Goal: Obtain resource: Download file/media

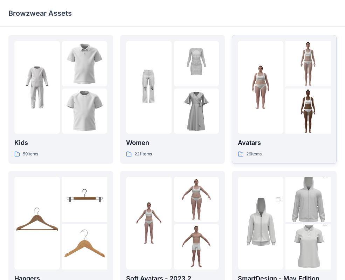
click at [274, 106] on img at bounding box center [261, 88] width 46 height 46
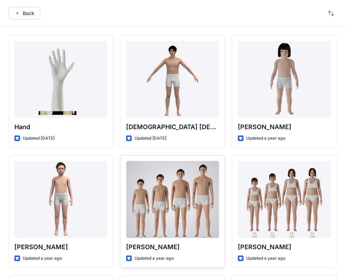
click at [169, 207] on div at bounding box center [172, 199] width 93 height 77
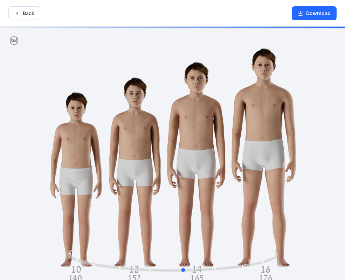
drag, startPoint x: 239, startPoint y: 161, endPoint x: 250, endPoint y: 169, distance: 13.6
click at [250, 169] on div at bounding box center [172, 154] width 345 height 255
click at [311, 14] on button "Download" at bounding box center [314, 13] width 45 height 14
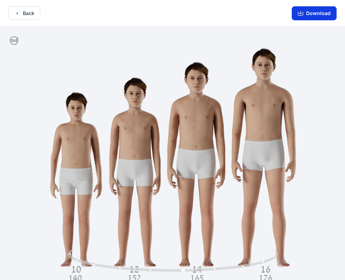
click at [321, 14] on button "Download" at bounding box center [314, 13] width 45 height 14
click at [18, 11] on icon "button" at bounding box center [17, 14] width 6 height 6
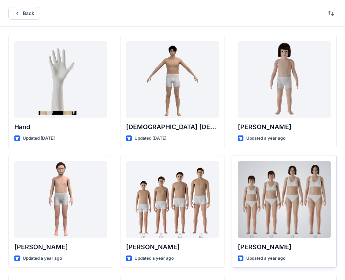
click at [288, 199] on div at bounding box center [284, 199] width 93 height 77
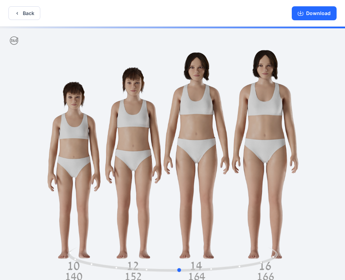
drag, startPoint x: 241, startPoint y: 162, endPoint x: 248, endPoint y: 173, distance: 12.9
click at [248, 173] on div at bounding box center [172, 154] width 345 height 255
click at [314, 14] on button "Download" at bounding box center [314, 13] width 45 height 14
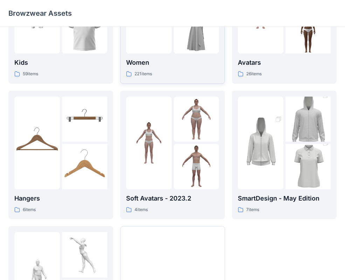
scroll to position [14, 0]
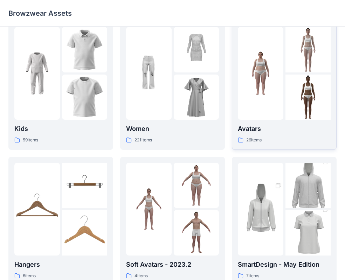
click at [274, 58] on img at bounding box center [261, 74] width 46 height 46
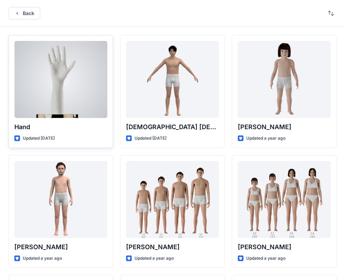
click at [56, 82] on div at bounding box center [60, 79] width 93 height 77
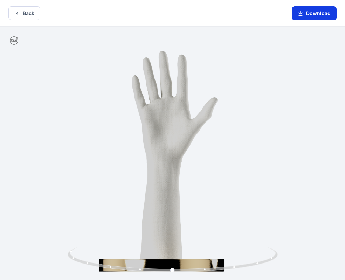
click at [315, 13] on button "Download" at bounding box center [314, 13] width 45 height 14
click at [27, 10] on button "Back" at bounding box center [24, 13] width 32 height 14
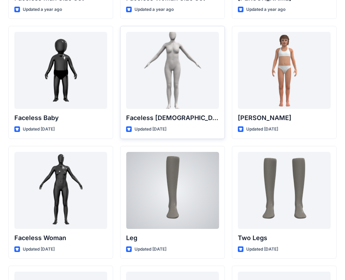
scroll to position [489, 0]
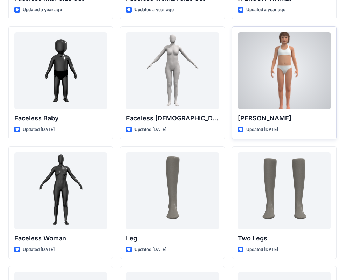
click at [270, 91] on div at bounding box center [284, 70] width 93 height 77
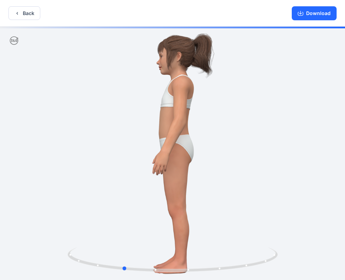
drag, startPoint x: 203, startPoint y: 198, endPoint x: 135, endPoint y: 196, distance: 68.0
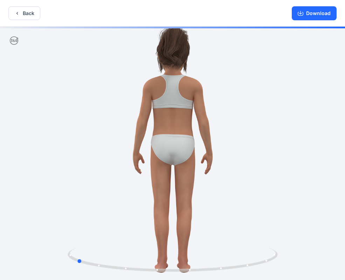
drag, startPoint x: 136, startPoint y: 197, endPoint x: 98, endPoint y: 196, distance: 38.2
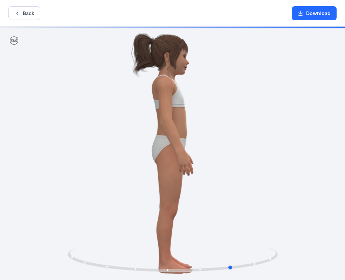
drag, startPoint x: 191, startPoint y: 200, endPoint x: 137, endPoint y: 200, distance: 54.7
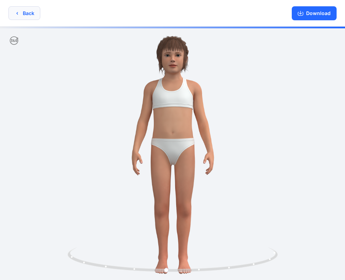
click at [22, 15] on button "Back" at bounding box center [24, 13] width 32 height 14
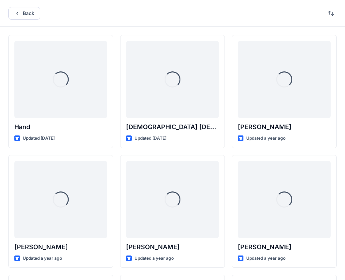
scroll to position [489, 0]
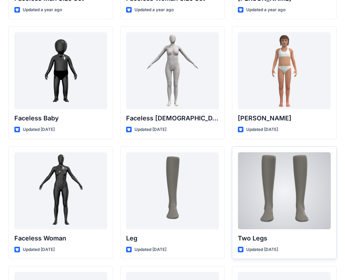
click at [283, 195] on div at bounding box center [284, 190] width 93 height 77
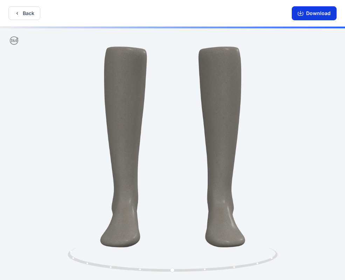
click at [314, 13] on button "Download" at bounding box center [314, 13] width 45 height 14
click at [23, 11] on button "Back" at bounding box center [24, 13] width 32 height 14
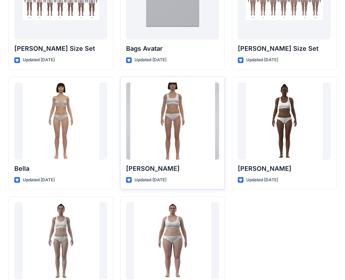
scroll to position [797, 0]
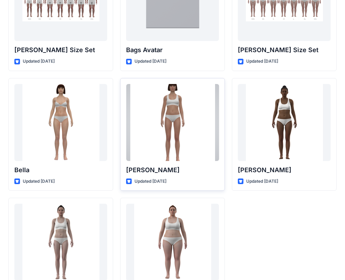
click at [169, 125] on div at bounding box center [172, 122] width 93 height 77
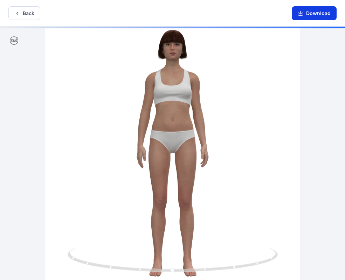
click at [311, 10] on button "Download" at bounding box center [314, 13] width 45 height 14
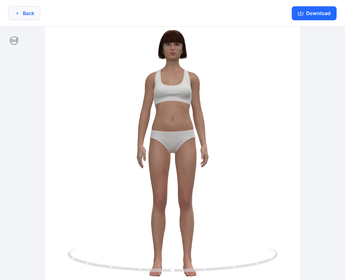
click at [29, 14] on button "Back" at bounding box center [24, 13] width 32 height 14
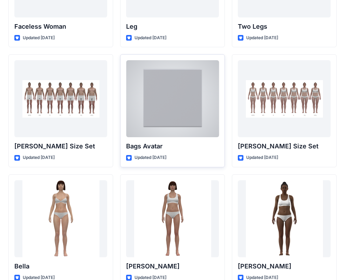
scroll to position [746, 0]
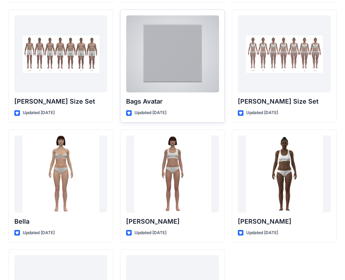
click at [165, 47] on div at bounding box center [172, 53] width 93 height 77
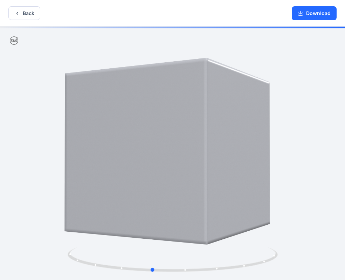
drag, startPoint x: 168, startPoint y: 118, endPoint x: 152, endPoint y: 123, distance: 17.2
click at [313, 15] on button "Download" at bounding box center [314, 13] width 45 height 14
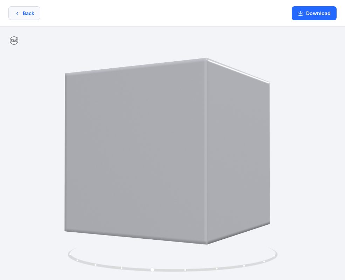
click at [19, 11] on icon "button" at bounding box center [17, 14] width 6 height 6
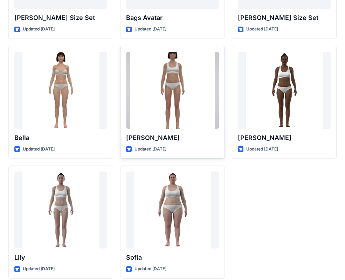
scroll to position [830, 0]
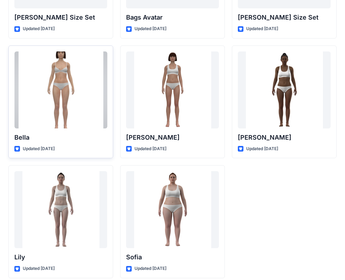
click at [63, 85] on div at bounding box center [60, 90] width 93 height 77
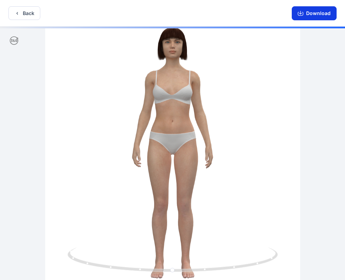
click at [318, 13] on button "Download" at bounding box center [314, 13] width 45 height 14
drag, startPoint x: 213, startPoint y: 163, endPoint x: 214, endPoint y: 172, distance: 8.9
click at [318, 14] on button "Download" at bounding box center [314, 13] width 45 height 14
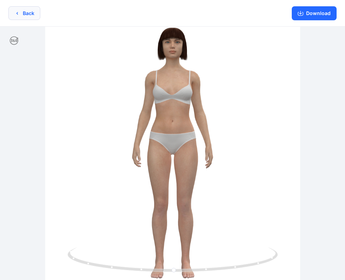
click at [25, 14] on button "Back" at bounding box center [24, 13] width 32 height 14
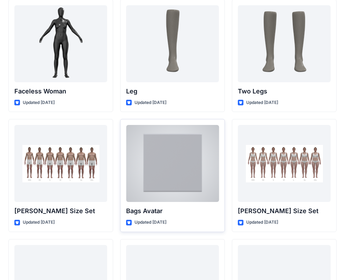
scroll to position [638, 0]
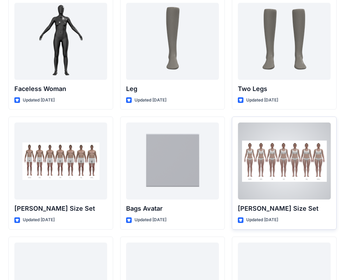
click at [276, 164] on div at bounding box center [284, 161] width 93 height 77
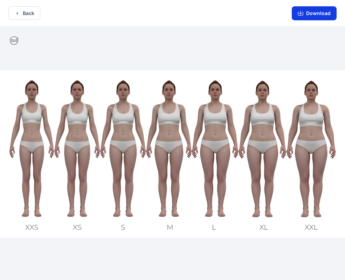
click at [313, 12] on button "Download" at bounding box center [314, 13] width 45 height 14
click at [18, 11] on icon "button" at bounding box center [17, 14] width 6 height 6
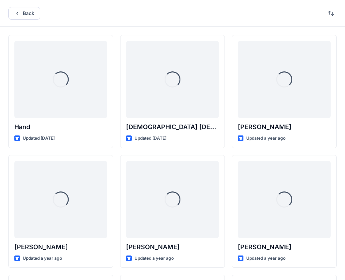
scroll to position [638, 0]
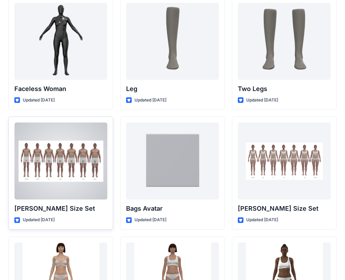
click at [49, 166] on div at bounding box center [60, 161] width 93 height 77
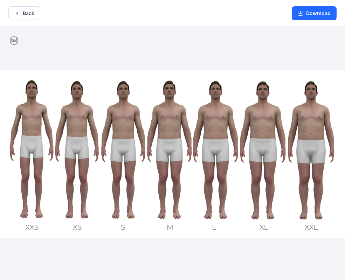
drag, startPoint x: 169, startPoint y: 149, endPoint x: 132, endPoint y: 151, distance: 36.5
click at [315, 12] on button "Download" at bounding box center [314, 13] width 45 height 14
click at [20, 14] on button "Back" at bounding box center [24, 13] width 32 height 14
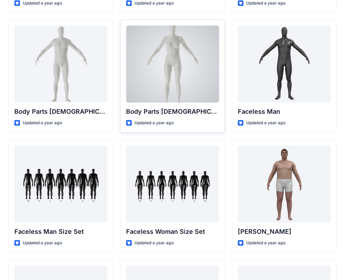
scroll to position [255, 0]
click at [171, 74] on div at bounding box center [172, 64] width 93 height 77
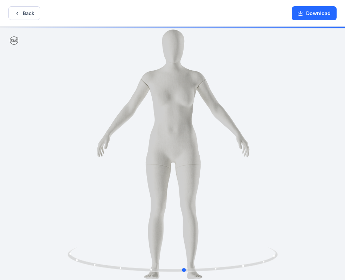
drag, startPoint x: 215, startPoint y: 164, endPoint x: 228, endPoint y: 158, distance: 14.3
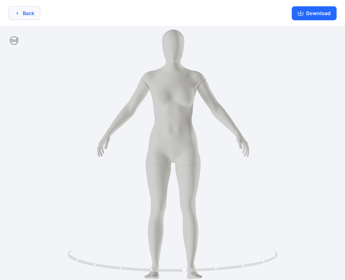
click at [33, 10] on button "Back" at bounding box center [24, 13] width 32 height 14
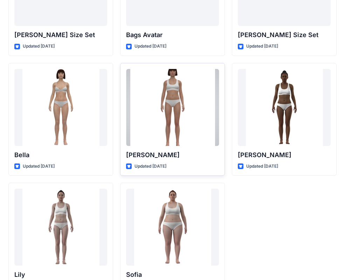
scroll to position [659, 0]
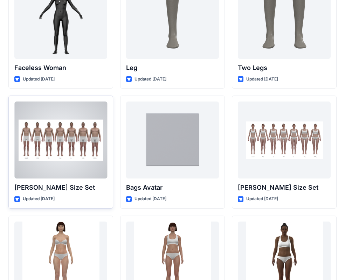
click at [52, 140] on div at bounding box center [60, 140] width 93 height 77
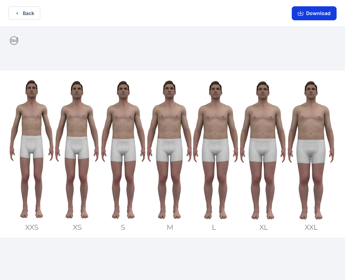
click at [315, 13] on button "Download" at bounding box center [314, 13] width 45 height 14
click at [18, 14] on icon "button" at bounding box center [17, 14] width 6 height 6
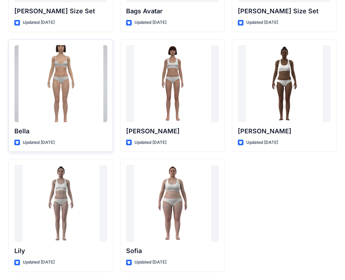
scroll to position [836, 0]
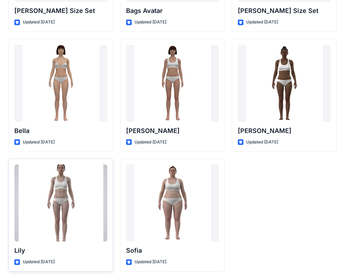
click at [55, 200] on div at bounding box center [60, 203] width 93 height 77
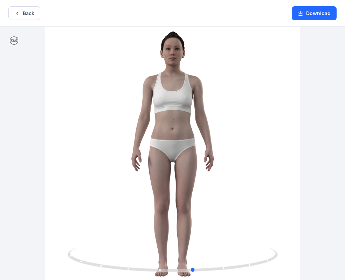
drag, startPoint x: 215, startPoint y: 157, endPoint x: 240, endPoint y: 156, distance: 24.9
drag, startPoint x: 209, startPoint y: 122, endPoint x: 205, endPoint y: 151, distance: 29.7
click at [317, 13] on button "Download" at bounding box center [314, 13] width 45 height 14
click at [314, 12] on button "Download" at bounding box center [314, 13] width 45 height 14
click at [20, 8] on button "Back" at bounding box center [24, 13] width 32 height 14
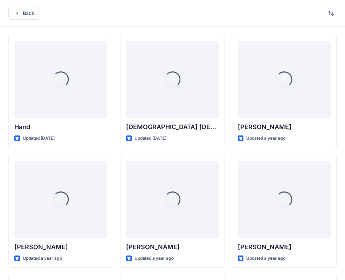
scroll to position [836, 0]
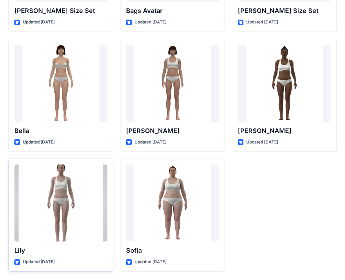
click at [63, 210] on div at bounding box center [60, 203] width 93 height 77
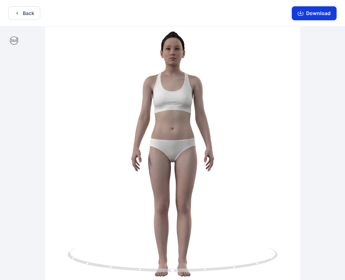
click at [318, 13] on button "Download" at bounding box center [314, 13] width 45 height 14
click at [20, 11] on icon "button" at bounding box center [17, 14] width 6 height 6
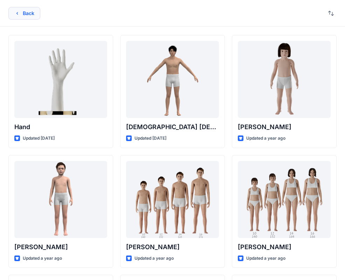
click at [20, 12] on icon "button" at bounding box center [17, 14] width 6 height 6
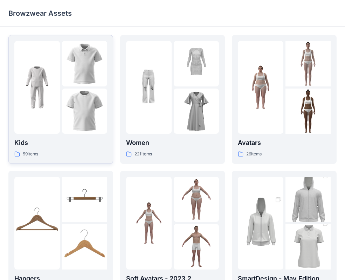
click at [50, 107] on img at bounding box center [37, 88] width 46 height 46
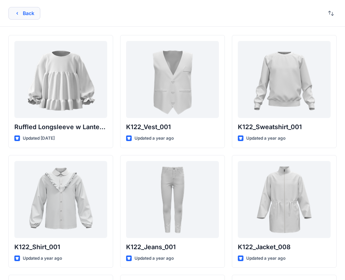
click at [20, 13] on button "Back" at bounding box center [24, 13] width 32 height 13
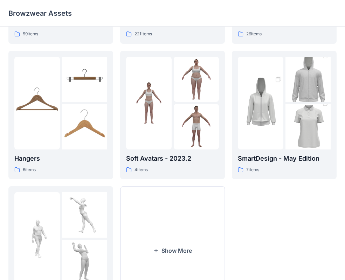
scroll to position [124, 0]
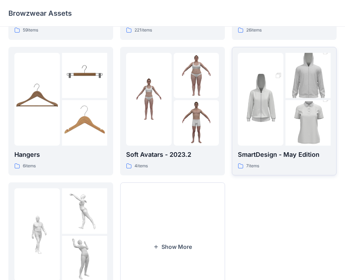
click at [290, 111] on img at bounding box center [309, 123] width 46 height 68
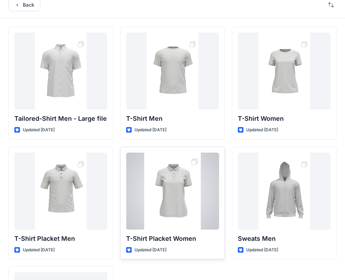
scroll to position [116, 0]
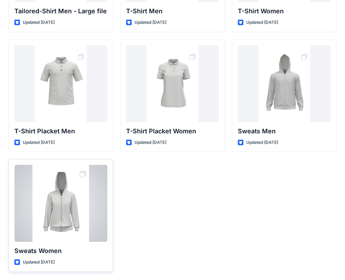
click at [55, 212] on div at bounding box center [60, 203] width 93 height 77
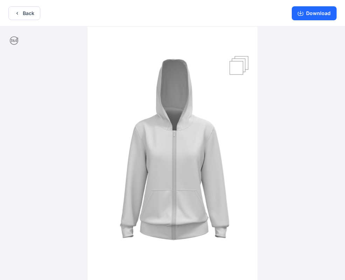
drag, startPoint x: 229, startPoint y: 169, endPoint x: 187, endPoint y: 177, distance: 42.6
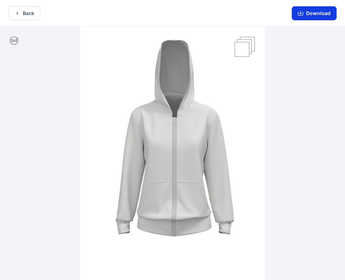
click at [313, 14] on button "Download" at bounding box center [314, 13] width 45 height 14
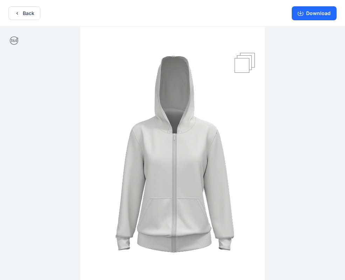
drag, startPoint x: 245, startPoint y: 47, endPoint x: 242, endPoint y: 74, distance: 27.4
click at [245, 84] on img at bounding box center [172, 159] width 185 height 277
click at [244, 62] on img at bounding box center [172, 159] width 185 height 277
click at [29, 11] on button "Back" at bounding box center [24, 13] width 32 height 14
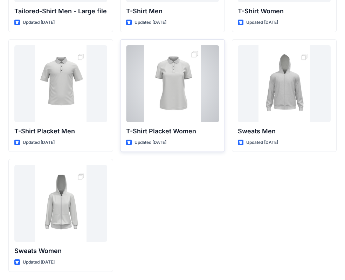
click at [172, 94] on div at bounding box center [172, 83] width 93 height 77
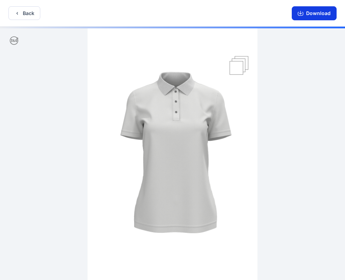
click at [317, 12] on button "Download" at bounding box center [314, 13] width 45 height 14
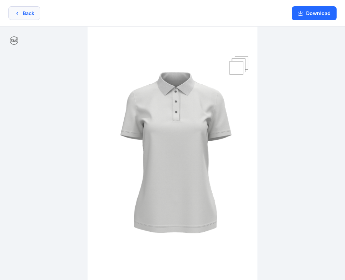
click at [26, 14] on button "Back" at bounding box center [24, 13] width 32 height 14
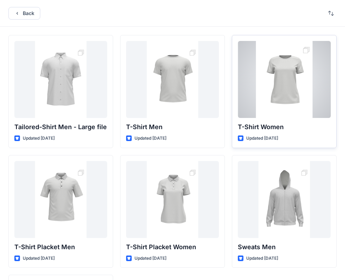
click at [286, 82] on div at bounding box center [284, 79] width 93 height 77
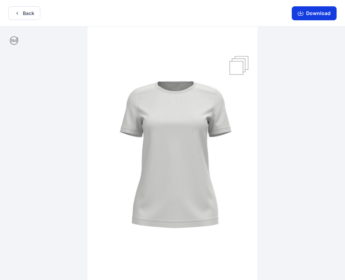
click at [323, 13] on button "Download" at bounding box center [314, 13] width 45 height 14
click at [29, 12] on button "Back" at bounding box center [24, 13] width 32 height 14
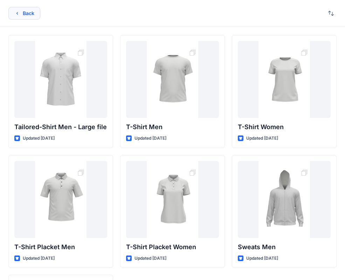
click at [28, 11] on button "Back" at bounding box center [24, 13] width 32 height 13
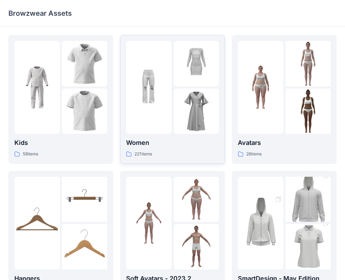
click at [169, 97] on img at bounding box center [149, 88] width 46 height 46
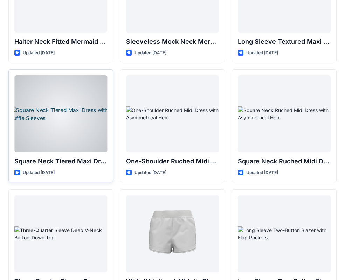
scroll to position [449, 0]
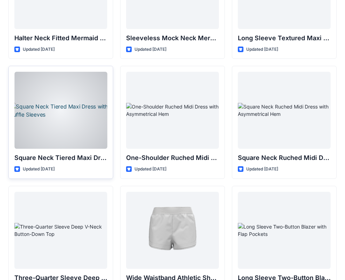
click at [53, 111] on div at bounding box center [60, 110] width 93 height 77
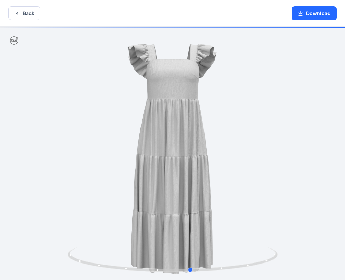
drag, startPoint x: 199, startPoint y: 170, endPoint x: 222, endPoint y: 175, distance: 23.6
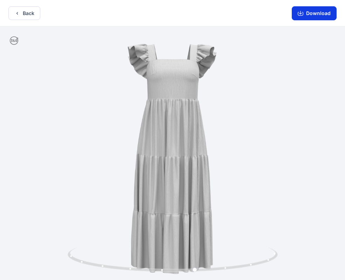
click at [314, 12] on button "Download" at bounding box center [314, 13] width 45 height 14
click at [22, 14] on button "Back" at bounding box center [24, 13] width 32 height 14
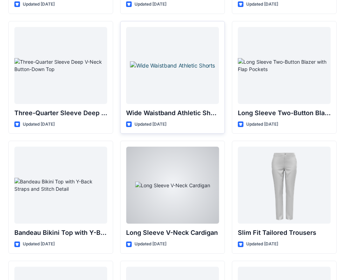
scroll to position [614, 0]
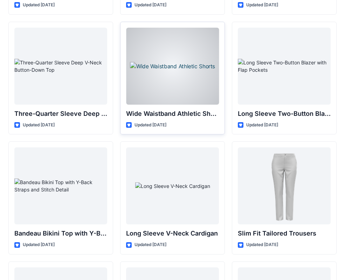
click at [166, 68] on div at bounding box center [172, 66] width 93 height 77
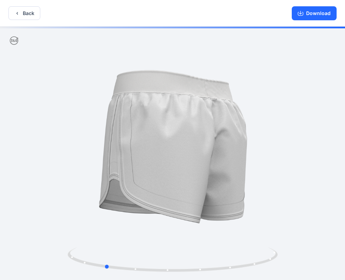
drag, startPoint x: 231, startPoint y: 165, endPoint x: 163, endPoint y: 180, distance: 69.6
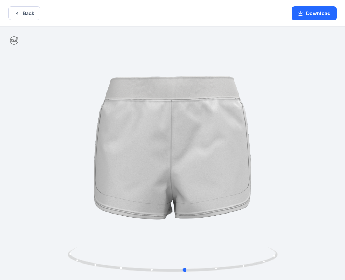
drag, startPoint x: 253, startPoint y: 166, endPoint x: 198, endPoint y: 203, distance: 66.3
click at [317, 13] on button "Download" at bounding box center [314, 13] width 45 height 14
click at [22, 13] on button "Back" at bounding box center [24, 13] width 32 height 14
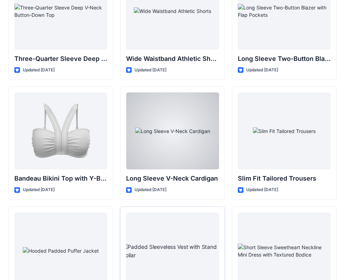
scroll to position [677, 0]
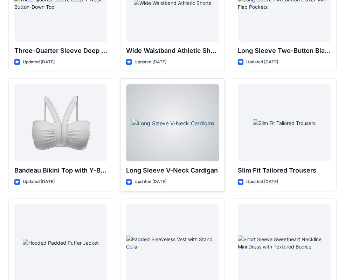
click at [176, 125] on div at bounding box center [172, 122] width 93 height 77
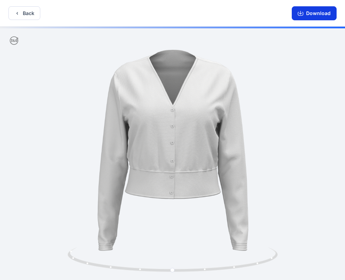
click at [318, 12] on button "Download" at bounding box center [314, 13] width 45 height 14
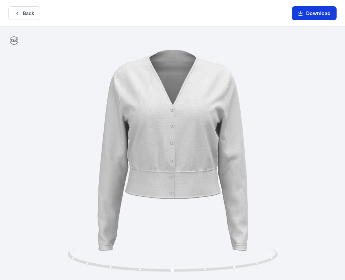
click at [320, 14] on button "Download" at bounding box center [314, 13] width 45 height 14
click at [316, 13] on button "Download" at bounding box center [314, 13] width 45 height 14
click at [24, 11] on button "Back" at bounding box center [24, 13] width 32 height 14
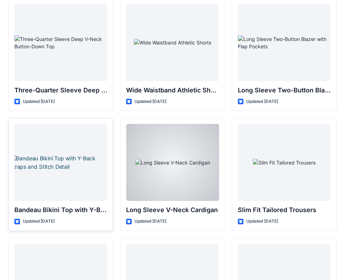
scroll to position [637, 0]
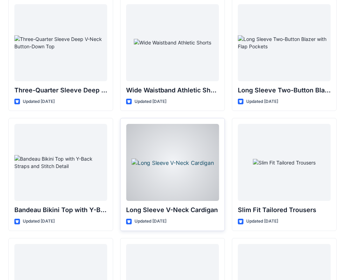
click at [170, 161] on div at bounding box center [172, 162] width 93 height 77
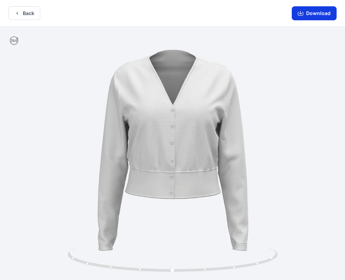
click at [316, 13] on button "Download" at bounding box center [314, 13] width 45 height 14
click at [27, 12] on button "Back" at bounding box center [24, 13] width 32 height 14
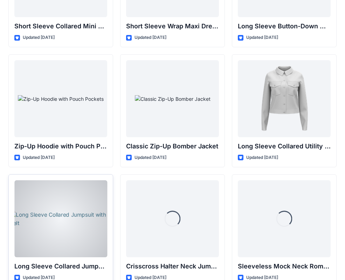
scroll to position [1336, 0]
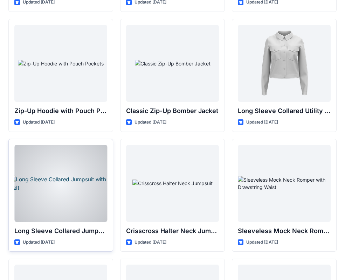
click at [55, 198] on div at bounding box center [60, 183] width 93 height 77
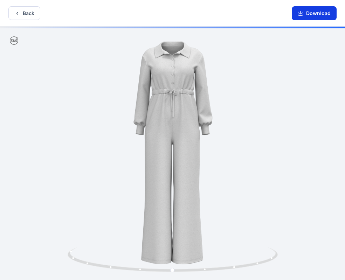
click at [318, 13] on button "Download" at bounding box center [314, 13] width 45 height 14
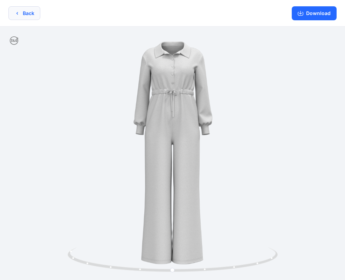
click at [24, 13] on button "Back" at bounding box center [24, 13] width 32 height 14
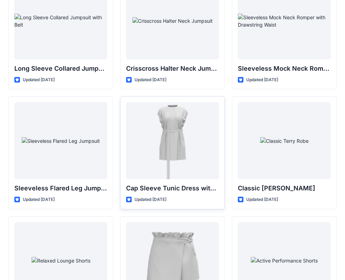
scroll to position [1501, 0]
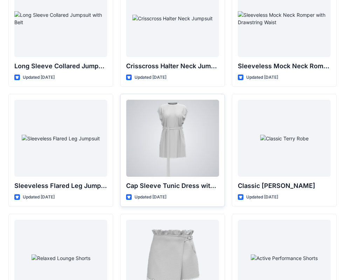
click at [164, 148] on div at bounding box center [172, 138] width 93 height 77
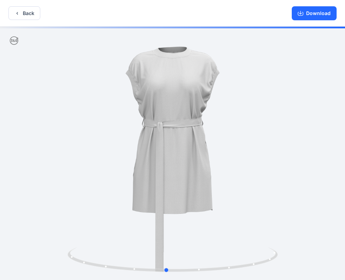
drag, startPoint x: 219, startPoint y: 167, endPoint x: 208, endPoint y: 169, distance: 11.1
click at [208, 169] on div at bounding box center [172, 154] width 345 height 255
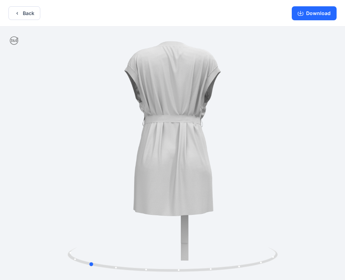
drag, startPoint x: 203, startPoint y: 183, endPoint x: 124, endPoint y: 185, distance: 78.2
click at [124, 185] on div at bounding box center [172, 154] width 345 height 255
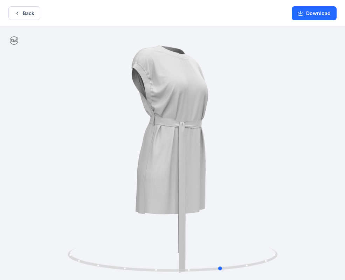
drag, startPoint x: 191, startPoint y: 182, endPoint x: 119, endPoint y: 182, distance: 71.8
click at [168, 178] on div at bounding box center [172, 154] width 345 height 255
click at [315, 14] on button "Download" at bounding box center [314, 13] width 45 height 14
click at [23, 12] on button "Back" at bounding box center [24, 13] width 32 height 14
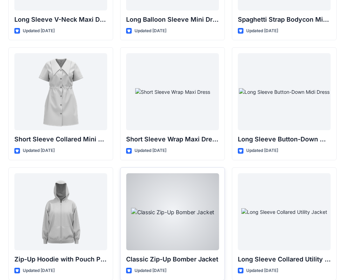
scroll to position [1178, 0]
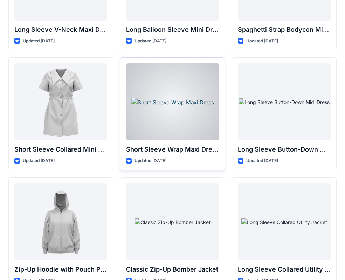
click at [175, 98] on div at bounding box center [172, 101] width 93 height 77
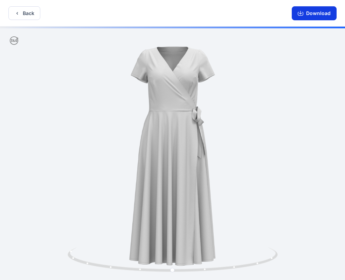
click at [314, 13] on button "Download" at bounding box center [314, 13] width 45 height 14
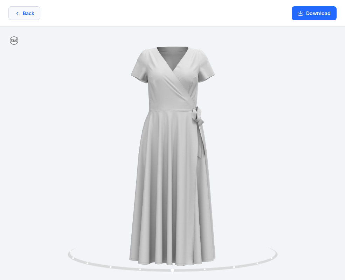
click at [22, 13] on button "Back" at bounding box center [24, 13] width 32 height 14
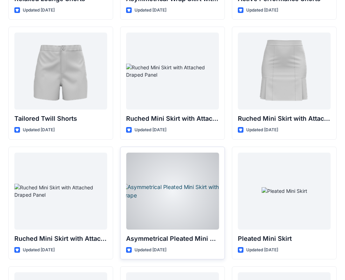
scroll to position [1809, 0]
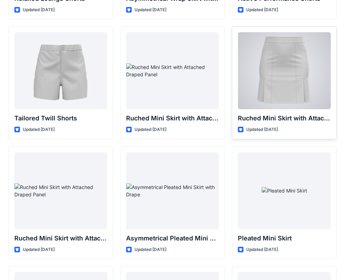
click at [286, 88] on div at bounding box center [284, 70] width 93 height 77
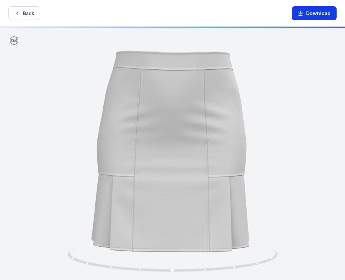
click at [321, 12] on button "Download" at bounding box center [314, 13] width 45 height 14
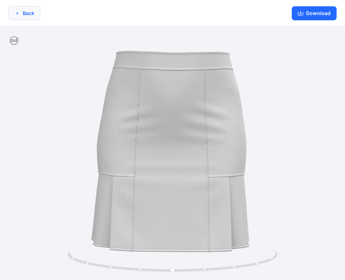
click at [18, 14] on icon "button" at bounding box center [17, 14] width 6 height 6
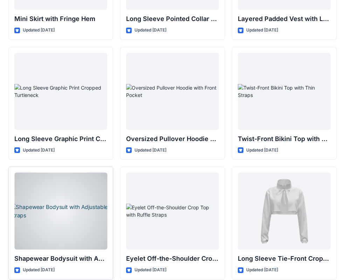
scroll to position [2151, 0]
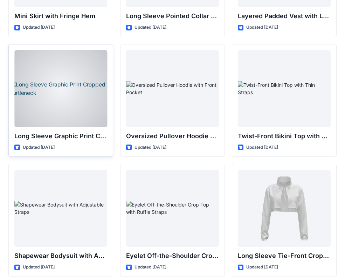
click at [58, 81] on div at bounding box center [60, 88] width 93 height 77
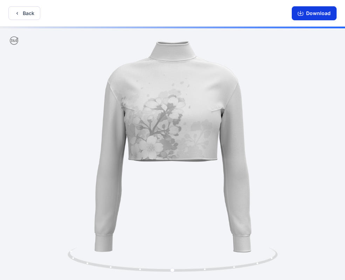
click at [318, 12] on button "Download" at bounding box center [314, 13] width 45 height 14
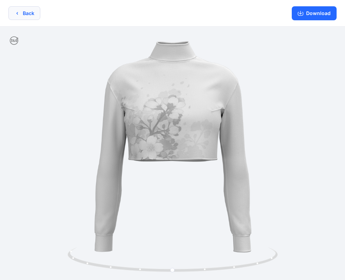
click at [25, 13] on button "Back" at bounding box center [24, 13] width 32 height 14
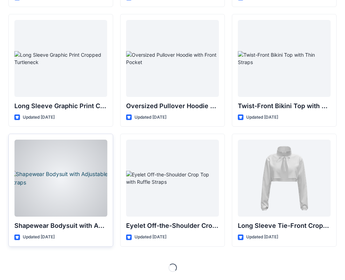
scroll to position [2182, 0]
click at [61, 193] on div at bounding box center [60, 177] width 93 height 77
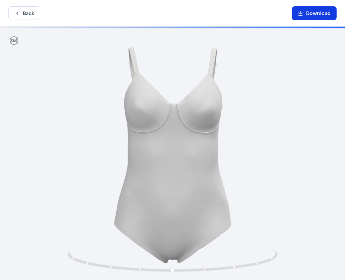
click at [312, 11] on button "Download" at bounding box center [314, 13] width 45 height 14
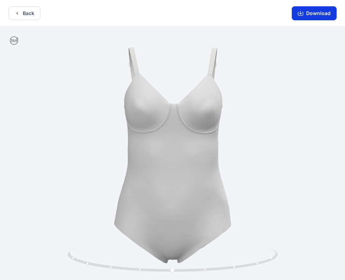
click at [314, 14] on button "Download" at bounding box center [314, 13] width 45 height 14
click at [28, 13] on button "Back" at bounding box center [24, 13] width 32 height 14
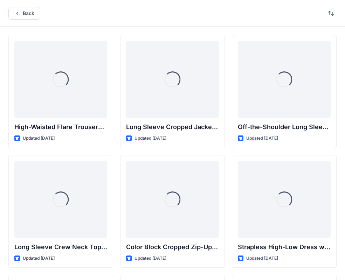
scroll to position [2182, 0]
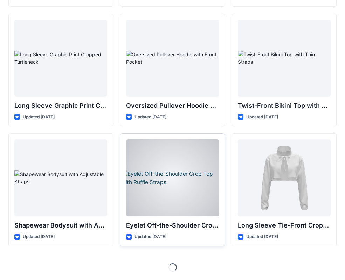
click at [177, 191] on div at bounding box center [172, 177] width 93 height 77
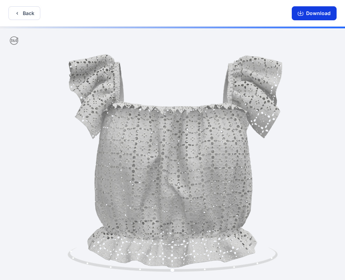
click at [315, 13] on button "Download" at bounding box center [314, 13] width 45 height 14
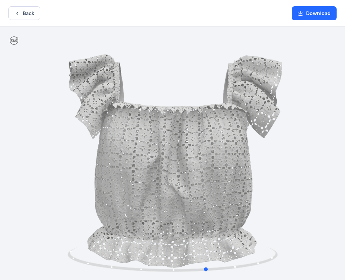
drag, startPoint x: 196, startPoint y: 151, endPoint x: 230, endPoint y: 156, distance: 34.9
click at [230, 156] on div at bounding box center [172, 154] width 345 height 255
click at [311, 14] on button "Download" at bounding box center [314, 13] width 45 height 14
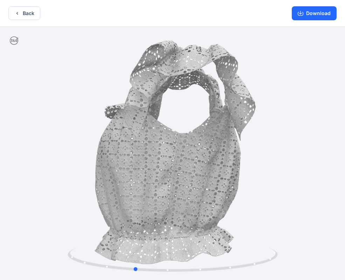
drag, startPoint x: 226, startPoint y: 184, endPoint x: 153, endPoint y: 184, distance: 72.9
click at [153, 184] on div at bounding box center [172, 154] width 345 height 255
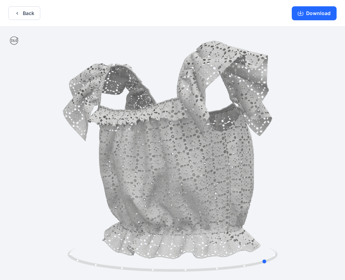
drag, startPoint x: 204, startPoint y: 189, endPoint x: 151, endPoint y: 192, distance: 52.7
click at [129, 192] on div at bounding box center [172, 154] width 345 height 255
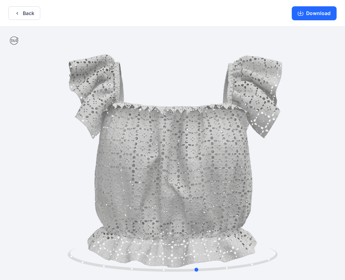
drag, startPoint x: 212, startPoint y: 191, endPoint x: 141, endPoint y: 193, distance: 71.2
click at [141, 193] on div at bounding box center [172, 154] width 345 height 255
click at [27, 14] on button "Back" at bounding box center [24, 13] width 32 height 14
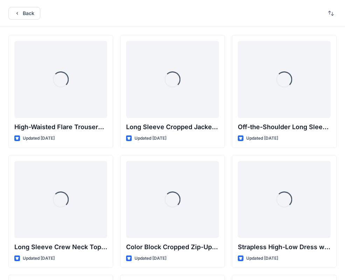
scroll to position [2182, 0]
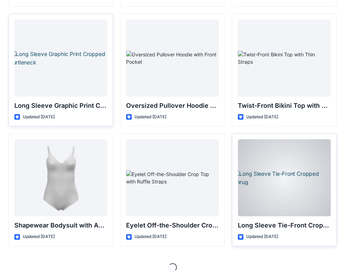
click at [279, 182] on div at bounding box center [284, 177] width 93 height 77
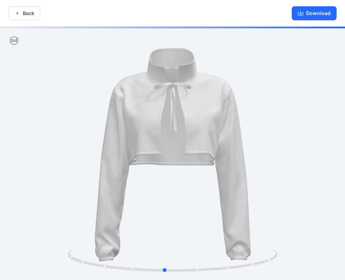
click at [225, 178] on div at bounding box center [172, 154] width 345 height 255
click at [28, 16] on button "Back" at bounding box center [24, 13] width 32 height 14
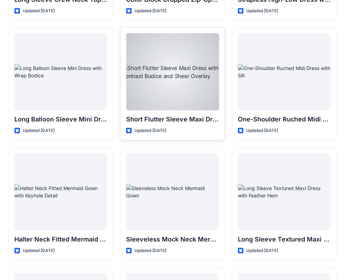
scroll to position [247, 0]
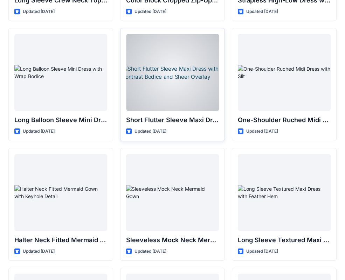
click at [170, 85] on div at bounding box center [172, 72] width 93 height 77
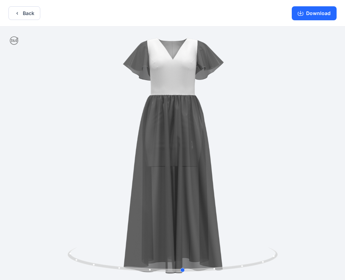
drag, startPoint x: 183, startPoint y: 145, endPoint x: 193, endPoint y: 156, distance: 15.1
click at [27, 12] on button "Back" at bounding box center [24, 13] width 32 height 14
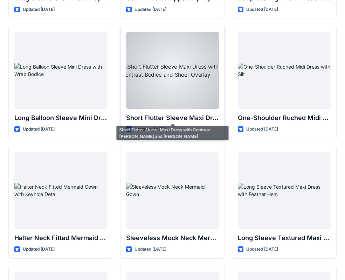
scroll to position [63, 0]
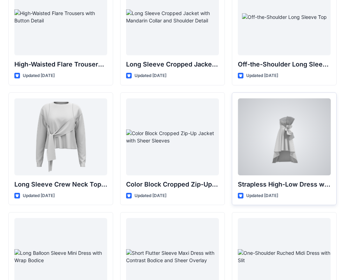
click at [277, 124] on div at bounding box center [284, 136] width 93 height 77
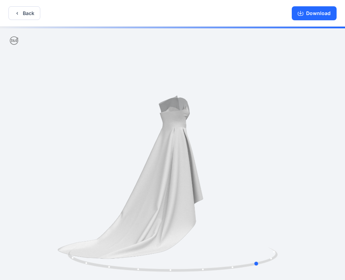
drag, startPoint x: 228, startPoint y: 133, endPoint x: 105, endPoint y: 144, distance: 123.8
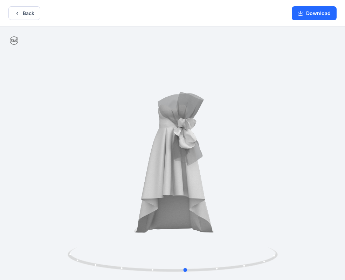
drag, startPoint x: 129, startPoint y: 145, endPoint x: 252, endPoint y: 138, distance: 122.9
click at [31, 11] on button "Back" at bounding box center [24, 13] width 32 height 14
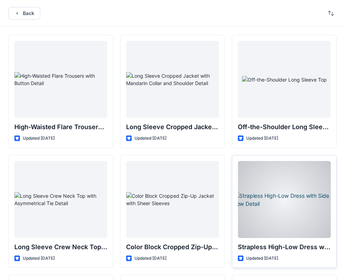
click at [294, 197] on div at bounding box center [284, 199] width 93 height 77
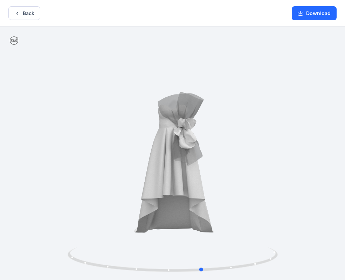
drag, startPoint x: 228, startPoint y: 143, endPoint x: 258, endPoint y: 146, distance: 30.0
click at [316, 12] on button "Download" at bounding box center [314, 13] width 45 height 14
click at [315, 13] on button "Download" at bounding box center [314, 13] width 45 height 14
click at [30, 10] on button "Back" at bounding box center [24, 13] width 32 height 14
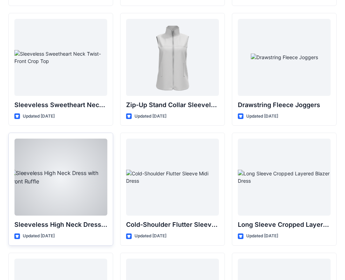
scroll to position [2423, 0]
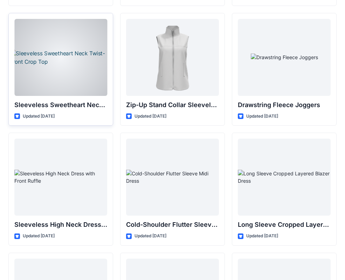
click at [66, 73] on div at bounding box center [60, 57] width 93 height 77
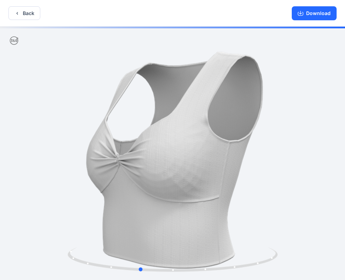
drag, startPoint x: 243, startPoint y: 178, endPoint x: 210, endPoint y: 178, distance: 32.9
drag, startPoint x: 249, startPoint y: 196, endPoint x: 265, endPoint y: 195, distance: 15.1
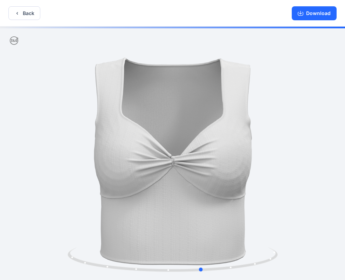
drag, startPoint x: 186, startPoint y: 190, endPoint x: 233, endPoint y: 190, distance: 47.3
click at [317, 13] on button "Download" at bounding box center [314, 13] width 45 height 14
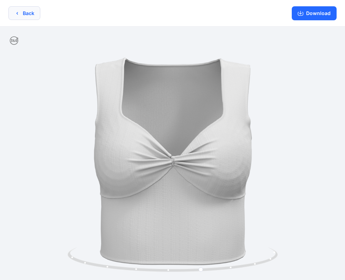
click at [35, 14] on button "Back" at bounding box center [24, 13] width 32 height 14
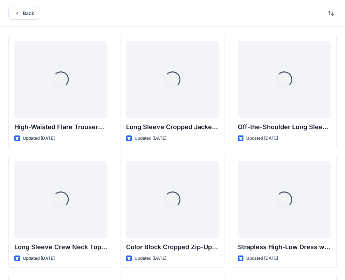
scroll to position [2423, 0]
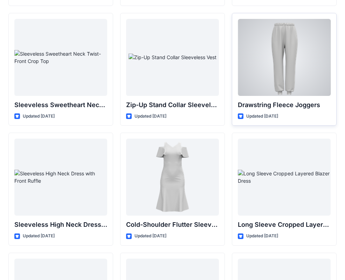
click at [295, 55] on div at bounding box center [284, 57] width 93 height 77
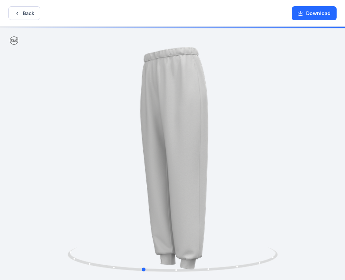
drag, startPoint x: 217, startPoint y: 140, endPoint x: 187, endPoint y: 141, distance: 29.8
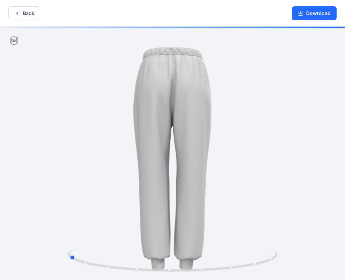
drag, startPoint x: 197, startPoint y: 142, endPoint x: 122, endPoint y: 142, distance: 74.6
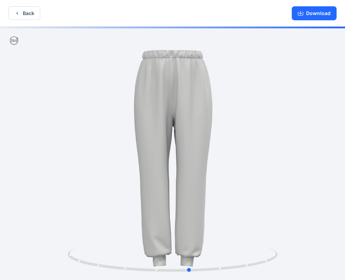
drag, startPoint x: 232, startPoint y: 144, endPoint x: 143, endPoint y: 145, distance: 88.7
drag, startPoint x: 237, startPoint y: 143, endPoint x: 191, endPoint y: 143, distance: 45.9
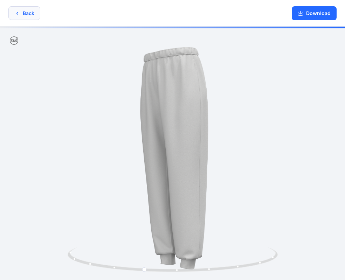
click at [21, 13] on button "Back" at bounding box center [24, 13] width 32 height 14
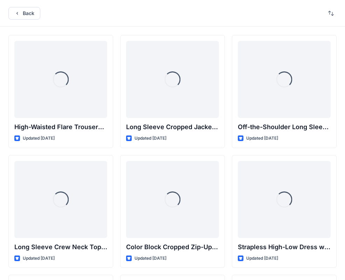
scroll to position [2423, 0]
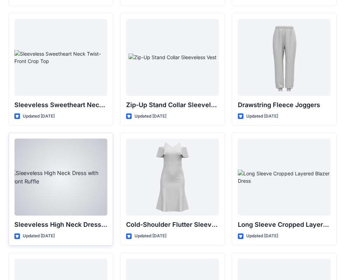
drag, startPoint x: 98, startPoint y: 173, endPoint x: 108, endPoint y: 156, distance: 19.9
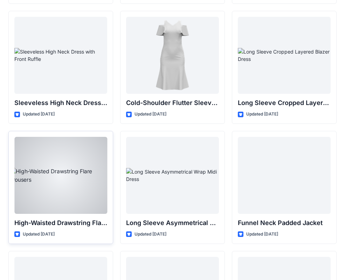
scroll to position [2489, 0]
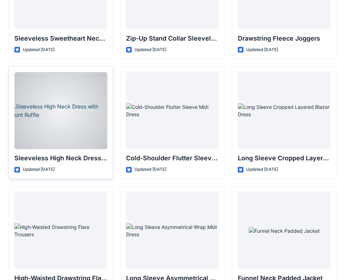
click at [59, 126] on div at bounding box center [60, 110] width 93 height 77
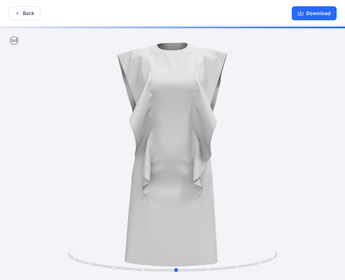
drag, startPoint x: 213, startPoint y: 149, endPoint x: 217, endPoint y: 150, distance: 3.9
click at [316, 15] on button "Download" at bounding box center [314, 13] width 45 height 14
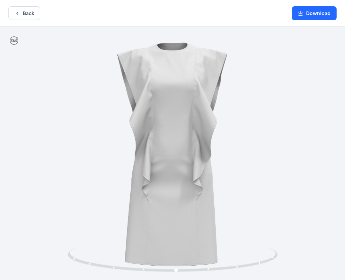
click at [25, 10] on button "Back" at bounding box center [24, 13] width 32 height 14
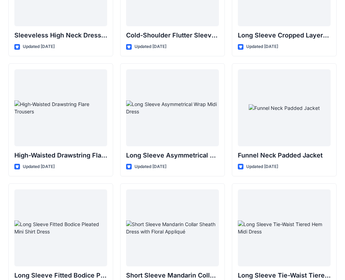
scroll to position [2662, 0]
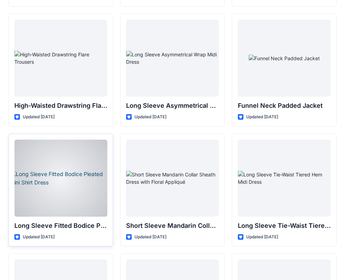
click at [65, 186] on div at bounding box center [60, 178] width 93 height 77
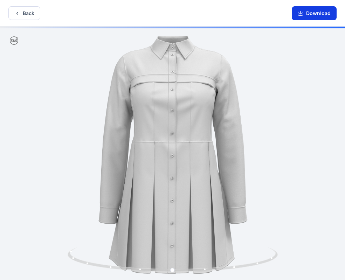
click at [311, 15] on button "Download" at bounding box center [314, 13] width 45 height 14
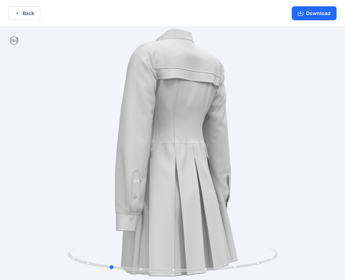
drag, startPoint x: 196, startPoint y: 143, endPoint x: 106, endPoint y: 151, distance: 90.4
click at [106, 151] on div at bounding box center [172, 154] width 345 height 255
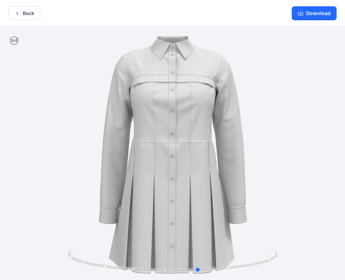
drag, startPoint x: 202, startPoint y: 158, endPoint x: 108, endPoint y: 171, distance: 94.9
click at [108, 171] on div at bounding box center [172, 154] width 345 height 255
click at [192, 167] on div at bounding box center [172, 154] width 345 height 255
click at [28, 11] on button "Back" at bounding box center [24, 13] width 32 height 14
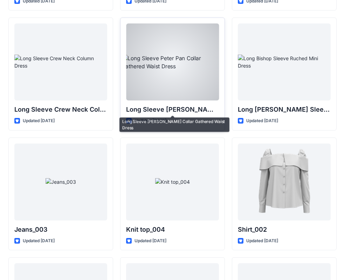
scroll to position [2941, 0]
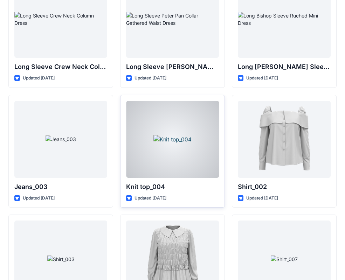
click at [168, 149] on div at bounding box center [172, 139] width 93 height 77
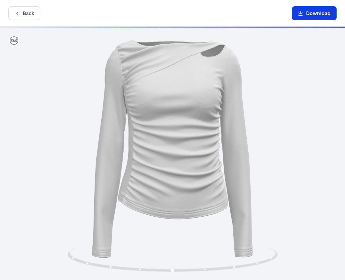
click at [316, 14] on button "Download" at bounding box center [314, 13] width 45 height 14
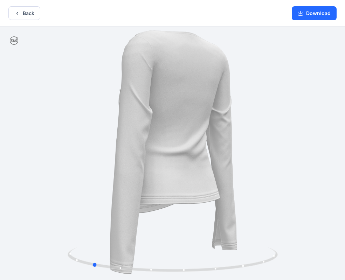
drag, startPoint x: 200, startPoint y: 150, endPoint x: 119, endPoint y: 161, distance: 81.3
click at [119, 161] on div at bounding box center [172, 154] width 345 height 255
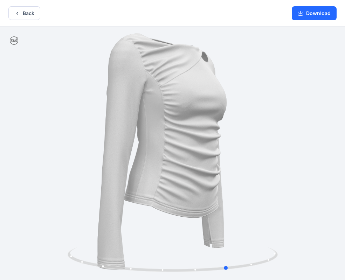
drag, startPoint x: 238, startPoint y: 150, endPoint x: 163, endPoint y: 157, distance: 74.6
click at [163, 157] on div at bounding box center [172, 154] width 345 height 255
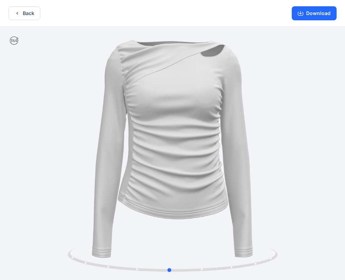
drag, startPoint x: 227, startPoint y: 151, endPoint x: 169, endPoint y: 158, distance: 59.0
click at [169, 158] on div at bounding box center [172, 154] width 345 height 255
drag, startPoint x: 205, startPoint y: 155, endPoint x: 228, endPoint y: 153, distance: 22.9
click at [228, 153] on div at bounding box center [172, 154] width 345 height 255
click at [311, 15] on button "Download" at bounding box center [314, 13] width 45 height 14
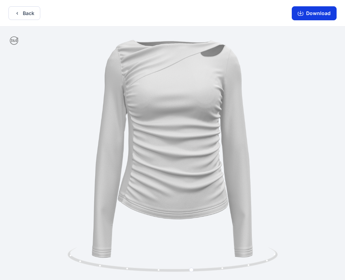
click at [316, 14] on button "Download" at bounding box center [314, 13] width 45 height 14
click at [25, 12] on button "Back" at bounding box center [24, 13] width 32 height 14
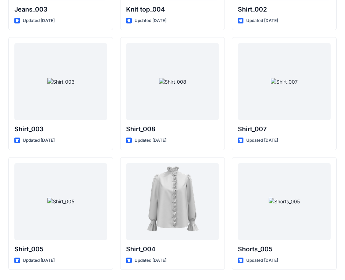
scroll to position [3121, 0]
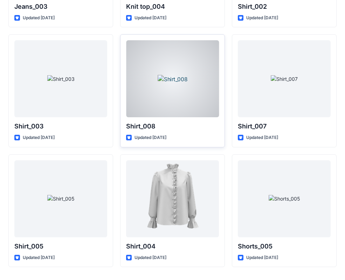
click at [172, 77] on div at bounding box center [172, 78] width 93 height 77
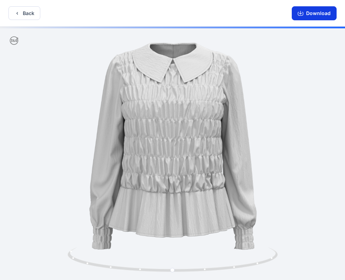
click at [320, 14] on button "Download" at bounding box center [314, 13] width 45 height 14
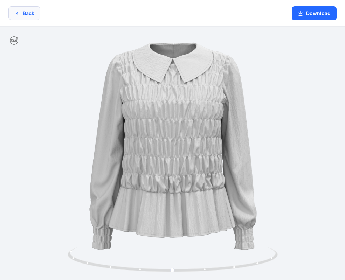
click at [25, 11] on button "Back" at bounding box center [24, 13] width 32 height 14
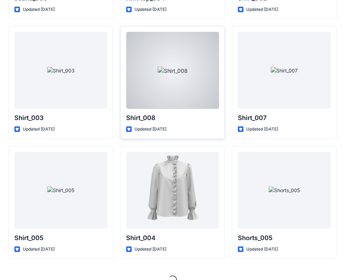
scroll to position [3041, 0]
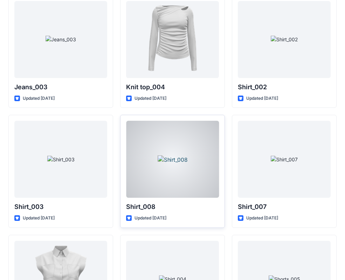
click at [165, 169] on div at bounding box center [172, 159] width 93 height 77
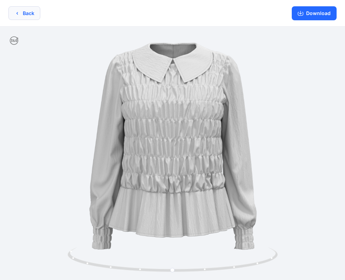
click at [22, 12] on button "Back" at bounding box center [24, 13] width 32 height 14
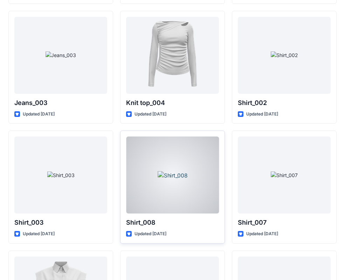
scroll to position [3142, 0]
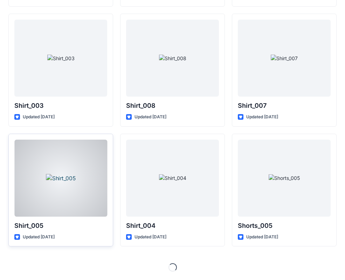
click at [66, 193] on div at bounding box center [60, 178] width 93 height 77
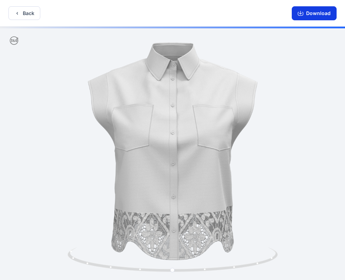
click at [315, 12] on button "Download" at bounding box center [314, 13] width 45 height 14
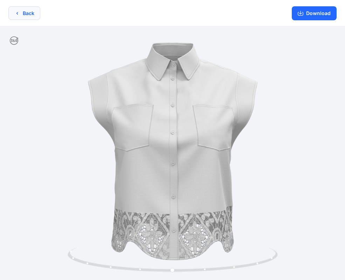
click at [24, 9] on button "Back" at bounding box center [24, 13] width 32 height 14
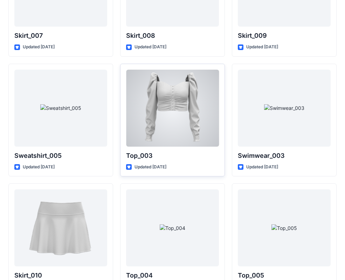
scroll to position [3452, 0]
click at [173, 101] on div at bounding box center [172, 108] width 93 height 77
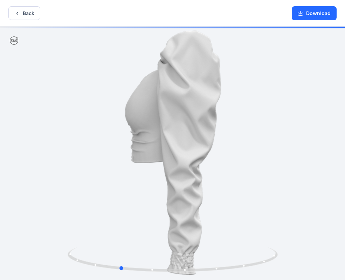
drag, startPoint x: 231, startPoint y: 159, endPoint x: 178, endPoint y: 165, distance: 53.2
click at [178, 165] on div at bounding box center [172, 154] width 345 height 255
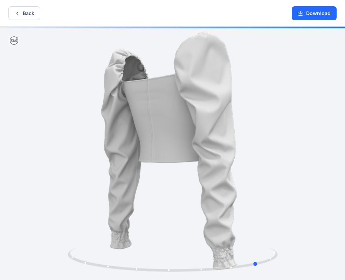
drag, startPoint x: 264, startPoint y: 164, endPoint x: 193, endPoint y: 167, distance: 71.5
click at [193, 167] on div at bounding box center [172, 154] width 345 height 255
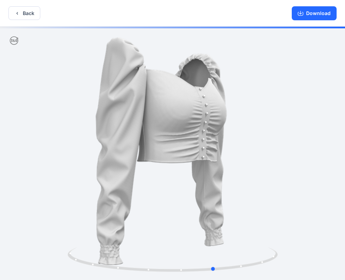
drag, startPoint x: 251, startPoint y: 165, endPoint x: 191, endPoint y: 171, distance: 60.5
click at [191, 171] on div at bounding box center [172, 154] width 345 height 255
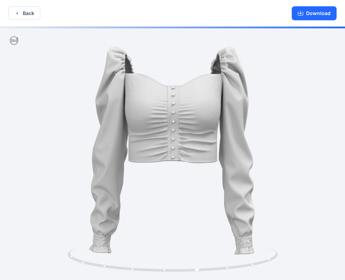
click at [246, 170] on div at bounding box center [172, 154] width 345 height 255
click at [318, 14] on button "Download" at bounding box center [314, 13] width 45 height 14
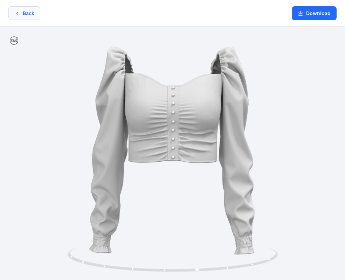
click at [29, 14] on button "Back" at bounding box center [24, 13] width 32 height 14
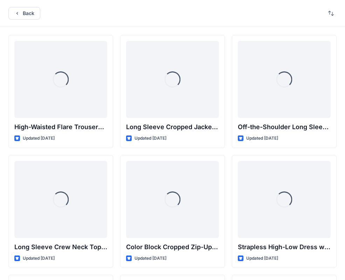
scroll to position [3452, 0]
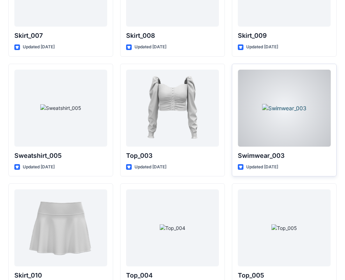
click at [287, 133] on div at bounding box center [284, 108] width 93 height 77
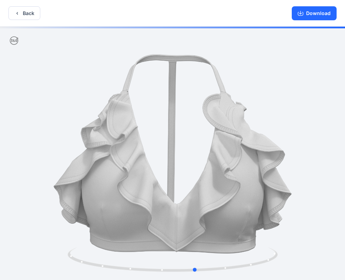
drag, startPoint x: 247, startPoint y: 202, endPoint x: 271, endPoint y: 210, distance: 24.4
click at [271, 210] on div at bounding box center [172, 154] width 345 height 255
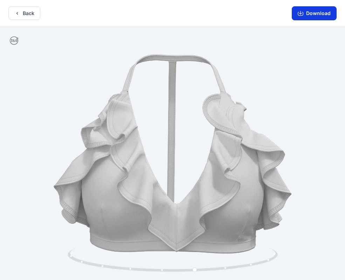
click at [312, 13] on button "Download" at bounding box center [314, 13] width 45 height 14
click at [27, 14] on button "Back" at bounding box center [24, 13] width 32 height 14
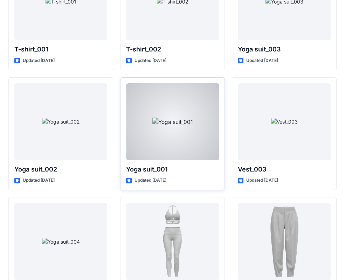
scroll to position [3799, 0]
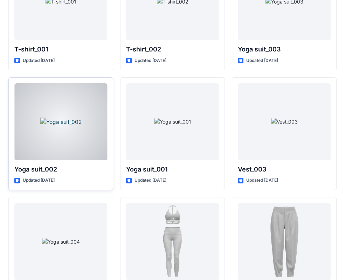
click at [63, 124] on div at bounding box center [60, 121] width 93 height 77
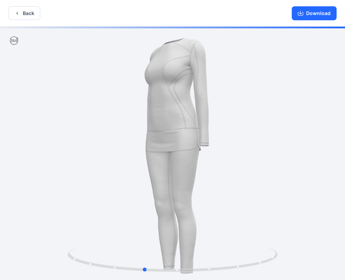
drag, startPoint x: 210, startPoint y: 158, endPoint x: 182, endPoint y: 160, distance: 28.8
click at [182, 160] on div at bounding box center [172, 154] width 345 height 255
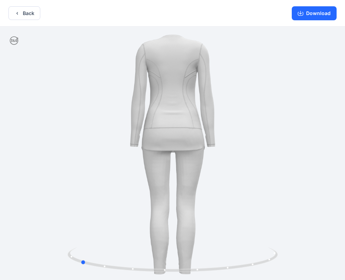
drag, startPoint x: 211, startPoint y: 158, endPoint x: 172, endPoint y: 158, distance: 38.9
click at [144, 160] on div at bounding box center [172, 154] width 345 height 255
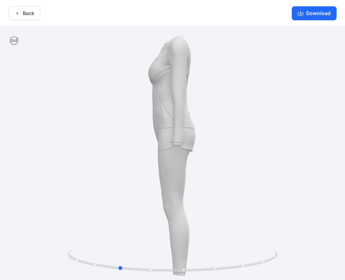
drag, startPoint x: 200, startPoint y: 157, endPoint x: 242, endPoint y: 156, distance: 42.1
click at [242, 156] on div at bounding box center [172, 154] width 345 height 255
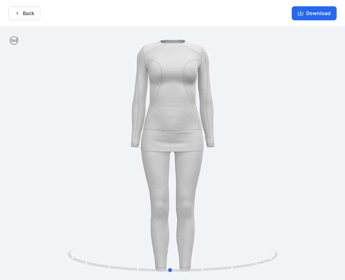
drag, startPoint x: 163, startPoint y: 161, endPoint x: 215, endPoint y: 156, distance: 52.1
click at [215, 156] on div at bounding box center [172, 154] width 345 height 255
click at [311, 12] on button "Download" at bounding box center [314, 13] width 45 height 14
click at [28, 13] on button "Back" at bounding box center [24, 13] width 32 height 14
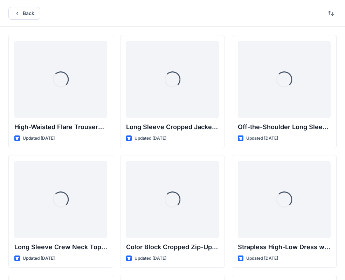
scroll to position [3799, 0]
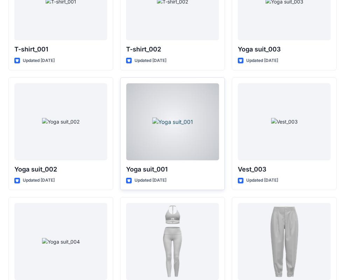
click at [159, 136] on div at bounding box center [172, 121] width 93 height 77
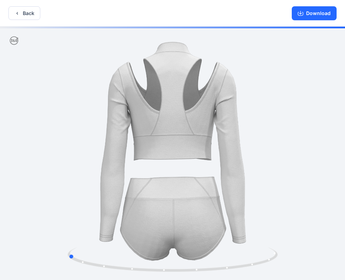
drag, startPoint x: 203, startPoint y: 165, endPoint x: 93, endPoint y: 164, distance: 110.0
click at [93, 164] on div at bounding box center [172, 154] width 345 height 255
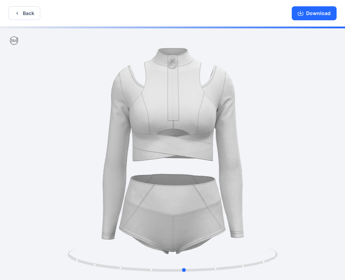
drag, startPoint x: 212, startPoint y: 167, endPoint x: 124, endPoint y: 163, distance: 88.8
click at [124, 163] on div at bounding box center [172, 154] width 345 height 255
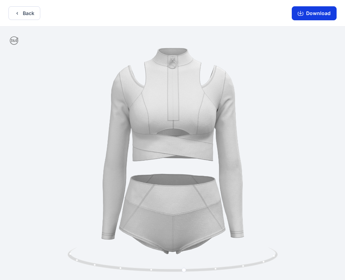
click at [314, 12] on button "Download" at bounding box center [314, 13] width 45 height 14
click at [25, 12] on button "Back" at bounding box center [24, 13] width 32 height 14
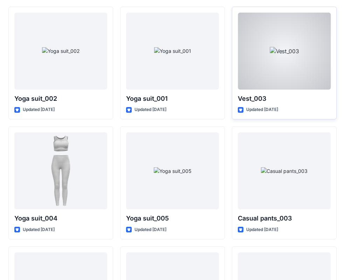
scroll to position [3887, 0]
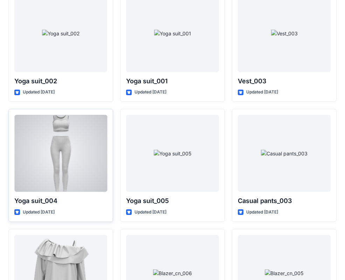
click at [53, 167] on div at bounding box center [60, 153] width 93 height 77
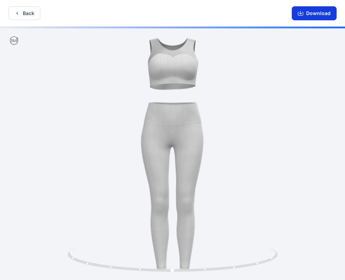
click at [314, 13] on button "Download" at bounding box center [314, 13] width 45 height 14
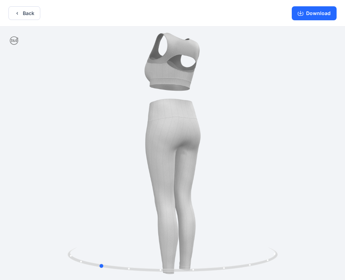
drag, startPoint x: 239, startPoint y: 146, endPoint x: 164, endPoint y: 150, distance: 74.7
click at [164, 150] on div at bounding box center [172, 154] width 345 height 255
drag, startPoint x: 242, startPoint y: 148, endPoint x: 247, endPoint y: 151, distance: 6.1
click at [249, 151] on div at bounding box center [172, 154] width 345 height 255
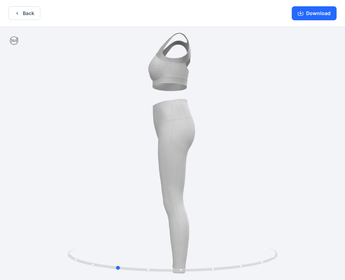
drag, startPoint x: 148, startPoint y: 157, endPoint x: 159, endPoint y: 149, distance: 13.2
click at [159, 149] on div at bounding box center [172, 154] width 345 height 255
click at [23, 15] on button "Back" at bounding box center [24, 13] width 32 height 14
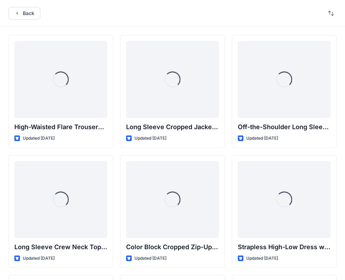
scroll to position [3887, 0]
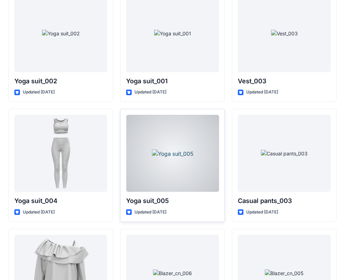
click at [172, 168] on div at bounding box center [172, 153] width 93 height 77
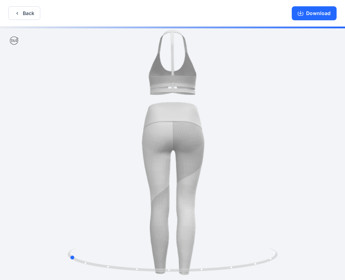
drag, startPoint x: 231, startPoint y: 158, endPoint x: 128, endPoint y: 153, distance: 103.8
click at [119, 154] on div at bounding box center [172, 154] width 345 height 255
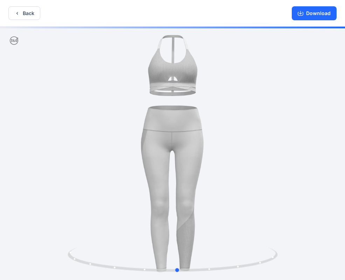
drag, startPoint x: 228, startPoint y: 157, endPoint x: 126, endPoint y: 154, distance: 101.6
click at [126, 154] on div at bounding box center [172, 154] width 345 height 255
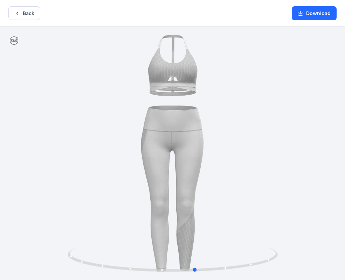
drag, startPoint x: 212, startPoint y: 151, endPoint x: 230, endPoint y: 151, distance: 18.2
click at [230, 151] on div at bounding box center [172, 154] width 345 height 255
click at [319, 13] on button "Download" at bounding box center [314, 13] width 45 height 14
click at [26, 12] on button "Back" at bounding box center [24, 13] width 32 height 14
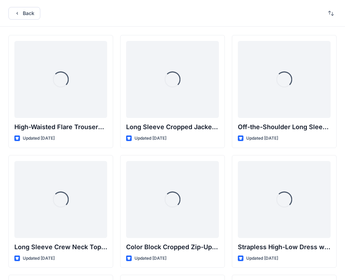
scroll to position [3887, 0]
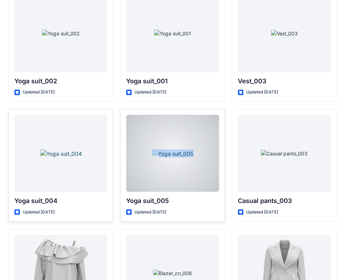
click at [160, 190] on div "Yoga suit_005 Updated [DATE]" at bounding box center [172, 165] width 105 height 113
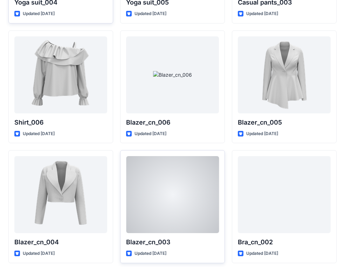
scroll to position [4103, 0]
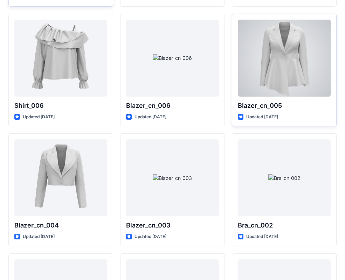
click at [273, 69] on div at bounding box center [284, 58] width 93 height 77
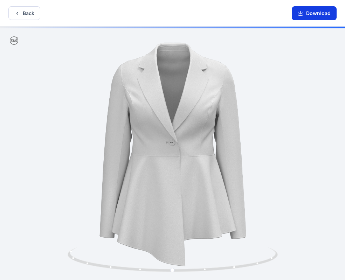
click at [320, 14] on button "Download" at bounding box center [314, 13] width 45 height 14
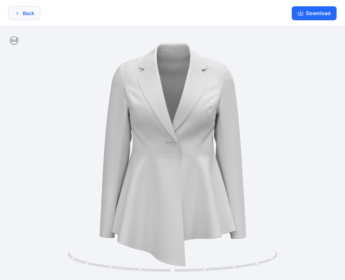
click at [26, 12] on button "Back" at bounding box center [24, 13] width 32 height 14
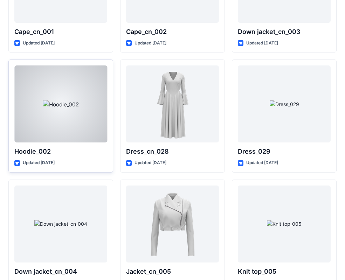
scroll to position [4417, 0]
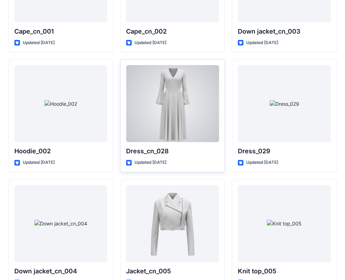
click at [177, 123] on div at bounding box center [172, 103] width 93 height 77
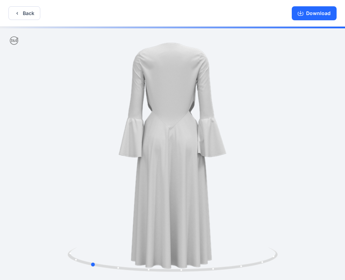
drag, startPoint x: 226, startPoint y: 171, endPoint x: 130, endPoint y: 175, distance: 95.4
click at [130, 175] on div at bounding box center [172, 154] width 345 height 255
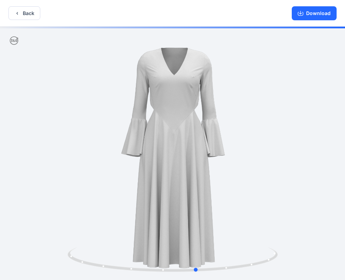
drag, startPoint x: 212, startPoint y: 169, endPoint x: 121, endPoint y: 173, distance: 91.9
click at [121, 173] on div at bounding box center [172, 154] width 345 height 255
drag, startPoint x: 210, startPoint y: 165, endPoint x: 195, endPoint y: 167, distance: 14.8
click at [195, 167] on div at bounding box center [172, 154] width 345 height 255
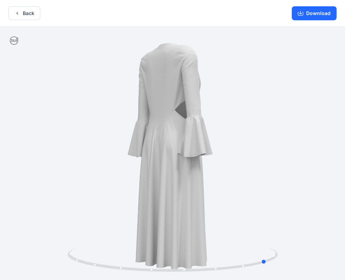
drag, startPoint x: 155, startPoint y: 177, endPoint x: 241, endPoint y: 170, distance: 86.2
click at [241, 170] on div at bounding box center [172, 154] width 345 height 255
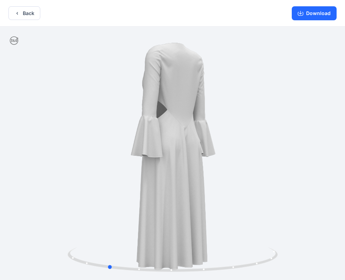
drag, startPoint x: 169, startPoint y: 183, endPoint x: 220, endPoint y: 176, distance: 51.2
click at [220, 176] on div at bounding box center [172, 154] width 345 height 255
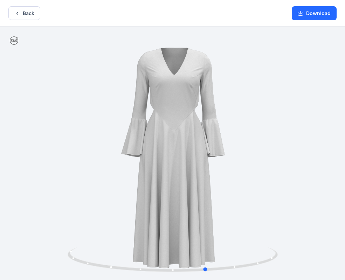
drag, startPoint x: 146, startPoint y: 188, endPoint x: 245, endPoint y: 186, distance: 98.8
click at [245, 186] on div at bounding box center [172, 154] width 345 height 255
click at [27, 12] on button "Back" at bounding box center [24, 13] width 32 height 14
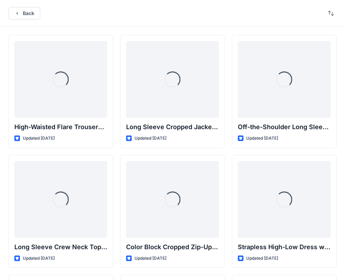
scroll to position [4417, 0]
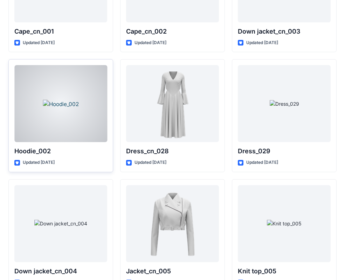
click at [74, 121] on div at bounding box center [60, 103] width 93 height 77
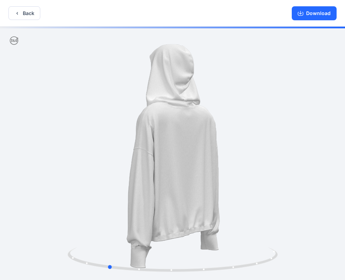
drag, startPoint x: 221, startPoint y: 153, endPoint x: 157, endPoint y: 158, distance: 65.0
click at [157, 158] on div at bounding box center [172, 154] width 345 height 255
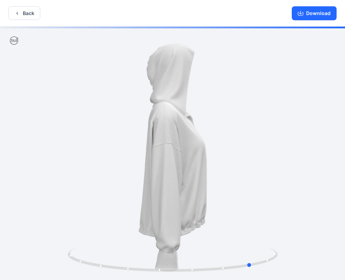
drag, startPoint x: 226, startPoint y: 158, endPoint x: 160, endPoint y: 162, distance: 66.0
click at [160, 162] on div at bounding box center [172, 154] width 345 height 255
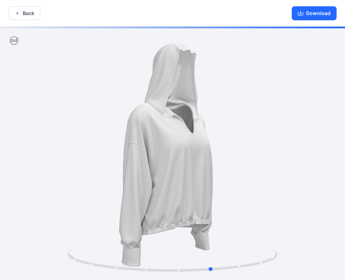
drag, startPoint x: 198, startPoint y: 161, endPoint x: 158, endPoint y: 159, distance: 40.0
click at [158, 159] on div at bounding box center [172, 154] width 345 height 255
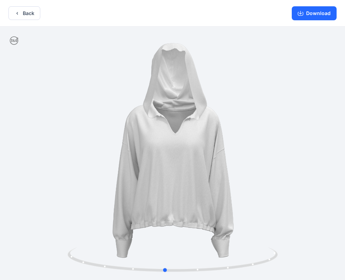
drag, startPoint x: 246, startPoint y: 161, endPoint x: 203, endPoint y: 160, distance: 42.4
click at [199, 167] on div at bounding box center [172, 154] width 345 height 255
click at [315, 13] on button "Download" at bounding box center [314, 13] width 45 height 14
click at [26, 13] on button "Back" at bounding box center [24, 13] width 32 height 14
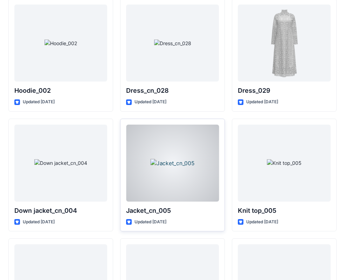
scroll to position [4583, 0]
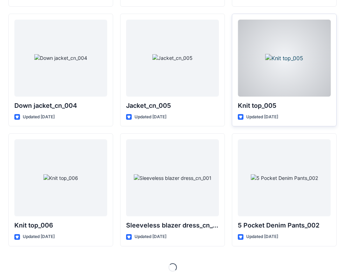
click at [277, 57] on div at bounding box center [284, 58] width 93 height 77
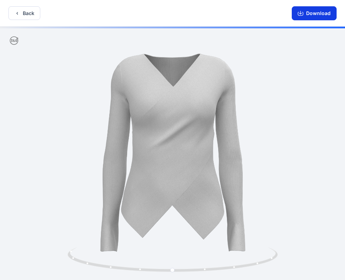
click at [310, 13] on button "Download" at bounding box center [314, 13] width 45 height 14
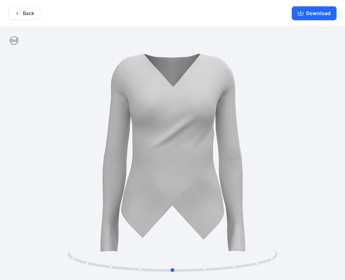
click at [135, 176] on div at bounding box center [172, 154] width 345 height 255
drag, startPoint x: 189, startPoint y: 143, endPoint x: 241, endPoint y: 137, distance: 52.5
click at [241, 137] on div at bounding box center [172, 154] width 345 height 255
drag, startPoint x: 155, startPoint y: 171, endPoint x: 117, endPoint y: 164, distance: 38.5
click at [117, 164] on div at bounding box center [172, 154] width 345 height 255
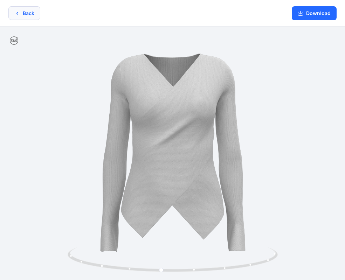
click at [32, 13] on button "Back" at bounding box center [24, 13] width 32 height 14
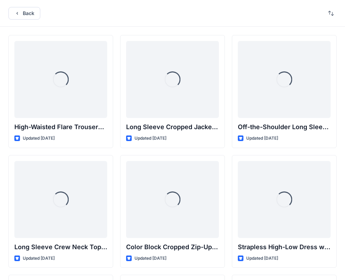
scroll to position [4583, 0]
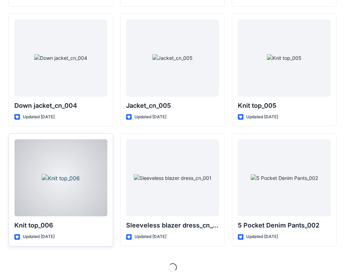
click at [50, 205] on div at bounding box center [60, 177] width 93 height 77
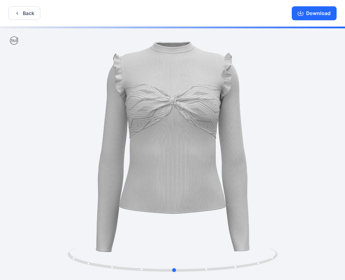
drag, startPoint x: 216, startPoint y: 155, endPoint x: 231, endPoint y: 155, distance: 14.7
click at [231, 155] on div at bounding box center [172, 154] width 345 height 255
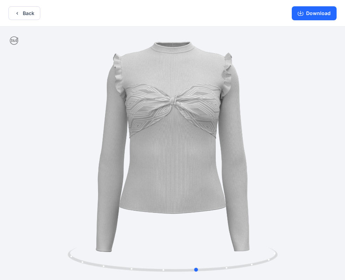
drag, startPoint x: 146, startPoint y: 159, endPoint x: 155, endPoint y: 153, distance: 11.4
click at [155, 153] on div at bounding box center [172, 154] width 345 height 255
click at [316, 15] on button "Download" at bounding box center [314, 13] width 45 height 14
click at [24, 14] on button "Back" at bounding box center [24, 13] width 32 height 14
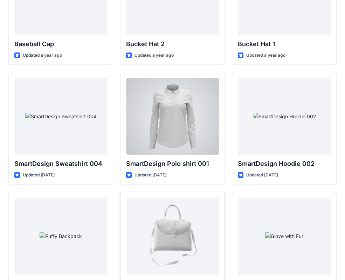
scroll to position [5256, 0]
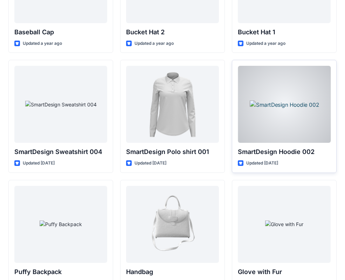
click at [288, 121] on div at bounding box center [284, 104] width 93 height 77
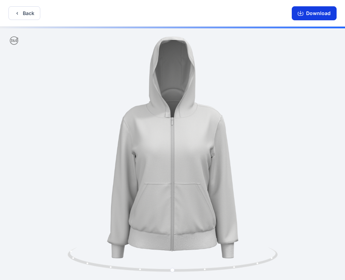
click at [316, 13] on button "Download" at bounding box center [314, 13] width 45 height 14
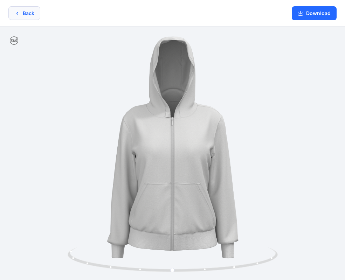
click at [23, 13] on button "Back" at bounding box center [24, 13] width 32 height 14
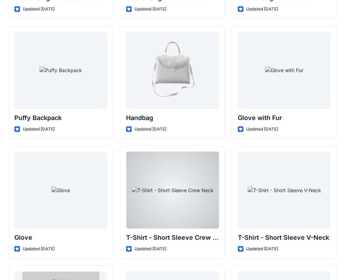
scroll to position [5431, 0]
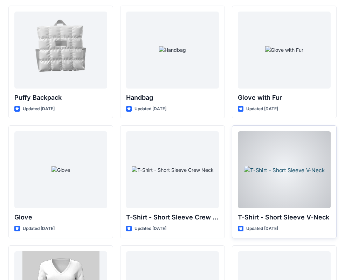
click at [280, 178] on div at bounding box center [284, 169] width 93 height 77
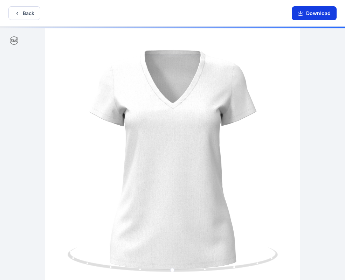
click at [314, 13] on button "Download" at bounding box center [314, 13] width 45 height 14
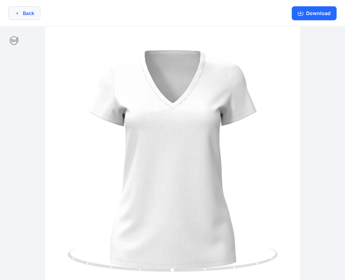
click at [30, 12] on button "Back" at bounding box center [24, 13] width 32 height 14
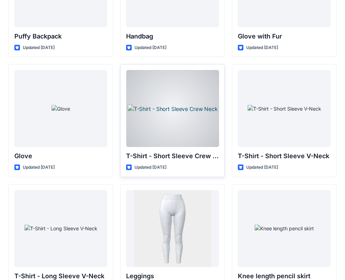
scroll to position [5495, 0]
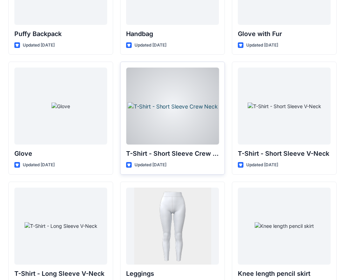
click at [171, 119] on div at bounding box center [172, 106] width 93 height 77
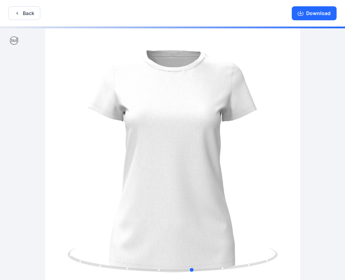
drag, startPoint x: 185, startPoint y: 137, endPoint x: 205, endPoint y: 141, distance: 20.3
click at [313, 12] on button "Download" at bounding box center [314, 13] width 45 height 14
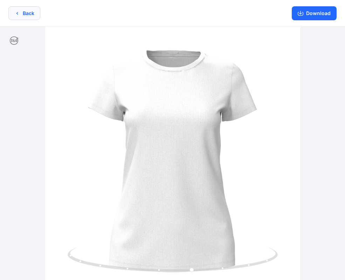
click at [27, 12] on button "Back" at bounding box center [24, 13] width 32 height 14
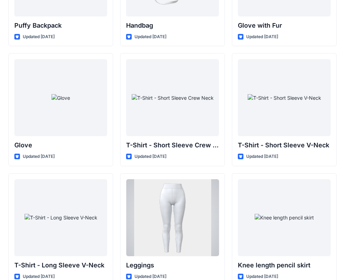
scroll to position [5543, 0]
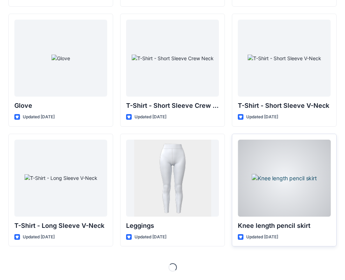
click at [278, 184] on div at bounding box center [284, 178] width 93 height 77
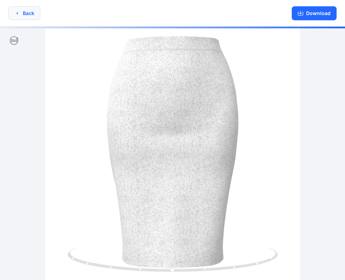
click at [23, 14] on button "Back" at bounding box center [24, 13] width 32 height 14
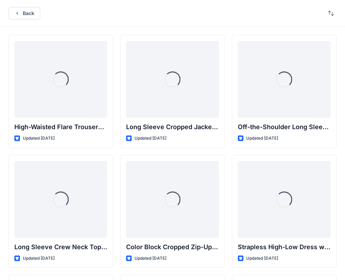
scroll to position [5543, 0]
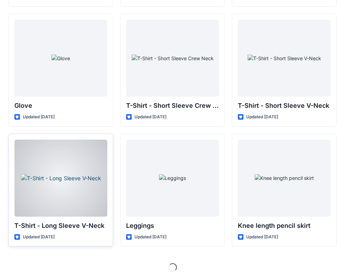
click at [52, 195] on div at bounding box center [60, 178] width 93 height 77
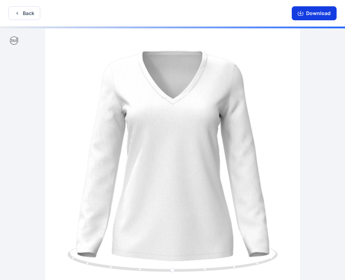
click at [312, 13] on button "Download" at bounding box center [314, 13] width 45 height 14
click at [25, 13] on button "Back" at bounding box center [24, 13] width 32 height 14
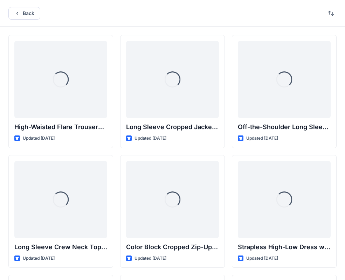
scroll to position [5543, 0]
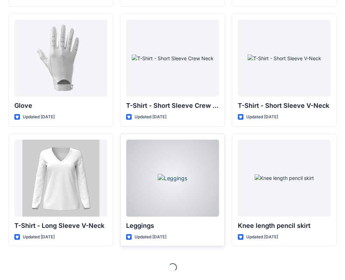
click at [166, 179] on div at bounding box center [172, 178] width 93 height 77
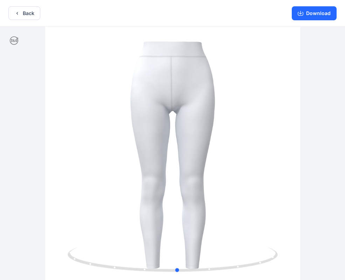
drag, startPoint x: 238, startPoint y: 122, endPoint x: 242, endPoint y: 126, distance: 6.0
click at [242, 126] on div at bounding box center [172, 154] width 345 height 255
click at [319, 15] on button "Download" at bounding box center [314, 13] width 45 height 14
click at [28, 12] on button "Back" at bounding box center [24, 13] width 32 height 14
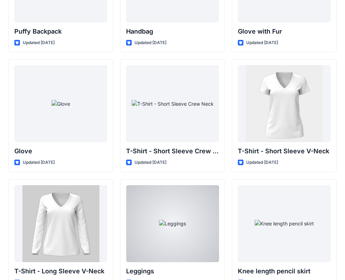
scroll to position [5543, 0]
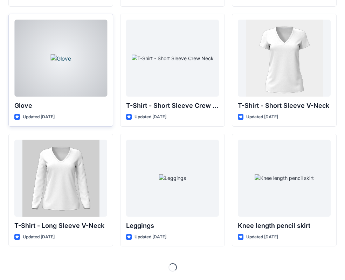
click at [53, 60] on div at bounding box center [60, 58] width 93 height 77
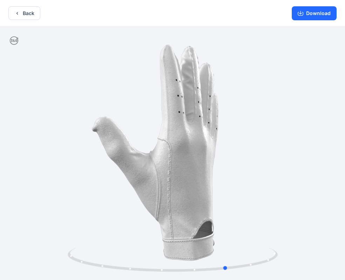
drag, startPoint x: 199, startPoint y: 146, endPoint x: 254, endPoint y: 143, distance: 54.7
click at [254, 143] on div at bounding box center [172, 154] width 345 height 255
click at [318, 12] on button "Download" at bounding box center [314, 13] width 45 height 14
click at [26, 12] on button "Back" at bounding box center [24, 13] width 32 height 14
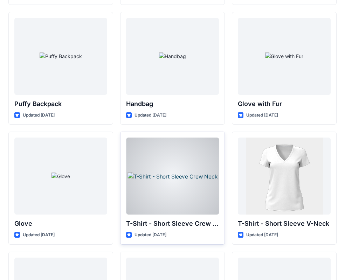
scroll to position [5424, 0]
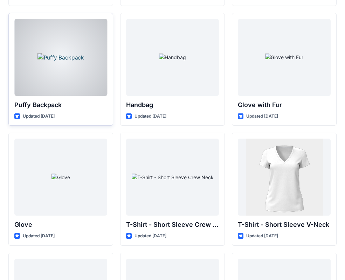
click at [68, 55] on div at bounding box center [60, 57] width 93 height 77
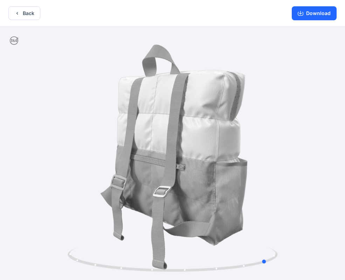
drag, startPoint x: 242, startPoint y: 159, endPoint x: 127, endPoint y: 162, distance: 115.3
click at [140, 161] on div at bounding box center [172, 154] width 345 height 255
click at [316, 13] on button "Download" at bounding box center [314, 13] width 45 height 14
click at [23, 15] on button "Back" at bounding box center [24, 13] width 32 height 14
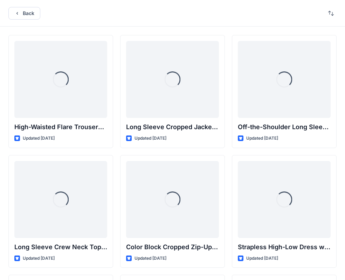
scroll to position [5424, 0]
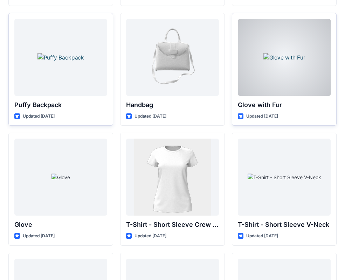
click at [288, 70] on div at bounding box center [284, 57] width 93 height 77
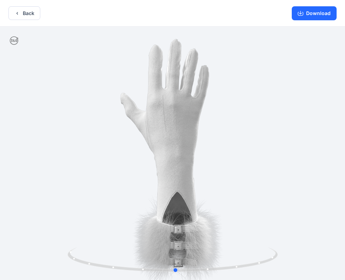
drag, startPoint x: 206, startPoint y: 155, endPoint x: 210, endPoint y: 155, distance: 3.9
click at [210, 155] on div at bounding box center [172, 154] width 345 height 255
click at [316, 14] on button "Download" at bounding box center [314, 13] width 45 height 14
click at [28, 14] on button "Back" at bounding box center [24, 13] width 32 height 14
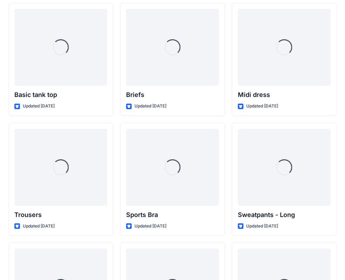
scroll to position [5798, 0]
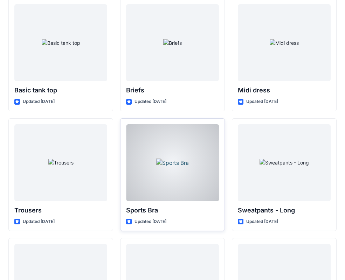
click at [163, 179] on div at bounding box center [172, 162] width 93 height 77
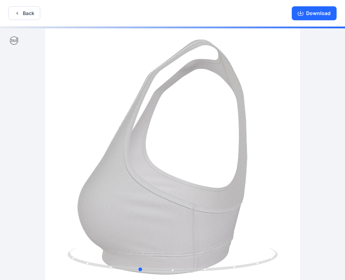
drag, startPoint x: 233, startPoint y: 144, endPoint x: 199, endPoint y: 145, distance: 33.6
click at [199, 145] on div at bounding box center [172, 154] width 345 height 255
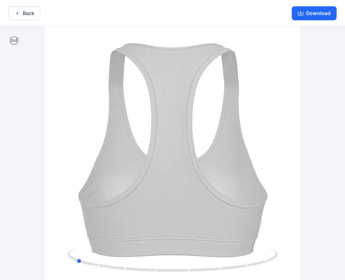
drag, startPoint x: 205, startPoint y: 145, endPoint x: 129, endPoint y: 145, distance: 75.7
click at [129, 145] on div at bounding box center [172, 154] width 345 height 255
drag, startPoint x: 201, startPoint y: 146, endPoint x: 238, endPoint y: 143, distance: 37.0
click at [239, 145] on div at bounding box center [172, 154] width 345 height 255
click at [315, 14] on button "Download" at bounding box center [314, 13] width 45 height 14
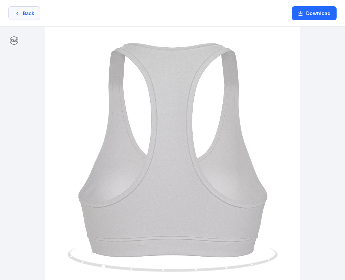
click at [27, 15] on button "Back" at bounding box center [24, 13] width 32 height 14
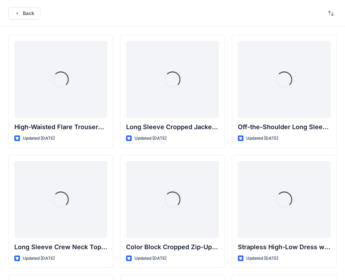
scroll to position [5798, 0]
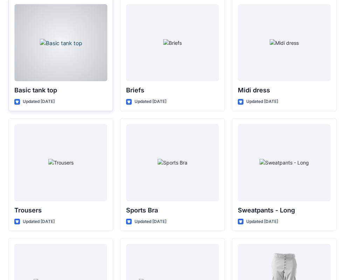
click at [58, 53] on div at bounding box center [60, 42] width 93 height 77
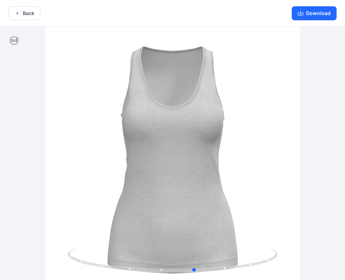
drag, startPoint x: 196, startPoint y: 140, endPoint x: 218, endPoint y: 150, distance: 24.5
click at [218, 150] on div at bounding box center [172, 154] width 345 height 255
click at [317, 18] on button "Download" at bounding box center [314, 13] width 45 height 14
click at [28, 13] on button "Back" at bounding box center [24, 13] width 32 height 14
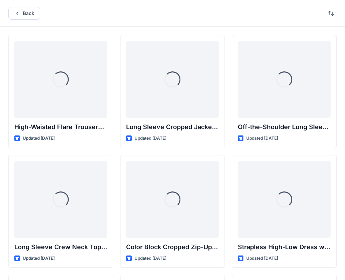
scroll to position [5798, 0]
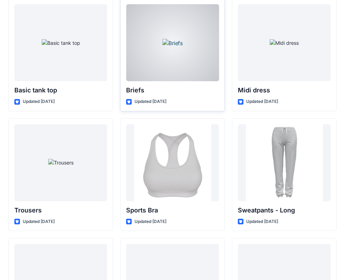
click at [178, 57] on div at bounding box center [172, 42] width 93 height 77
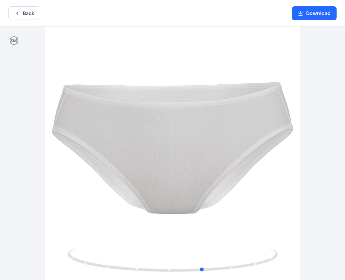
drag, startPoint x: 192, startPoint y: 157, endPoint x: 176, endPoint y: 118, distance: 42.1
click at [223, 157] on div at bounding box center [172, 154] width 345 height 255
click at [316, 16] on button "Download" at bounding box center [314, 13] width 45 height 14
click at [24, 14] on button "Back" at bounding box center [24, 13] width 32 height 14
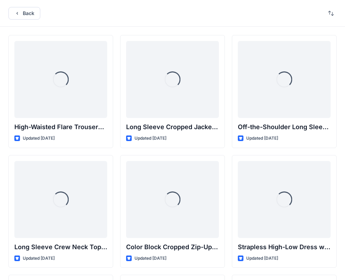
scroll to position [5798, 0]
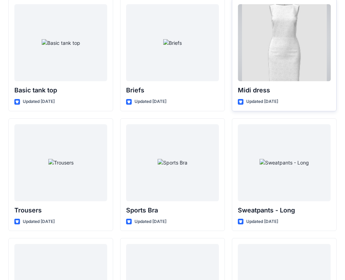
click at [287, 56] on div at bounding box center [284, 42] width 93 height 77
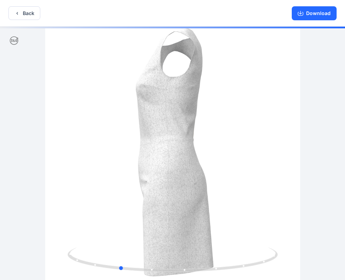
drag, startPoint x: 186, startPoint y: 171, endPoint x: 128, endPoint y: 156, distance: 59.4
click at [129, 156] on div at bounding box center [172, 154] width 345 height 255
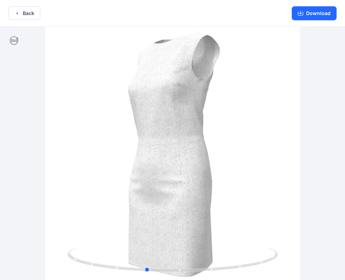
drag, startPoint x: 213, startPoint y: 174, endPoint x: 244, endPoint y: 169, distance: 31.6
click at [244, 169] on div at bounding box center [172, 154] width 345 height 255
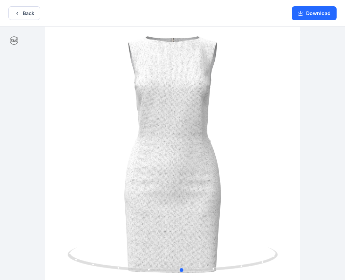
drag, startPoint x: 167, startPoint y: 173, endPoint x: 234, endPoint y: 126, distance: 82.4
click at [203, 168] on div at bounding box center [172, 154] width 345 height 255
click at [23, 10] on button "Back" at bounding box center [24, 13] width 32 height 14
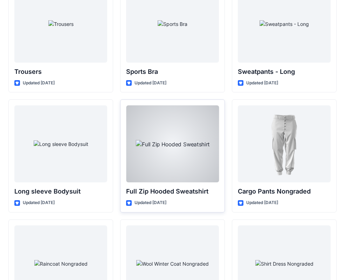
scroll to position [5937, 0]
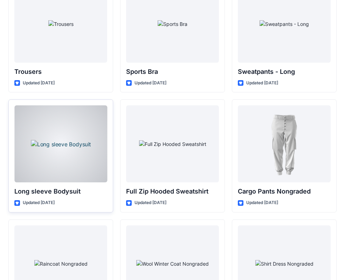
click at [54, 159] on div at bounding box center [60, 143] width 93 height 77
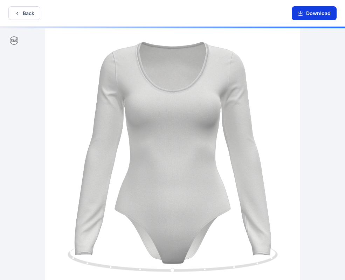
click at [314, 14] on button "Download" at bounding box center [314, 13] width 45 height 14
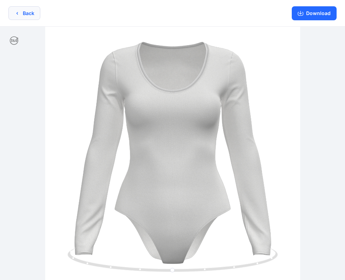
click at [24, 12] on button "Back" at bounding box center [24, 13] width 32 height 14
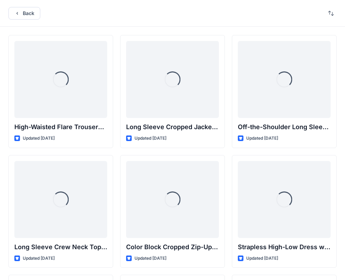
scroll to position [5937, 0]
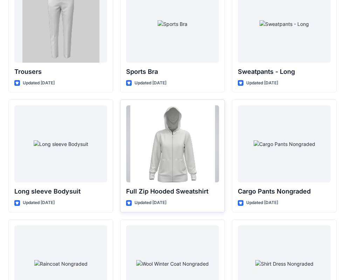
click at [175, 147] on div at bounding box center [172, 143] width 93 height 77
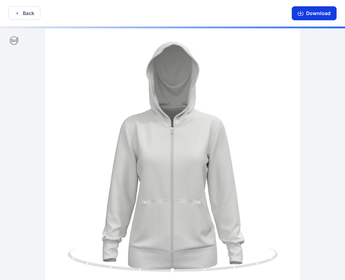
click at [316, 14] on button "Download" at bounding box center [314, 13] width 45 height 14
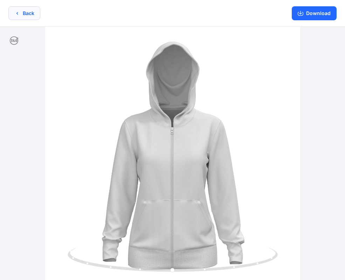
click at [24, 12] on button "Back" at bounding box center [24, 13] width 32 height 14
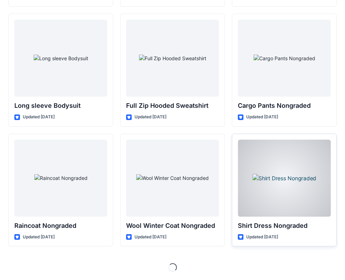
scroll to position [6023, 0]
click at [278, 191] on div at bounding box center [284, 178] width 93 height 77
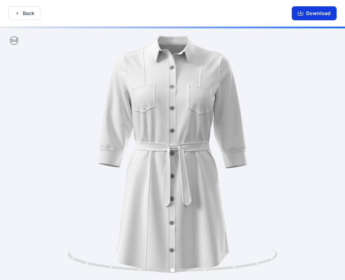
click at [312, 13] on button "Download" at bounding box center [314, 13] width 45 height 14
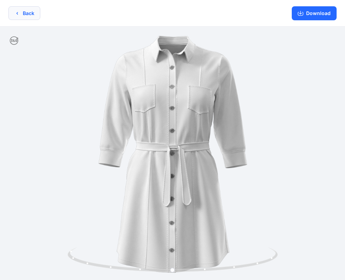
click at [27, 13] on button "Back" at bounding box center [24, 13] width 32 height 14
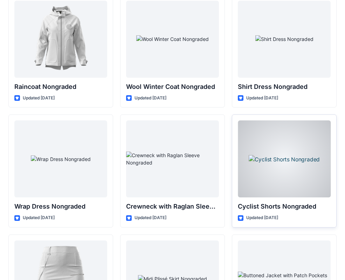
scroll to position [6162, 0]
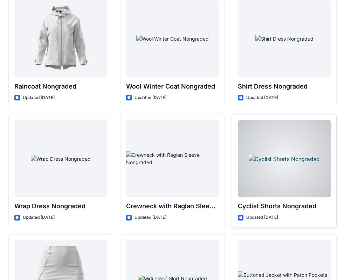
click at [284, 159] on div at bounding box center [284, 158] width 93 height 77
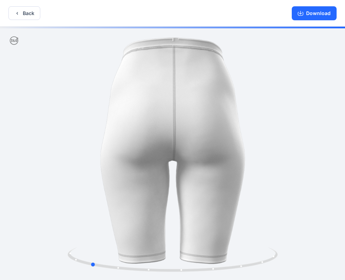
drag, startPoint x: 224, startPoint y: 166, endPoint x: 127, endPoint y: 170, distance: 96.8
click at [127, 170] on div at bounding box center [172, 154] width 345 height 255
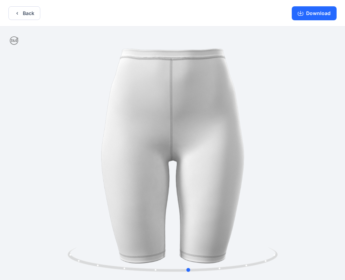
drag, startPoint x: 128, startPoint y: 166, endPoint x: 241, endPoint y: 163, distance: 113.2
click at [241, 163] on div at bounding box center [172, 154] width 345 height 255
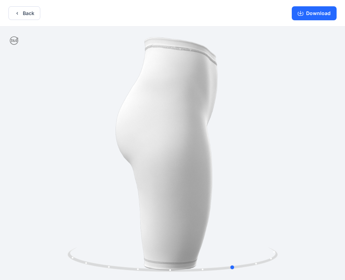
drag, startPoint x: 225, startPoint y: 144, endPoint x: 274, endPoint y: 132, distance: 50.7
click at [273, 134] on div at bounding box center [172, 154] width 345 height 255
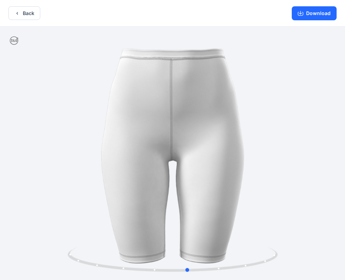
drag, startPoint x: 206, startPoint y: 158, endPoint x: 157, endPoint y: 157, distance: 49.1
click at [157, 157] on div at bounding box center [172, 154] width 345 height 255
click at [318, 14] on button "Download" at bounding box center [314, 13] width 45 height 14
click at [29, 14] on button "Back" at bounding box center [24, 13] width 32 height 14
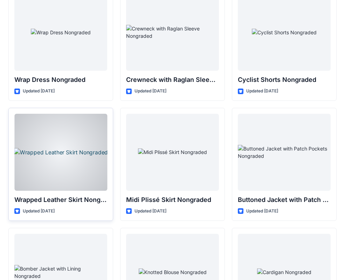
scroll to position [6254, 0]
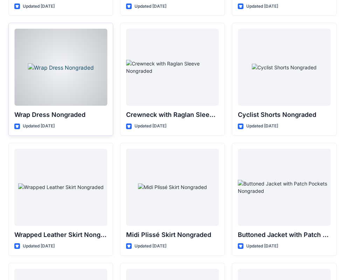
click at [59, 69] on div at bounding box center [60, 67] width 93 height 77
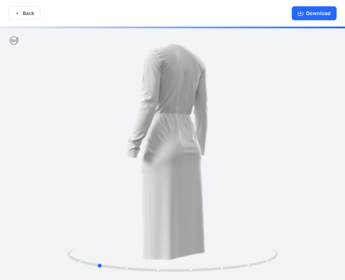
drag, startPoint x: 208, startPoint y: 184, endPoint x: 133, endPoint y: 189, distance: 75.5
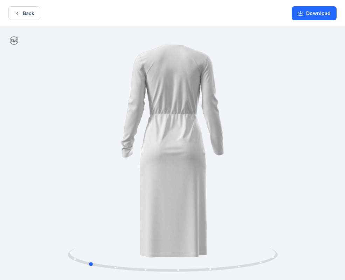
drag, startPoint x: 205, startPoint y: 173, endPoint x: 196, endPoint y: 175, distance: 9.4
click at [196, 175] on div at bounding box center [172, 154] width 345 height 255
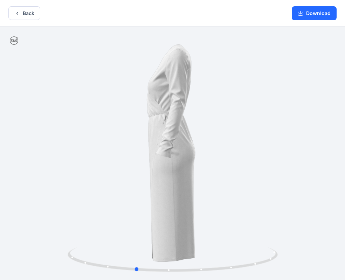
drag, startPoint x: 148, startPoint y: 177, endPoint x: 196, endPoint y: 177, distance: 47.3
click at [196, 177] on div at bounding box center [172, 154] width 345 height 255
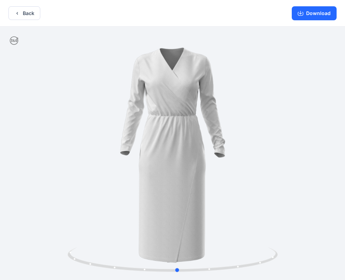
drag, startPoint x: 145, startPoint y: 180, endPoint x: 194, endPoint y: 179, distance: 49.1
click at [194, 179] on div at bounding box center [172, 154] width 345 height 255
drag, startPoint x: 155, startPoint y: 180, endPoint x: 172, endPoint y: 176, distance: 18.2
click at [172, 180] on div at bounding box center [172, 154] width 345 height 255
click at [22, 11] on button "Back" at bounding box center [24, 13] width 32 height 14
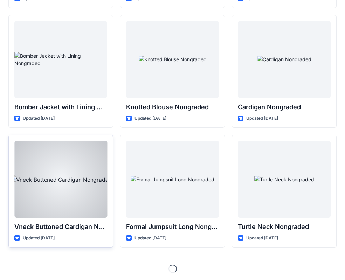
scroll to position [6503, 0]
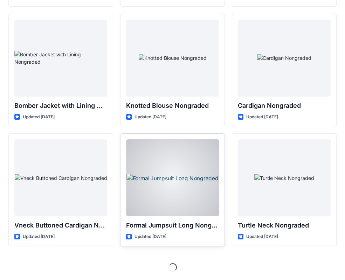
click at [172, 176] on div at bounding box center [172, 177] width 93 height 77
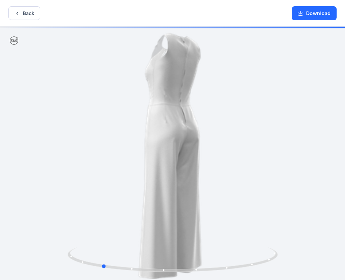
drag, startPoint x: 191, startPoint y: 125, endPoint x: 117, endPoint y: 131, distance: 73.4
click at [117, 131] on div at bounding box center [172, 154] width 345 height 255
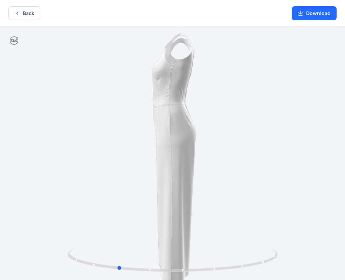
drag, startPoint x: 206, startPoint y: 138, endPoint x: 224, endPoint y: 136, distance: 18.0
click at [225, 136] on div at bounding box center [172, 154] width 345 height 255
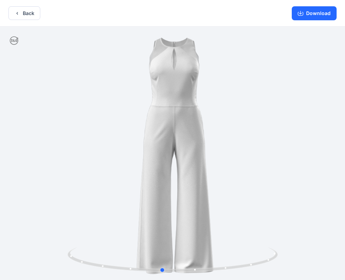
drag, startPoint x: 165, startPoint y: 142, endPoint x: 209, endPoint y: 137, distance: 44.5
click at [209, 137] on div at bounding box center [172, 154] width 345 height 255
drag, startPoint x: 178, startPoint y: 144, endPoint x: 207, endPoint y: 140, distance: 29.0
click at [207, 140] on div at bounding box center [172, 154] width 345 height 255
click at [320, 15] on button "Download" at bounding box center [314, 13] width 45 height 14
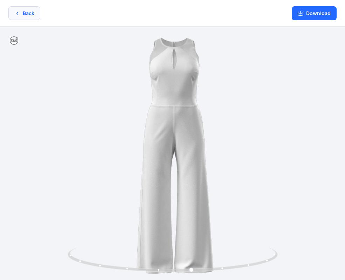
click at [26, 13] on button "Back" at bounding box center [24, 13] width 32 height 14
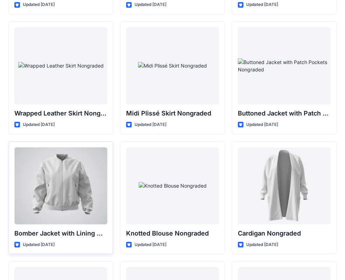
scroll to position [6374, 0]
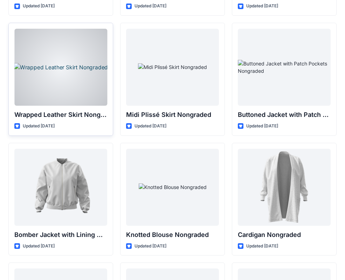
click at [79, 70] on div at bounding box center [60, 67] width 93 height 77
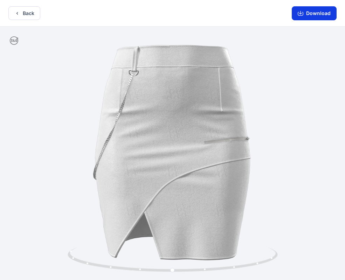
click at [311, 13] on button "Download" at bounding box center [314, 13] width 45 height 14
click at [27, 12] on button "Back" at bounding box center [24, 13] width 32 height 14
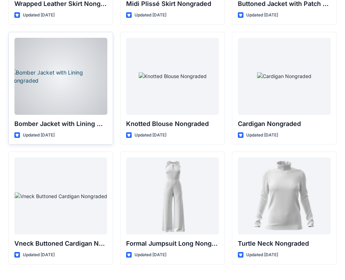
scroll to position [6503, 0]
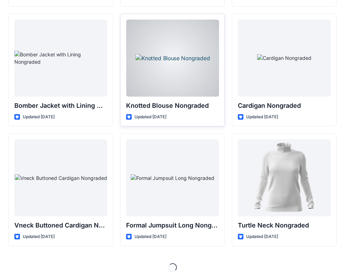
click at [172, 81] on div at bounding box center [172, 58] width 93 height 77
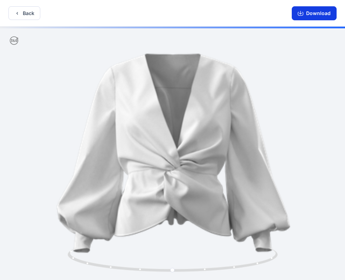
click at [317, 14] on button "Download" at bounding box center [314, 13] width 45 height 14
click at [25, 14] on button "Back" at bounding box center [24, 13] width 32 height 14
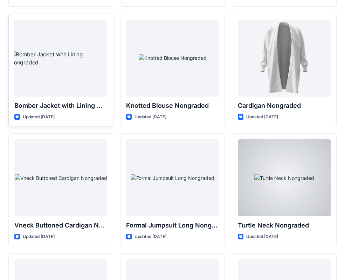
scroll to position [6459, 0]
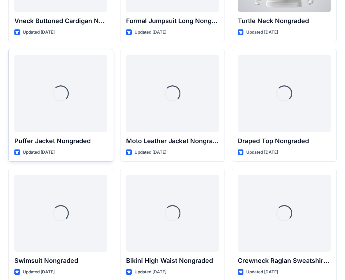
scroll to position [6739, 0]
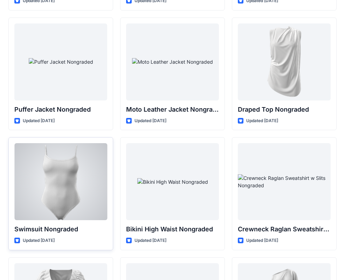
click at [44, 186] on div at bounding box center [60, 181] width 93 height 77
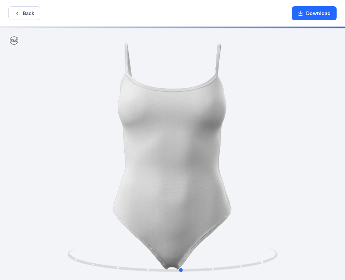
drag, startPoint x: 201, startPoint y: 184, endPoint x: 210, endPoint y: 187, distance: 9.1
click at [210, 187] on div at bounding box center [172, 154] width 345 height 255
click at [314, 15] on button "Download" at bounding box center [314, 13] width 45 height 14
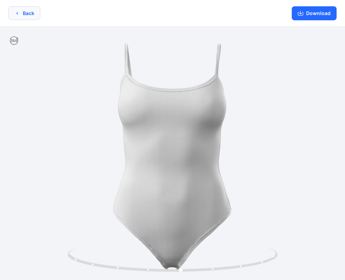
click at [26, 14] on button "Back" at bounding box center [24, 13] width 32 height 14
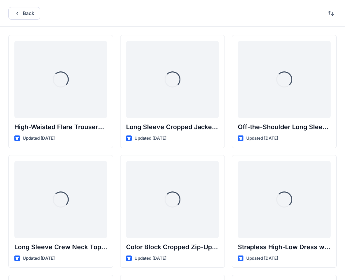
scroll to position [6739, 0]
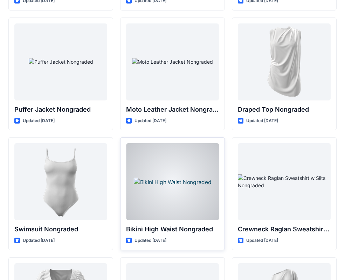
click at [167, 179] on div at bounding box center [172, 181] width 93 height 77
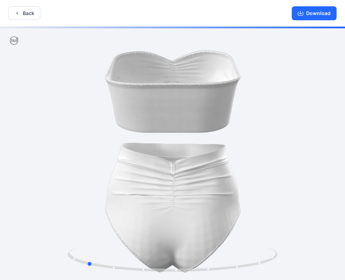
drag, startPoint x: 207, startPoint y: 169, endPoint x: 122, endPoint y: 169, distance: 85.8
click at [122, 169] on div at bounding box center [172, 154] width 345 height 255
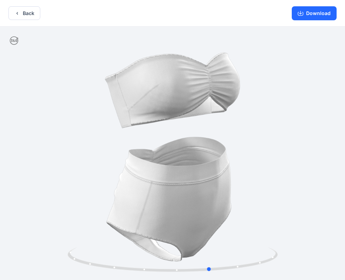
drag, startPoint x: 201, startPoint y: 197, endPoint x: 114, endPoint y: 192, distance: 86.7
click at [114, 192] on div at bounding box center [172, 154] width 345 height 255
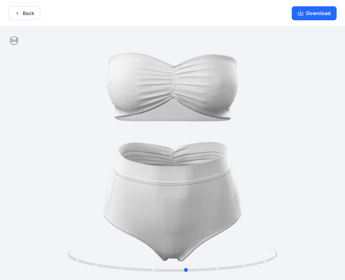
drag, startPoint x: 193, startPoint y: 203, endPoint x: 170, endPoint y: 199, distance: 24.1
click at [170, 199] on div at bounding box center [172, 154] width 345 height 255
click at [21, 8] on button "Back" at bounding box center [24, 13] width 32 height 14
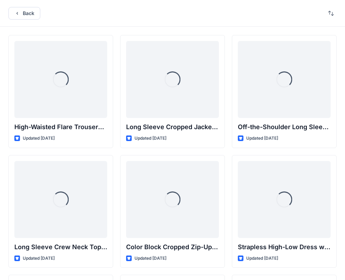
scroll to position [6739, 0]
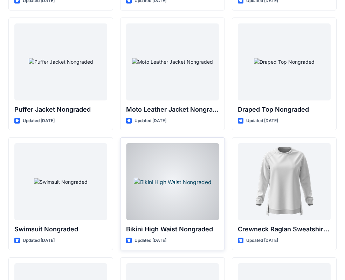
click at [171, 202] on div at bounding box center [172, 181] width 93 height 77
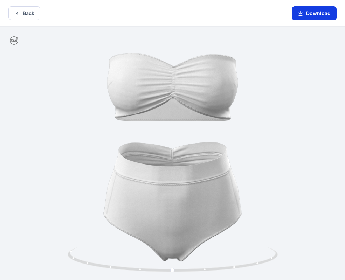
click at [314, 14] on button "Download" at bounding box center [314, 13] width 45 height 14
click at [28, 14] on button "Back" at bounding box center [24, 13] width 32 height 14
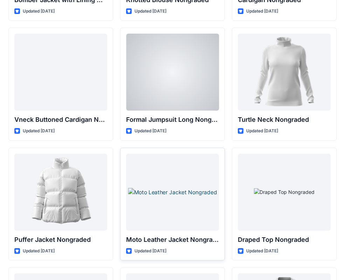
scroll to position [6924, 0]
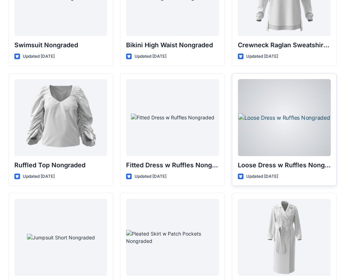
click at [285, 129] on div at bounding box center [284, 117] width 93 height 77
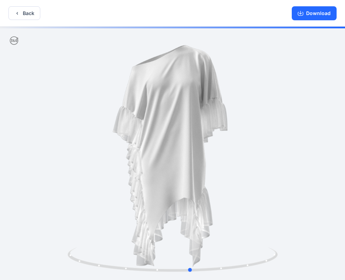
drag, startPoint x: 207, startPoint y: 152, endPoint x: 225, endPoint y: 151, distance: 18.3
click at [225, 151] on div at bounding box center [172, 154] width 345 height 255
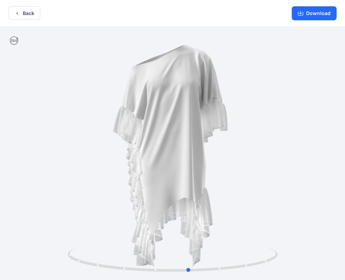
click at [174, 151] on div at bounding box center [172, 154] width 345 height 255
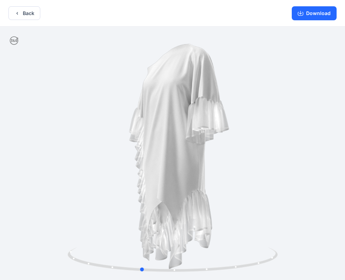
drag, startPoint x: 187, startPoint y: 148, endPoint x: 140, endPoint y: 149, distance: 47.3
click at [140, 149] on div at bounding box center [172, 154] width 345 height 255
click at [309, 15] on button "Download" at bounding box center [314, 13] width 45 height 14
click at [23, 13] on button "Back" at bounding box center [24, 13] width 32 height 14
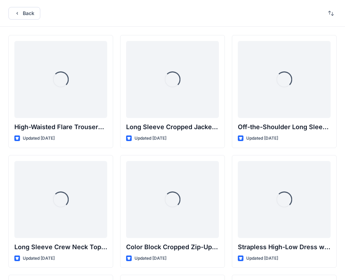
scroll to position [6924, 0]
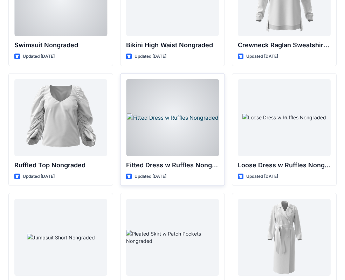
click at [169, 133] on div at bounding box center [172, 117] width 93 height 77
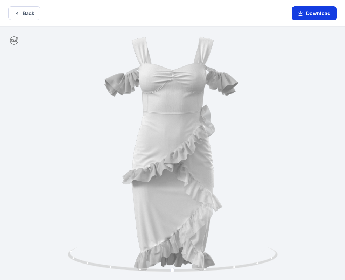
click at [315, 15] on button "Download" at bounding box center [314, 13] width 45 height 14
click at [27, 11] on button "Back" at bounding box center [24, 13] width 32 height 14
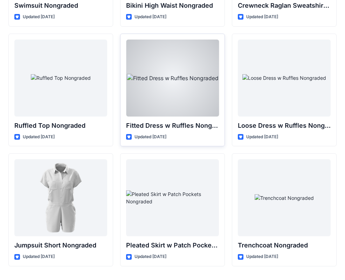
scroll to position [6983, 0]
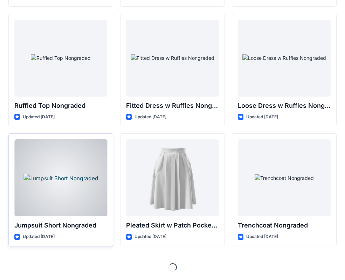
click at [71, 184] on div at bounding box center [60, 177] width 93 height 77
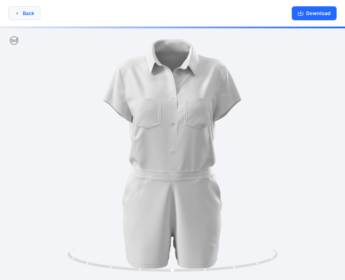
click at [25, 11] on button "Back" at bounding box center [24, 13] width 32 height 14
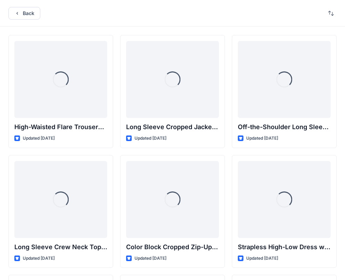
scroll to position [6983, 0]
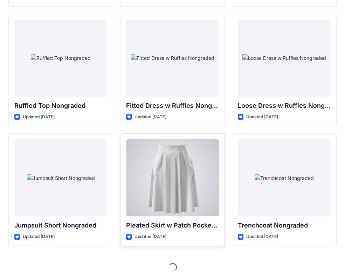
click at [165, 184] on div at bounding box center [172, 177] width 93 height 77
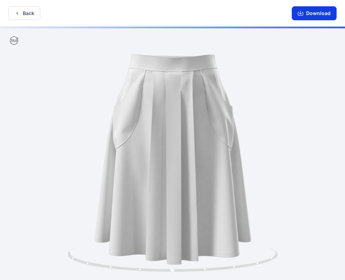
click at [318, 14] on button "Download" at bounding box center [314, 13] width 45 height 14
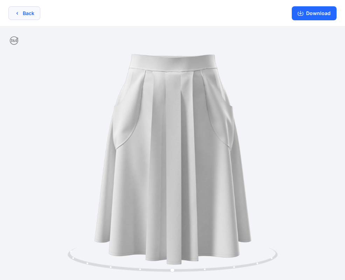
click at [28, 15] on button "Back" at bounding box center [24, 13] width 32 height 14
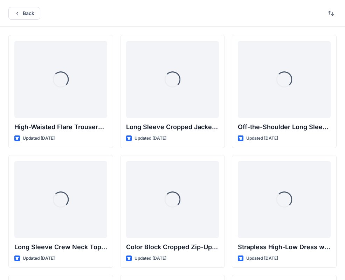
scroll to position [6983, 0]
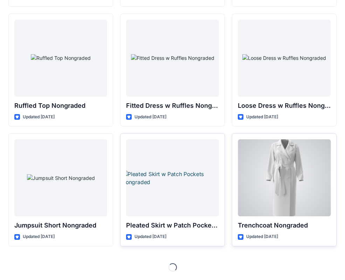
click at [283, 177] on div at bounding box center [284, 177] width 93 height 77
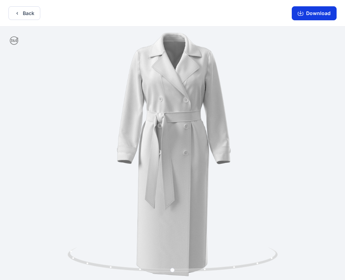
click at [312, 15] on button "Download" at bounding box center [314, 13] width 45 height 14
click at [30, 14] on button "Back" at bounding box center [24, 13] width 32 height 14
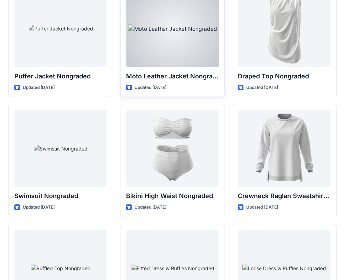
scroll to position [6715, 0]
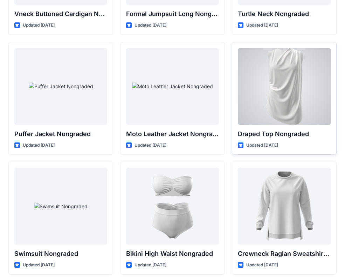
click at [271, 88] on div at bounding box center [284, 86] width 93 height 77
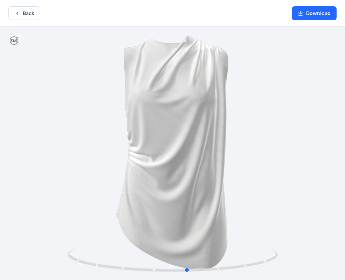
drag, startPoint x: 219, startPoint y: 118, endPoint x: 234, endPoint y: 127, distance: 17.8
click at [234, 127] on div at bounding box center [172, 154] width 345 height 255
drag, startPoint x: 216, startPoint y: 112, endPoint x: 200, endPoint y: 129, distance: 23.0
click at [200, 129] on div at bounding box center [172, 154] width 345 height 255
click at [316, 12] on button "Download" at bounding box center [314, 13] width 45 height 14
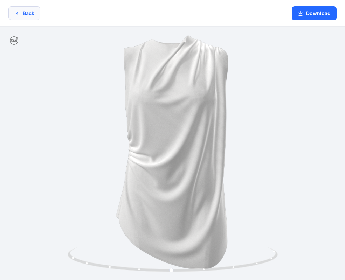
click at [29, 12] on button "Back" at bounding box center [24, 13] width 32 height 14
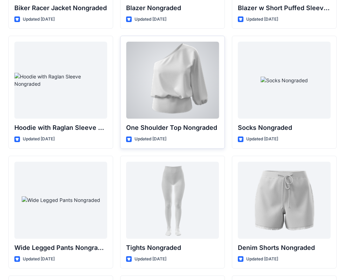
scroll to position [7322, 0]
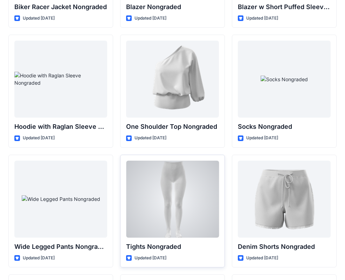
click at [170, 214] on div at bounding box center [172, 199] width 93 height 77
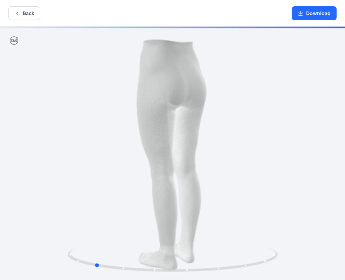
drag, startPoint x: 258, startPoint y: 137, endPoint x: 194, endPoint y: 148, distance: 64.0
click at [194, 148] on div at bounding box center [172, 154] width 345 height 255
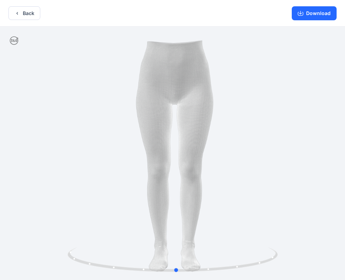
drag, startPoint x: 197, startPoint y: 130, endPoint x: 264, endPoint y: 131, distance: 66.9
click at [264, 131] on div at bounding box center [172, 154] width 345 height 255
click at [25, 12] on button "Back" at bounding box center [24, 13] width 32 height 14
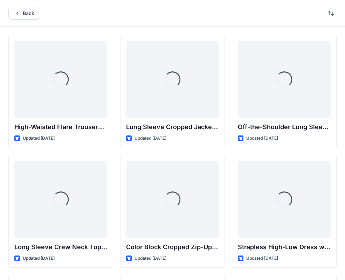
scroll to position [7322, 0]
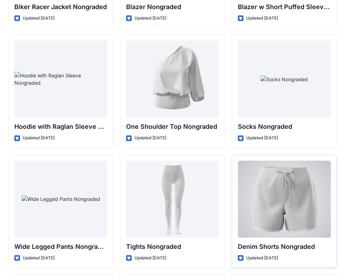
click at [271, 207] on div at bounding box center [284, 199] width 93 height 77
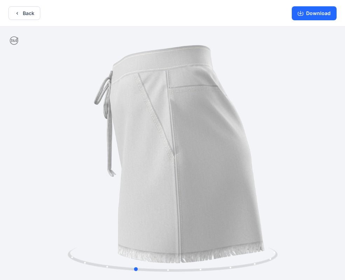
drag, startPoint x: 246, startPoint y: 134, endPoint x: 208, endPoint y: 142, distance: 38.8
click at [208, 142] on div at bounding box center [172, 154] width 345 height 255
click at [238, 142] on div at bounding box center [172, 154] width 345 height 255
click at [316, 13] on button "Download" at bounding box center [314, 13] width 45 height 14
click at [31, 14] on button "Back" at bounding box center [24, 13] width 32 height 14
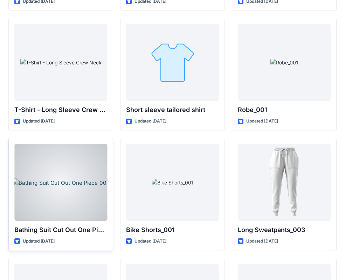
scroll to position [7580, 0]
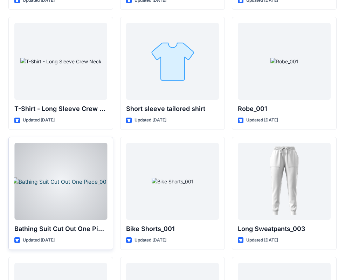
click at [52, 198] on div at bounding box center [60, 181] width 93 height 77
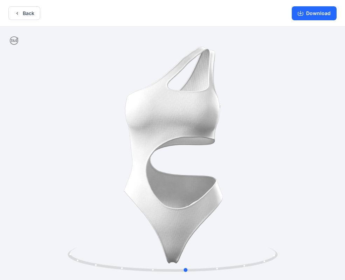
drag, startPoint x: 235, startPoint y: 161, endPoint x: 250, endPoint y: 165, distance: 15.6
click at [249, 169] on div at bounding box center [172, 154] width 345 height 255
click at [320, 12] on button "Download" at bounding box center [314, 13] width 45 height 14
click at [30, 15] on button "Back" at bounding box center [24, 13] width 32 height 14
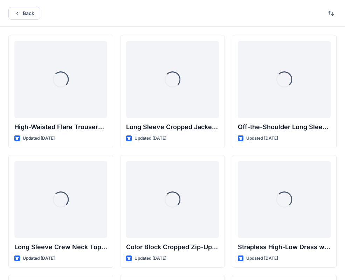
scroll to position [7580, 0]
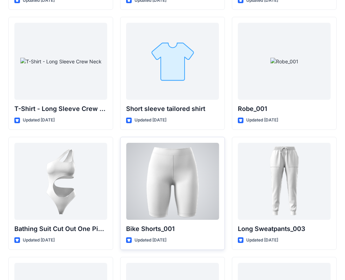
click at [158, 179] on div at bounding box center [172, 181] width 93 height 77
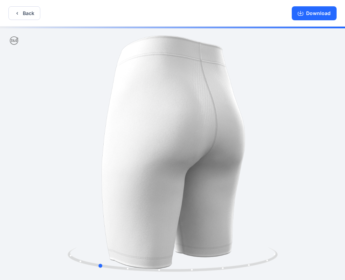
drag, startPoint x: 229, startPoint y: 153, endPoint x: 153, endPoint y: 162, distance: 76.1
click at [153, 161] on div at bounding box center [172, 154] width 345 height 255
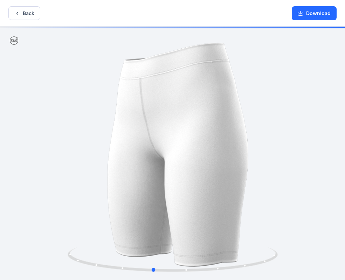
drag, startPoint x: 233, startPoint y: 207, endPoint x: 273, endPoint y: 200, distance: 40.5
click at [289, 199] on div at bounding box center [172, 154] width 345 height 255
drag, startPoint x: 244, startPoint y: 185, endPoint x: 199, endPoint y: 179, distance: 44.6
click at [200, 179] on div at bounding box center [172, 154] width 345 height 255
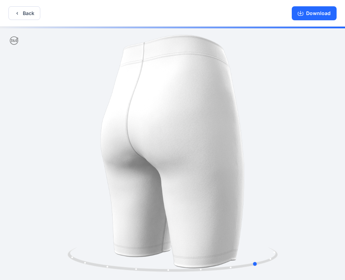
drag, startPoint x: 209, startPoint y: 171, endPoint x: 146, endPoint y: 178, distance: 63.8
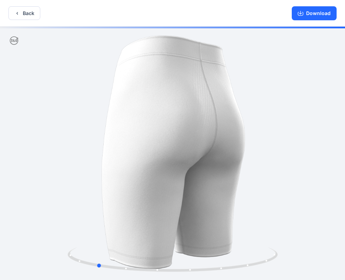
drag, startPoint x: 117, startPoint y: 175, endPoint x: 201, endPoint y: 161, distance: 85.5
click at [195, 172] on div at bounding box center [172, 154] width 345 height 255
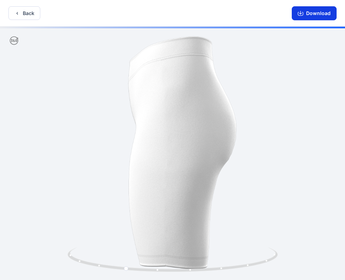
click at [318, 14] on button "Download" at bounding box center [314, 13] width 45 height 14
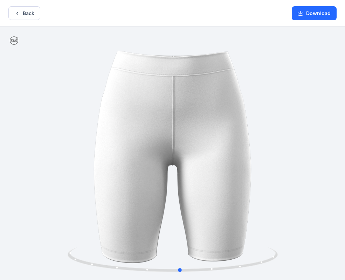
drag, startPoint x: 191, startPoint y: 118, endPoint x: 248, endPoint y: 113, distance: 57.3
click at [248, 113] on div at bounding box center [172, 154] width 345 height 255
click at [21, 11] on button "Back" at bounding box center [24, 13] width 32 height 14
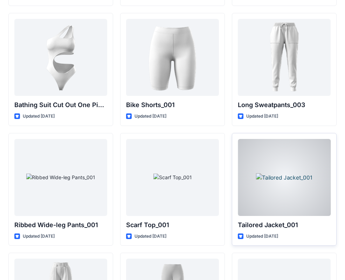
scroll to position [7757, 0]
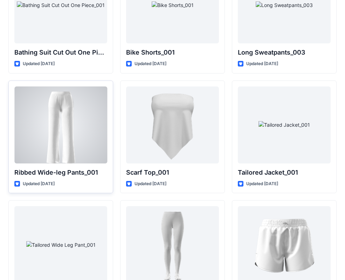
click at [65, 137] on div at bounding box center [60, 125] width 93 height 77
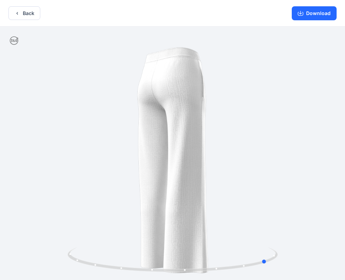
drag, startPoint x: 224, startPoint y: 179, endPoint x: 81, endPoint y: 179, distance: 143.0
click at [81, 179] on div at bounding box center [172, 154] width 345 height 255
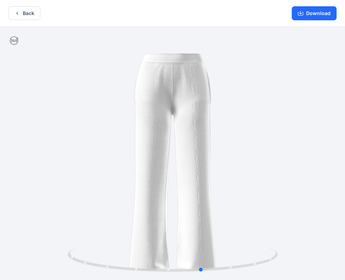
drag, startPoint x: 165, startPoint y: 177, endPoint x: 127, endPoint y: 180, distance: 37.9
click at [127, 180] on div at bounding box center [172, 154] width 345 height 255
click at [314, 13] on button "Download" at bounding box center [314, 13] width 45 height 14
click at [23, 14] on button "Back" at bounding box center [24, 13] width 32 height 14
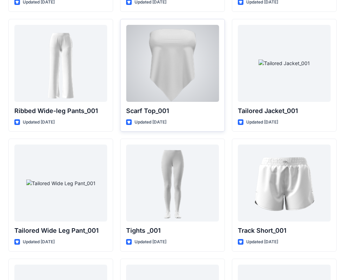
scroll to position [7819, 0]
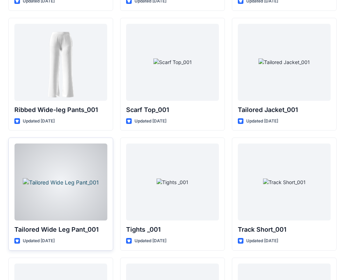
click at [61, 192] on div at bounding box center [60, 182] width 93 height 77
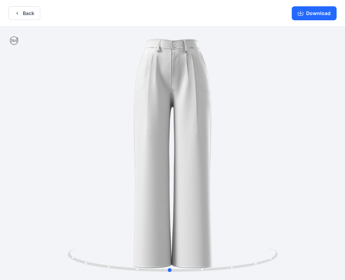
drag, startPoint x: 241, startPoint y: 142, endPoint x: 237, endPoint y: 146, distance: 5.5
click at [238, 146] on div at bounding box center [172, 154] width 345 height 255
click at [321, 14] on button "Download" at bounding box center [314, 13] width 45 height 14
click at [25, 14] on button "Back" at bounding box center [24, 13] width 32 height 14
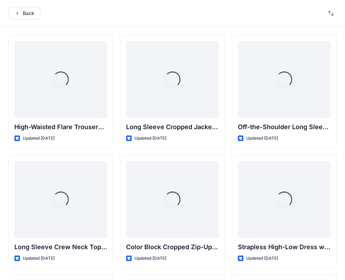
scroll to position [7819, 0]
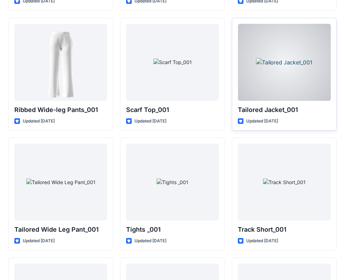
click at [288, 76] on div at bounding box center [284, 62] width 93 height 77
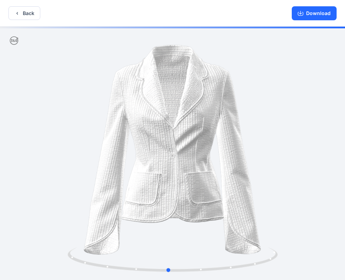
drag, startPoint x: 239, startPoint y: 204, endPoint x: 235, endPoint y: 204, distance: 4.3
click at [235, 204] on div at bounding box center [172, 154] width 345 height 255
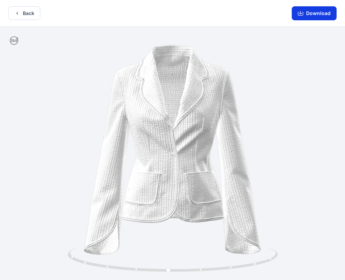
click at [320, 13] on button "Download" at bounding box center [314, 13] width 45 height 14
click at [29, 14] on button "Back" at bounding box center [24, 13] width 32 height 14
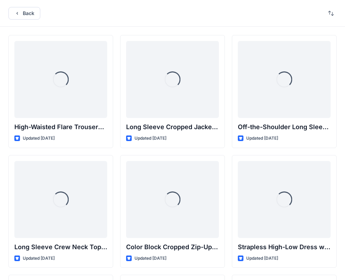
scroll to position [7819, 0]
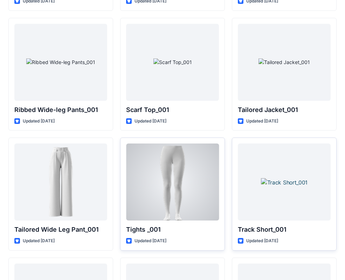
click at [167, 201] on div at bounding box center [172, 182] width 93 height 77
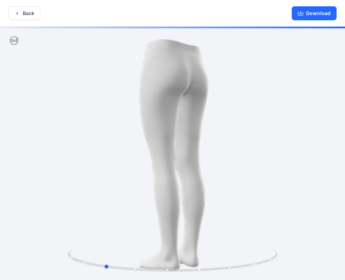
drag, startPoint x: 225, startPoint y: 146, endPoint x: 157, endPoint y: 153, distance: 68.7
click at [157, 153] on div at bounding box center [172, 154] width 345 height 255
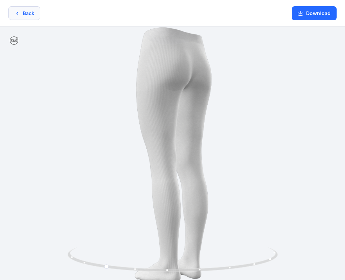
click at [23, 13] on button "Back" at bounding box center [24, 13] width 32 height 14
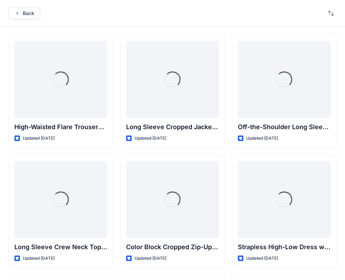
scroll to position [7819, 0]
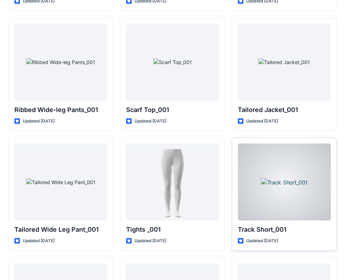
click at [281, 187] on div at bounding box center [284, 182] width 93 height 77
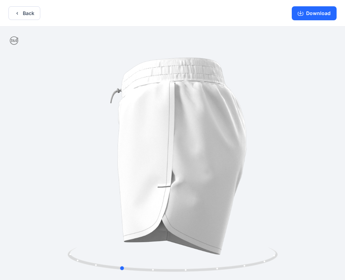
drag, startPoint x: 211, startPoint y: 193, endPoint x: 159, endPoint y: 199, distance: 52.5
click at [159, 199] on div at bounding box center [172, 154] width 345 height 255
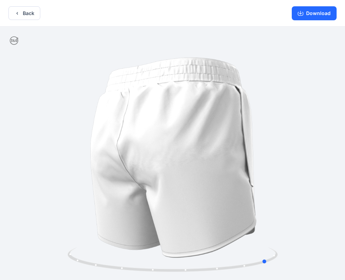
drag, startPoint x: 207, startPoint y: 172, endPoint x: 144, endPoint y: 181, distance: 63.3
click at [144, 181] on div at bounding box center [172, 154] width 345 height 255
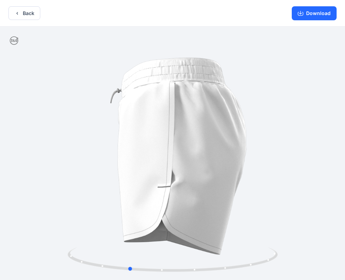
drag, startPoint x: 190, startPoint y: 185, endPoint x: 267, endPoint y: 186, distance: 76.7
click at [267, 186] on div at bounding box center [172, 154] width 345 height 255
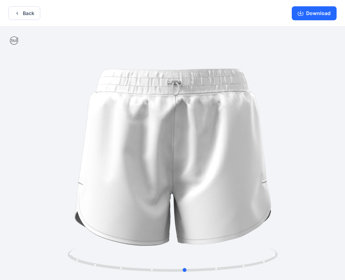
drag, startPoint x: 187, startPoint y: 189, endPoint x: 238, endPoint y: 187, distance: 50.8
click at [238, 187] on div at bounding box center [172, 154] width 345 height 255
drag, startPoint x: 195, startPoint y: 194, endPoint x: 213, endPoint y: 192, distance: 18.3
click at [213, 192] on div at bounding box center [172, 154] width 345 height 255
click at [316, 14] on button "Download" at bounding box center [314, 13] width 45 height 14
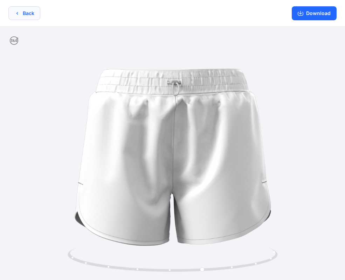
click at [23, 12] on button "Back" at bounding box center [24, 13] width 32 height 14
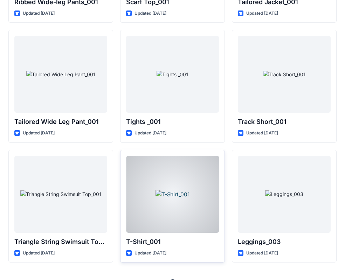
scroll to position [7943, 0]
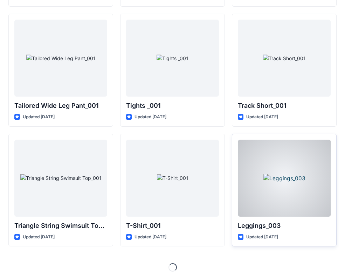
click at [283, 191] on div at bounding box center [284, 178] width 93 height 77
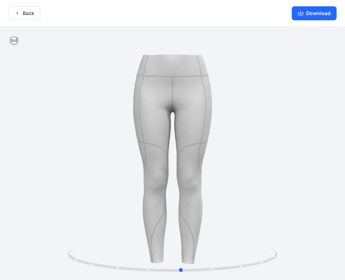
drag, startPoint x: 219, startPoint y: 177, endPoint x: 236, endPoint y: 144, distance: 36.8
click at [228, 174] on div at bounding box center [172, 154] width 345 height 255
click at [316, 13] on button "Download" at bounding box center [314, 13] width 45 height 14
click at [26, 13] on button "Back" at bounding box center [24, 13] width 32 height 14
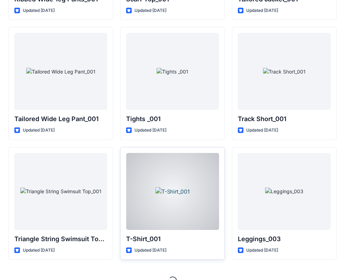
scroll to position [7943, 0]
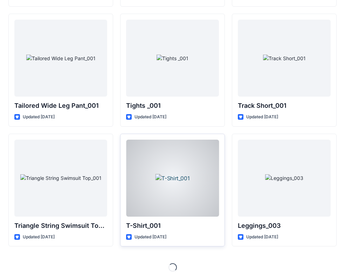
click at [174, 176] on div at bounding box center [172, 178] width 93 height 77
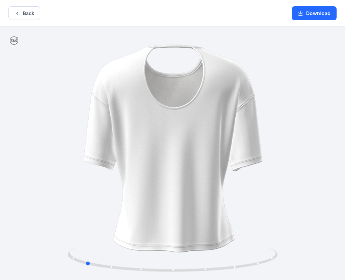
drag, startPoint x: 176, startPoint y: 175, endPoint x: 89, endPoint y: 185, distance: 88.2
click at [89, 185] on div at bounding box center [172, 154] width 345 height 255
click at [26, 13] on button "Back" at bounding box center [24, 13] width 32 height 14
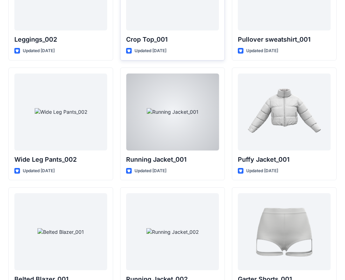
scroll to position [8279, 0]
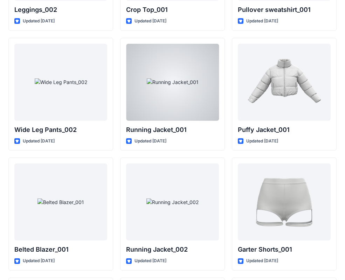
click at [168, 85] on div at bounding box center [172, 82] width 93 height 77
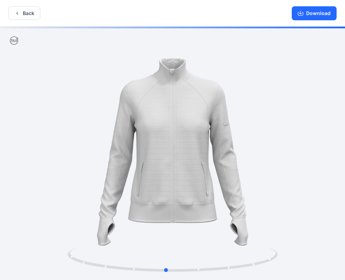
drag, startPoint x: 255, startPoint y: 189, endPoint x: 260, endPoint y: 183, distance: 7.7
click at [260, 183] on div at bounding box center [172, 154] width 345 height 255
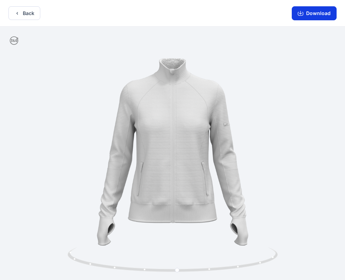
click at [319, 14] on button "Download" at bounding box center [314, 13] width 45 height 14
click at [25, 13] on button "Back" at bounding box center [24, 13] width 32 height 14
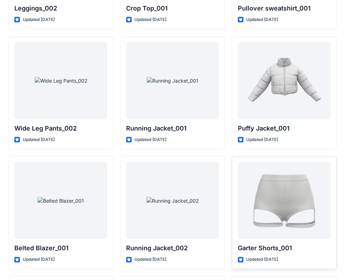
scroll to position [8302, 0]
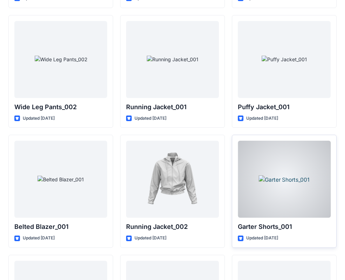
click at [285, 186] on div at bounding box center [284, 179] width 93 height 77
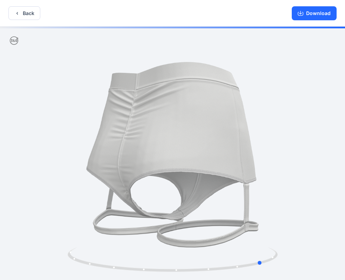
drag, startPoint x: 232, startPoint y: 181, endPoint x: 112, endPoint y: 180, distance: 120.2
click at [112, 180] on div at bounding box center [172, 154] width 345 height 255
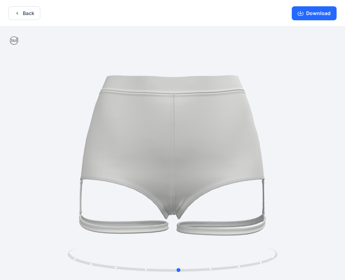
drag, startPoint x: 217, startPoint y: 182, endPoint x: 134, endPoint y: 180, distance: 83.8
click at [134, 180] on div at bounding box center [172, 154] width 345 height 255
click at [314, 11] on button "Download" at bounding box center [314, 13] width 45 height 14
click at [28, 14] on button "Back" at bounding box center [24, 13] width 32 height 14
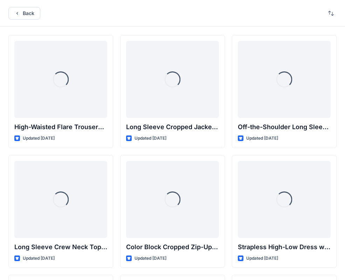
scroll to position [8302, 0]
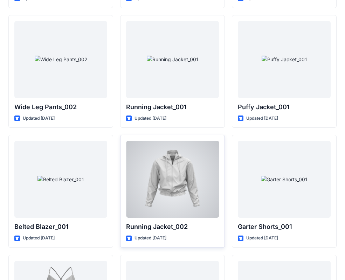
click at [178, 186] on div at bounding box center [172, 179] width 93 height 77
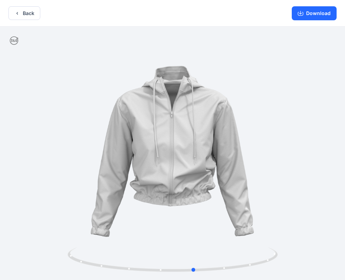
drag, startPoint x: 242, startPoint y: 150, endPoint x: 264, endPoint y: 155, distance: 22.4
click at [264, 155] on div at bounding box center [172, 154] width 345 height 255
drag, startPoint x: 236, startPoint y: 160, endPoint x: 221, endPoint y: 164, distance: 15.4
click at [221, 164] on div at bounding box center [172, 154] width 345 height 255
click at [322, 14] on button "Download" at bounding box center [314, 13] width 45 height 14
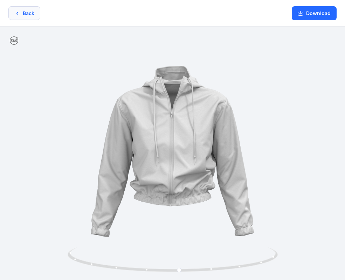
click at [28, 13] on button "Back" at bounding box center [24, 13] width 32 height 14
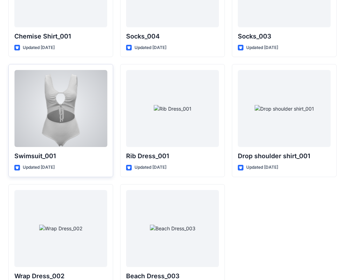
scroll to position [8613, 0]
click at [56, 115] on div at bounding box center [60, 108] width 93 height 77
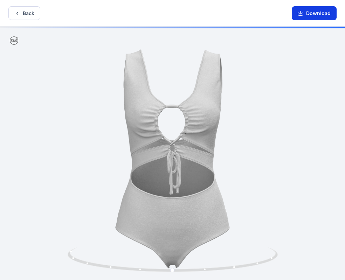
click at [315, 14] on button "Download" at bounding box center [314, 13] width 45 height 14
click at [23, 9] on button "Back" at bounding box center [24, 13] width 32 height 14
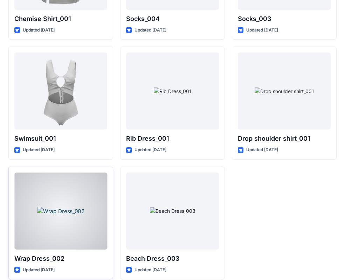
scroll to position [8639, 0]
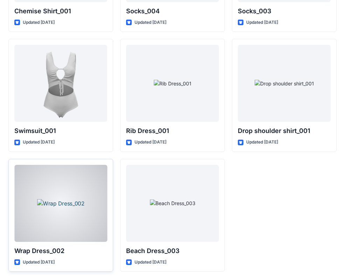
click at [62, 215] on div at bounding box center [60, 203] width 93 height 77
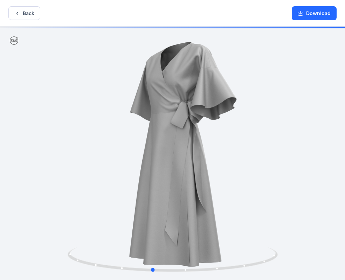
drag, startPoint x: 213, startPoint y: 162, endPoint x: 193, endPoint y: 164, distance: 20.4
click at [131, 167] on div at bounding box center [172, 154] width 345 height 255
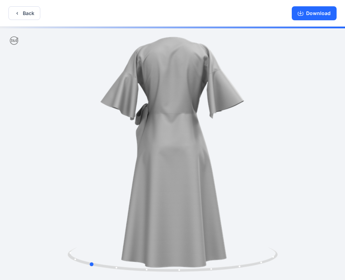
drag, startPoint x: 205, startPoint y: 138, endPoint x: 142, endPoint y: 140, distance: 63.4
click at [142, 140] on div at bounding box center [172, 154] width 345 height 255
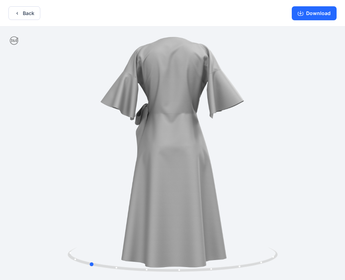
click at [188, 158] on div at bounding box center [172, 154] width 345 height 255
click at [318, 13] on button "Download" at bounding box center [314, 13] width 45 height 14
click at [23, 14] on button "Back" at bounding box center [24, 13] width 32 height 14
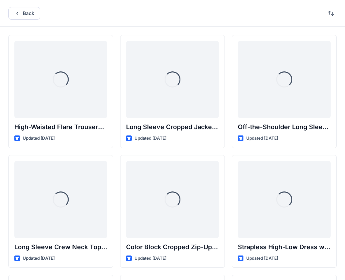
scroll to position [8639, 0]
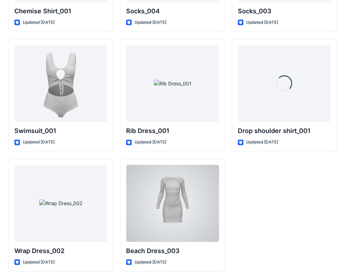
click at [169, 208] on div at bounding box center [172, 203] width 93 height 77
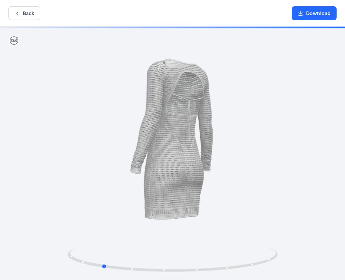
drag, startPoint x: 208, startPoint y: 168, endPoint x: 133, endPoint y: 163, distance: 75.1
click at [133, 163] on div at bounding box center [172, 154] width 345 height 255
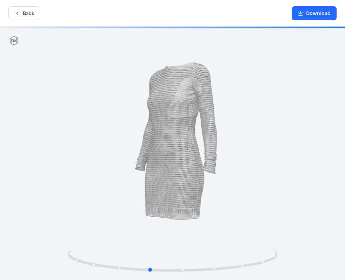
drag, startPoint x: 191, startPoint y: 171, endPoint x: 243, endPoint y: 172, distance: 51.9
click at [243, 172] on div at bounding box center [172, 154] width 345 height 255
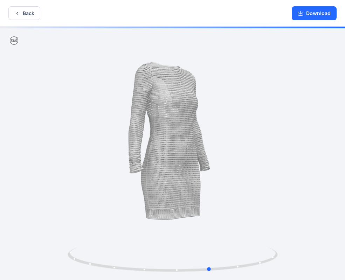
drag, startPoint x: 153, startPoint y: 175, endPoint x: 215, endPoint y: 175, distance: 61.7
click at [215, 175] on div at bounding box center [172, 154] width 345 height 255
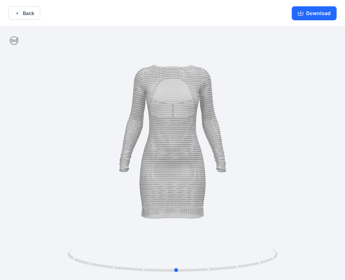
drag, startPoint x: 151, startPoint y: 176, endPoint x: 116, endPoint y: 181, distance: 35.0
click at [116, 181] on div at bounding box center [172, 154] width 345 height 255
click at [318, 14] on button "Download" at bounding box center [314, 13] width 45 height 14
click at [30, 13] on button "Back" at bounding box center [24, 13] width 32 height 14
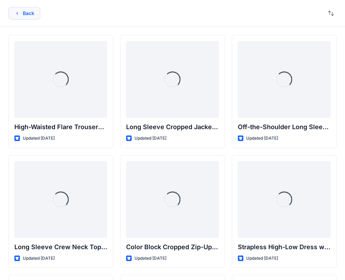
click at [22, 13] on button "Back" at bounding box center [24, 13] width 32 height 13
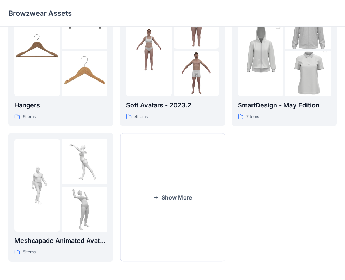
scroll to position [175, 0]
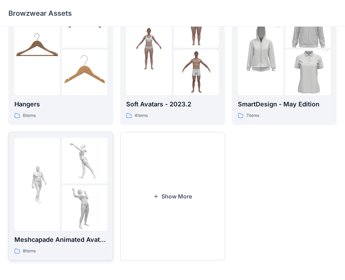
click at [62, 184] on div at bounding box center [85, 184] width 46 height 93
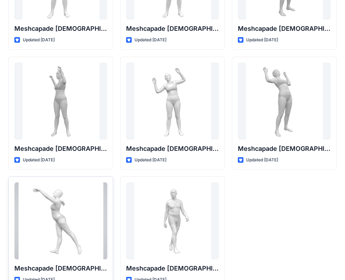
scroll to position [116, 0]
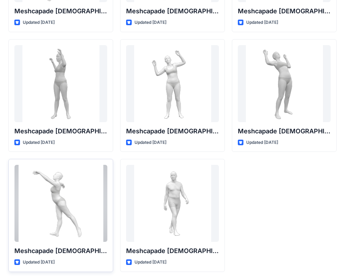
click at [61, 206] on div at bounding box center [60, 203] width 93 height 77
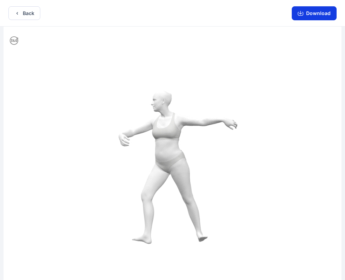
click at [315, 15] on button "Download" at bounding box center [314, 13] width 45 height 14
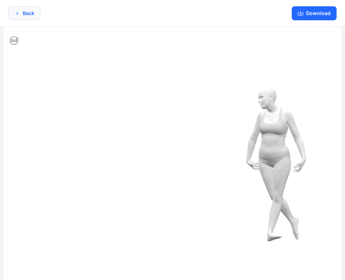
click at [24, 15] on button "Back" at bounding box center [24, 13] width 32 height 14
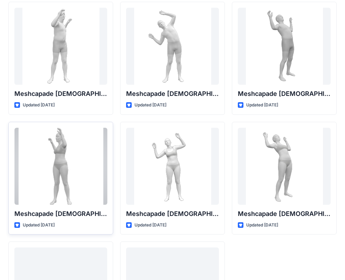
scroll to position [32, 0]
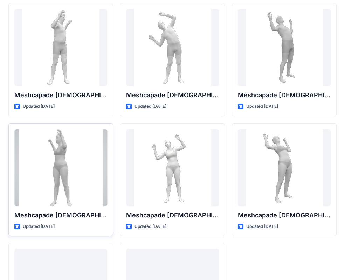
click at [55, 174] on div at bounding box center [60, 167] width 93 height 77
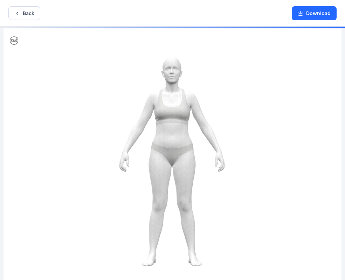
click at [168, 136] on img at bounding box center [173, 154] width 338 height 255
drag, startPoint x: 195, startPoint y: 140, endPoint x: 119, endPoint y: 146, distance: 76.3
click at [122, 148] on img at bounding box center [173, 154] width 338 height 255
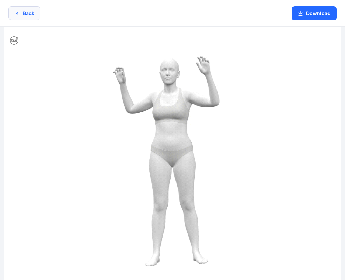
click at [25, 12] on button "Back" at bounding box center [24, 13] width 32 height 14
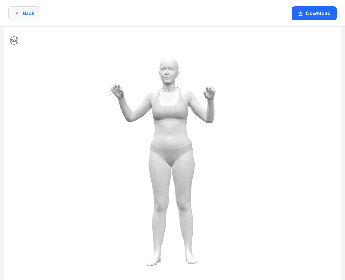
scroll to position [32, 0]
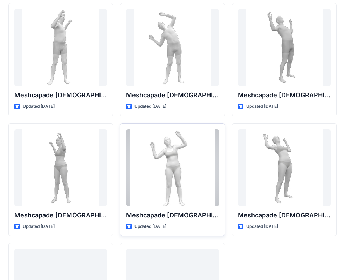
click at [176, 181] on div at bounding box center [172, 167] width 93 height 77
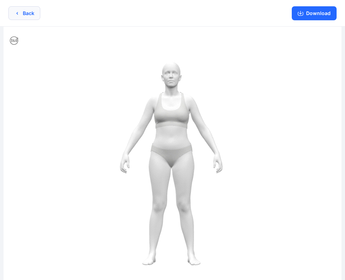
click at [26, 13] on button "Back" at bounding box center [24, 13] width 32 height 14
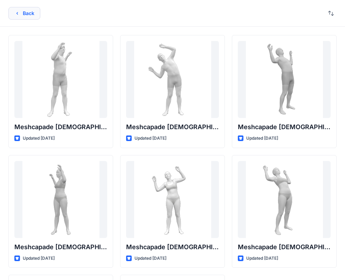
click at [30, 13] on button "Back" at bounding box center [24, 13] width 32 height 13
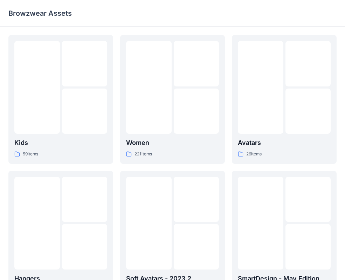
scroll to position [175, 0]
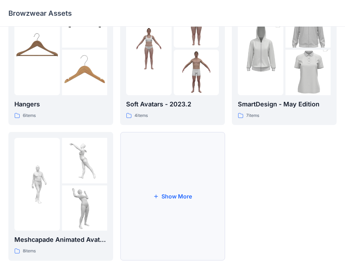
click at [179, 197] on button "Show More" at bounding box center [172, 196] width 105 height 129
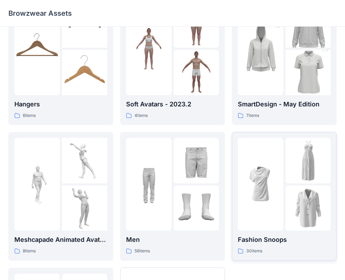
click at [280, 238] on p "Fashion Snoops" at bounding box center [284, 240] width 93 height 10
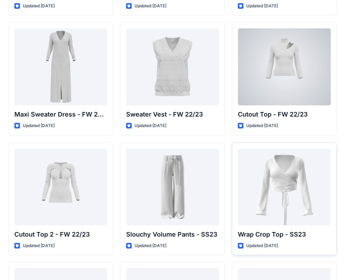
scroll to position [263, 0]
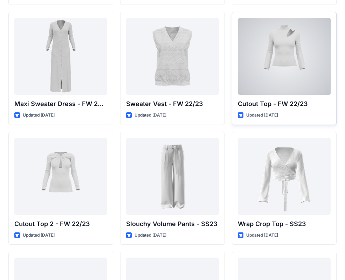
click at [289, 58] on div at bounding box center [284, 56] width 93 height 77
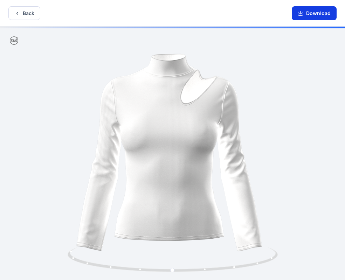
click at [321, 13] on button "Download" at bounding box center [314, 13] width 45 height 14
click at [27, 14] on button "Back" at bounding box center [24, 13] width 32 height 14
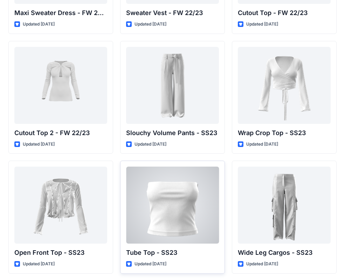
scroll to position [358, 0]
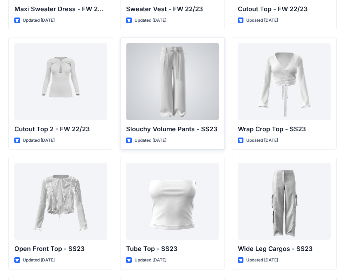
click at [170, 85] on div at bounding box center [172, 81] width 93 height 77
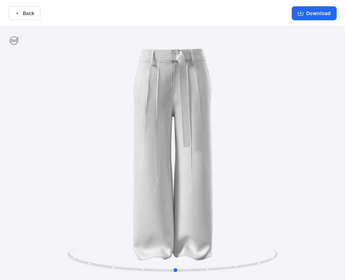
drag, startPoint x: 211, startPoint y: 197, endPoint x: 214, endPoint y: 203, distance: 6.7
click at [214, 203] on div at bounding box center [172, 154] width 345 height 255
click at [317, 13] on button "Download" at bounding box center [314, 13] width 45 height 14
click at [30, 13] on button "Back" at bounding box center [24, 13] width 32 height 14
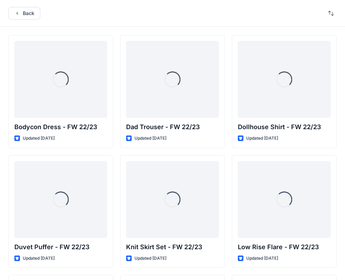
scroll to position [358, 0]
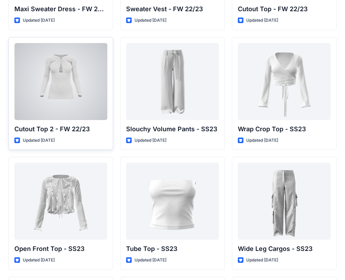
click at [59, 82] on div at bounding box center [60, 81] width 93 height 77
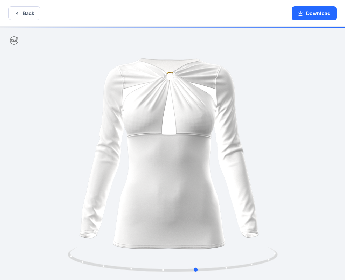
drag, startPoint x: 220, startPoint y: 179, endPoint x: 244, endPoint y: 178, distance: 24.2
click at [244, 178] on div at bounding box center [172, 154] width 345 height 255
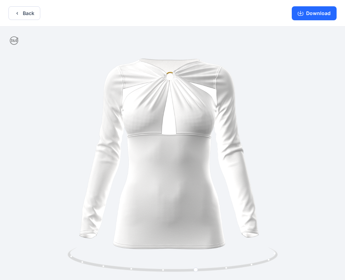
click at [316, 12] on button "Download" at bounding box center [314, 13] width 45 height 14
click at [314, 14] on button "Download" at bounding box center [314, 13] width 45 height 14
click at [25, 12] on button "Back" at bounding box center [24, 13] width 32 height 14
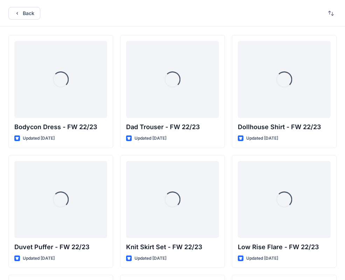
scroll to position [358, 0]
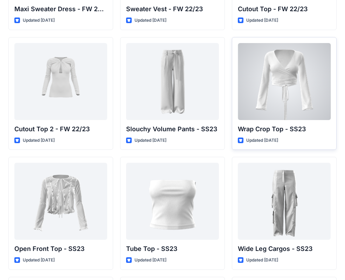
click at [280, 101] on div at bounding box center [284, 81] width 93 height 77
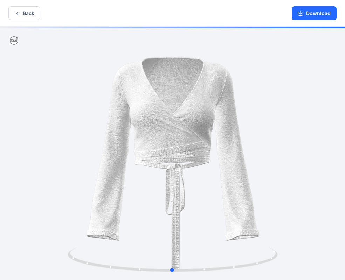
drag, startPoint x: 200, startPoint y: 153, endPoint x: 207, endPoint y: 124, distance: 29.9
click at [199, 158] on div at bounding box center [172, 154] width 345 height 255
click at [322, 12] on button "Download" at bounding box center [314, 13] width 45 height 14
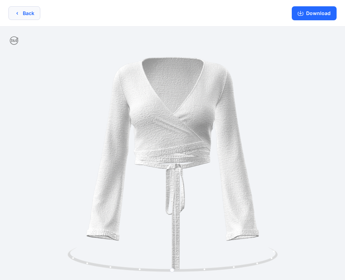
click at [25, 15] on button "Back" at bounding box center [24, 13] width 32 height 14
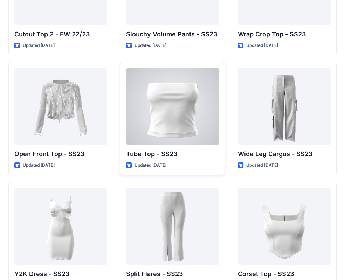
scroll to position [467, 0]
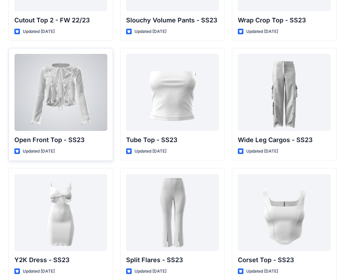
click at [60, 93] on div at bounding box center [60, 92] width 93 height 77
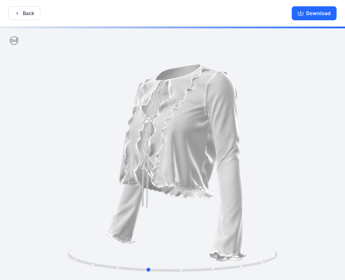
drag, startPoint x: 191, startPoint y: 184, endPoint x: 173, endPoint y: 184, distance: 18.2
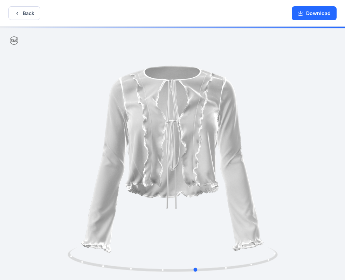
drag, startPoint x: 189, startPoint y: 182, endPoint x: 240, endPoint y: 182, distance: 51.2
click at [240, 182] on div at bounding box center [172, 154] width 345 height 255
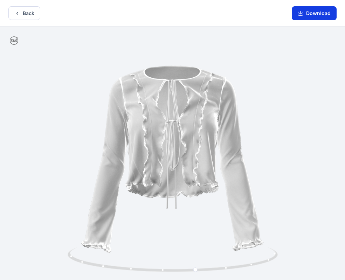
click at [317, 14] on button "Download" at bounding box center [314, 13] width 45 height 14
click at [23, 14] on button "Back" at bounding box center [24, 13] width 32 height 14
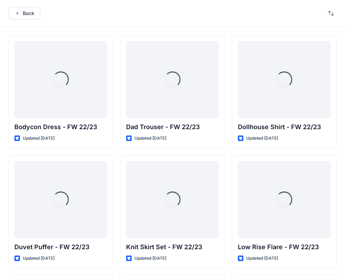
scroll to position [467, 0]
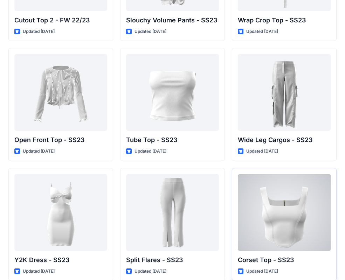
click at [280, 242] on div at bounding box center [284, 212] width 93 height 77
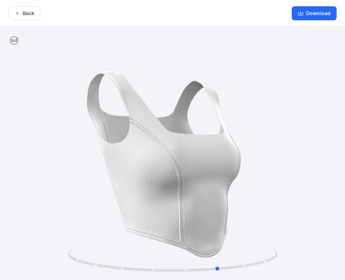
drag, startPoint x: 168, startPoint y: 194, endPoint x: 215, endPoint y: 200, distance: 46.9
click at [212, 198] on div at bounding box center [172, 154] width 345 height 255
click at [314, 15] on button "Download" at bounding box center [314, 13] width 45 height 14
click at [28, 14] on button "Back" at bounding box center [24, 13] width 32 height 14
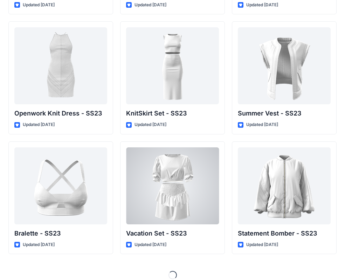
scroll to position [741, 0]
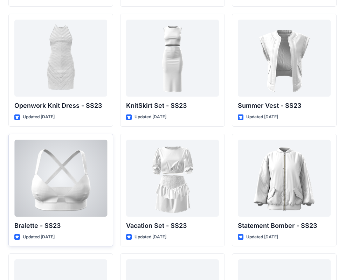
click at [58, 195] on div at bounding box center [60, 178] width 93 height 77
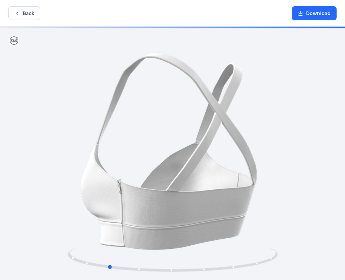
drag, startPoint x: 213, startPoint y: 194, endPoint x: 148, endPoint y: 198, distance: 65.0
click at [148, 198] on div at bounding box center [172, 154] width 345 height 255
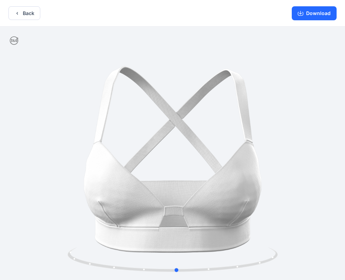
drag, startPoint x: 127, startPoint y: 206, endPoint x: 196, endPoint y: 204, distance: 69.0
click at [196, 204] on div at bounding box center [172, 154] width 345 height 255
click at [317, 15] on button "Download" at bounding box center [314, 13] width 45 height 14
click at [28, 11] on button "Back" at bounding box center [24, 13] width 32 height 14
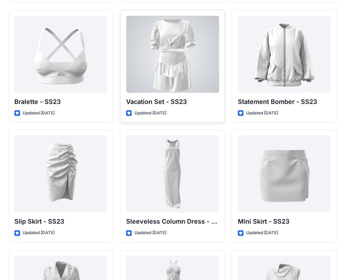
scroll to position [867, 0]
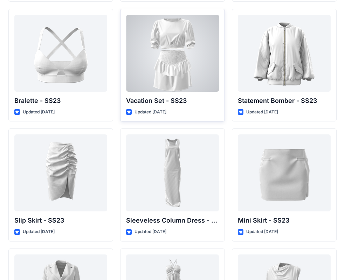
click at [181, 61] on div at bounding box center [172, 53] width 93 height 77
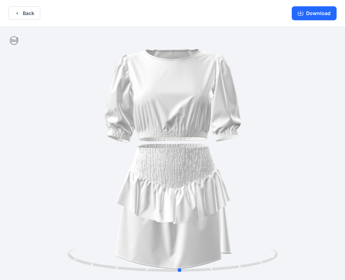
drag, startPoint x: 194, startPoint y: 169, endPoint x: 201, endPoint y: 171, distance: 7.5
click at [201, 171] on div at bounding box center [172, 154] width 345 height 255
click at [317, 12] on button "Download" at bounding box center [314, 13] width 45 height 14
click at [33, 12] on button "Back" at bounding box center [24, 13] width 32 height 14
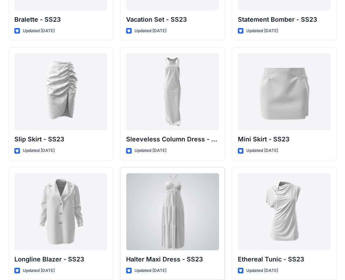
scroll to position [956, 0]
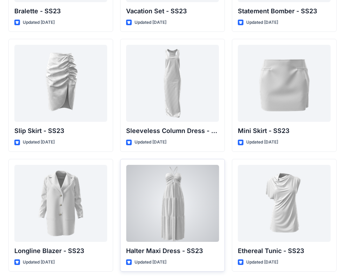
click at [167, 210] on div at bounding box center [172, 203] width 93 height 77
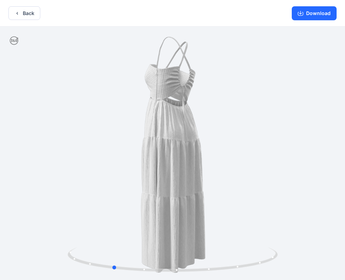
drag, startPoint x: 194, startPoint y: 171, endPoint x: 134, endPoint y: 183, distance: 61.6
click at [134, 183] on div at bounding box center [172, 154] width 345 height 255
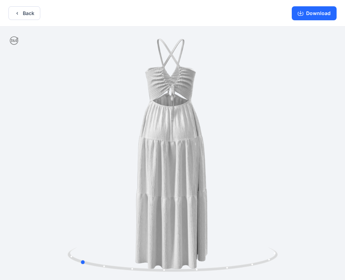
drag, startPoint x: 178, startPoint y: 188, endPoint x: 220, endPoint y: 184, distance: 42.9
click at [240, 184] on div at bounding box center [172, 154] width 345 height 255
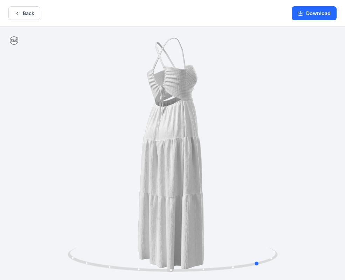
drag, startPoint x: 220, startPoint y: 184, endPoint x: 242, endPoint y: 183, distance: 21.4
click at [242, 183] on div at bounding box center [172, 154] width 345 height 255
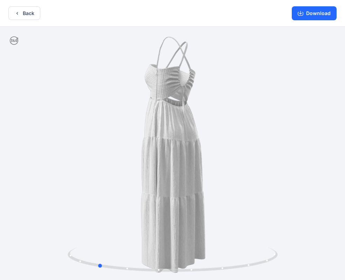
drag, startPoint x: 171, startPoint y: 188, endPoint x: 174, endPoint y: 119, distance: 68.4
click at [215, 184] on div at bounding box center [172, 154] width 345 height 255
click at [317, 14] on button "Download" at bounding box center [314, 13] width 45 height 14
click at [26, 13] on button "Back" at bounding box center [24, 13] width 32 height 14
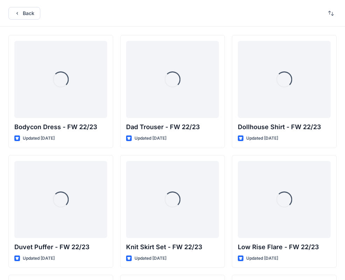
scroll to position [956, 0]
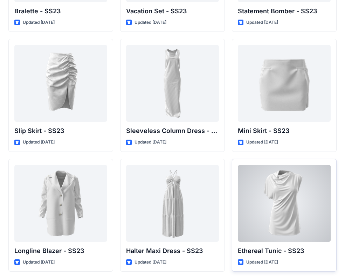
click at [283, 218] on div at bounding box center [284, 203] width 93 height 77
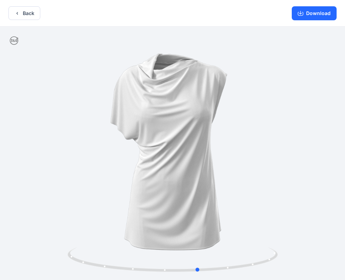
drag, startPoint x: 224, startPoint y: 174, endPoint x: 249, endPoint y: 175, distance: 26.0
click at [249, 175] on div at bounding box center [172, 154] width 345 height 255
drag, startPoint x: 216, startPoint y: 172, endPoint x: 169, endPoint y: 171, distance: 46.6
click at [169, 171] on div at bounding box center [172, 154] width 345 height 255
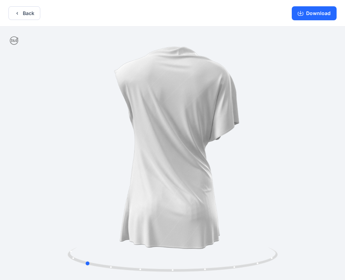
drag, startPoint x: 191, startPoint y: 180, endPoint x: 121, endPoint y: 178, distance: 69.8
click at [122, 178] on div at bounding box center [172, 154] width 345 height 255
drag, startPoint x: 211, startPoint y: 229, endPoint x: 138, endPoint y: 225, distance: 72.6
click at [138, 226] on div at bounding box center [172, 154] width 345 height 255
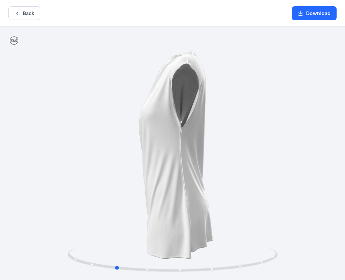
drag, startPoint x: 157, startPoint y: 223, endPoint x: 243, endPoint y: 223, distance: 86.6
click at [243, 223] on div at bounding box center [172, 154] width 345 height 255
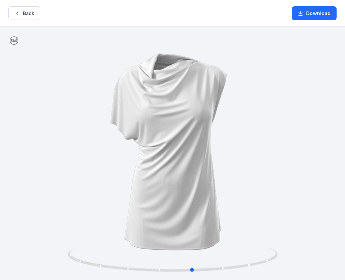
drag, startPoint x: 168, startPoint y: 221, endPoint x: 246, endPoint y: 216, distance: 77.6
click at [246, 216] on div at bounding box center [172, 154] width 345 height 255
click at [320, 13] on button "Download" at bounding box center [314, 13] width 45 height 14
click at [21, 15] on button "Back" at bounding box center [24, 13] width 32 height 14
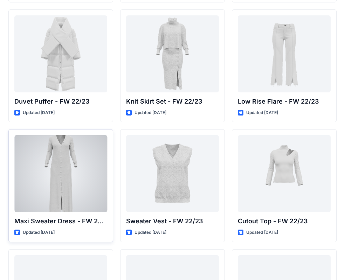
scroll to position [145, 0]
click at [69, 177] on div at bounding box center [60, 174] width 93 height 77
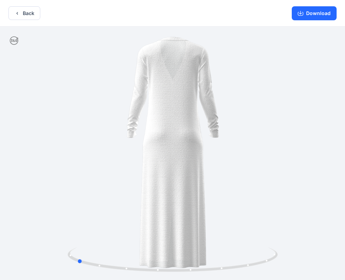
drag, startPoint x: 202, startPoint y: 157, endPoint x: 216, endPoint y: 162, distance: 15.1
click at [224, 162] on div at bounding box center [172, 154] width 345 height 255
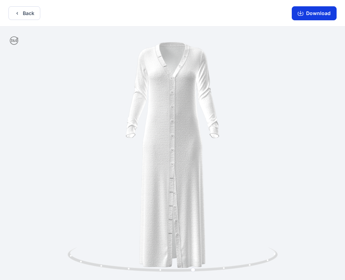
click at [322, 14] on button "Download" at bounding box center [314, 13] width 45 height 14
click at [27, 13] on button "Back" at bounding box center [24, 13] width 32 height 14
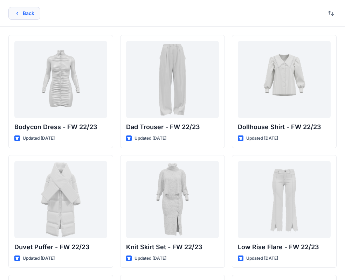
click at [25, 13] on button "Back" at bounding box center [24, 13] width 32 height 13
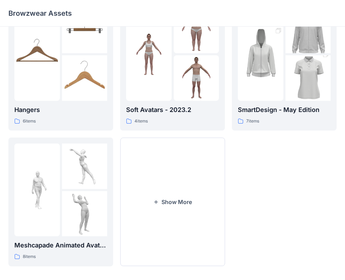
scroll to position [175, 0]
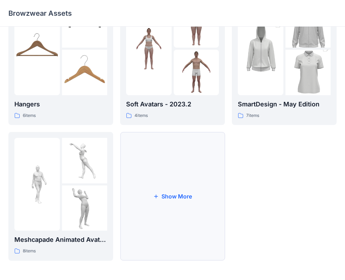
click at [165, 196] on button "Show More" at bounding box center [172, 196] width 105 height 129
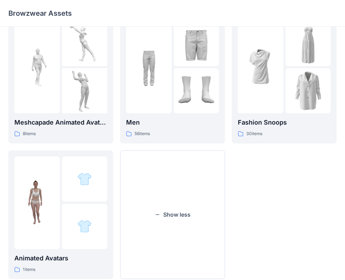
scroll to position [310, 0]
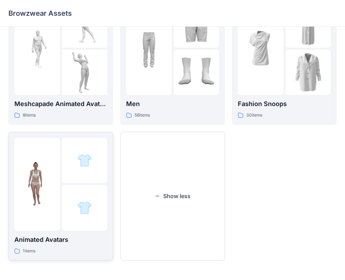
click at [58, 186] on img at bounding box center [37, 185] width 46 height 46
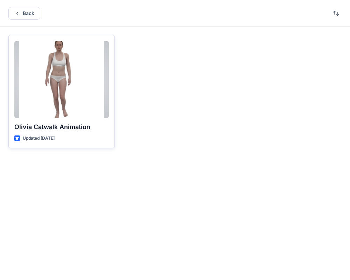
click at [55, 86] on div at bounding box center [61, 79] width 95 height 77
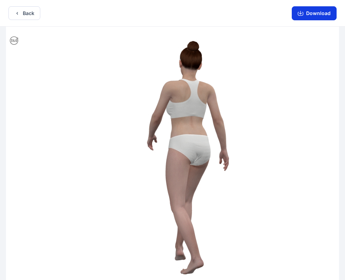
click at [315, 13] on button "Download" at bounding box center [314, 13] width 45 height 14
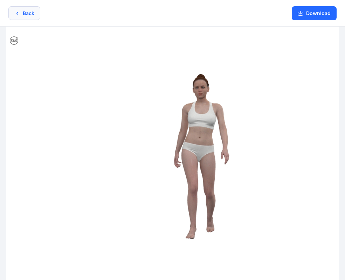
click at [25, 14] on button "Back" at bounding box center [24, 13] width 32 height 14
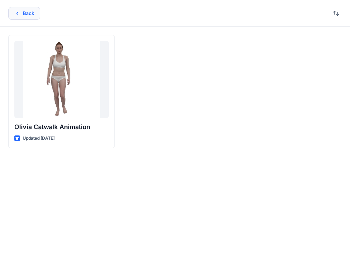
click at [22, 10] on button "Back" at bounding box center [24, 13] width 32 height 13
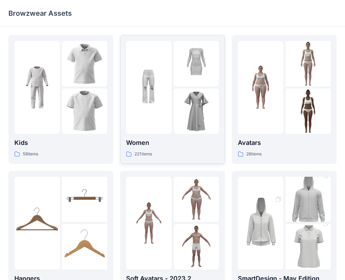
click at [171, 142] on p "Women" at bounding box center [172, 143] width 93 height 10
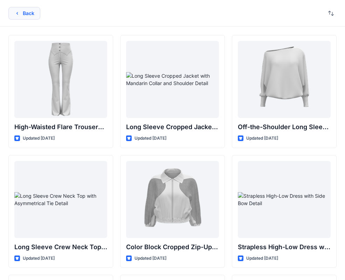
click at [21, 13] on button "Back" at bounding box center [24, 13] width 32 height 13
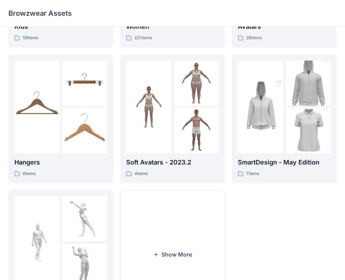
scroll to position [118, 0]
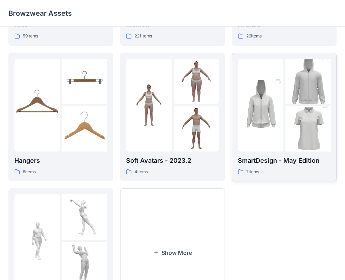
click at [272, 114] on img at bounding box center [261, 105] width 46 height 68
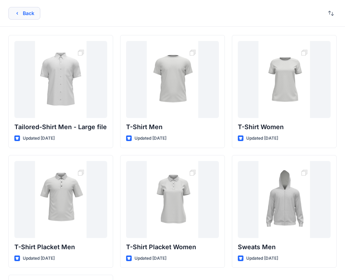
click at [26, 12] on button "Back" at bounding box center [24, 13] width 32 height 13
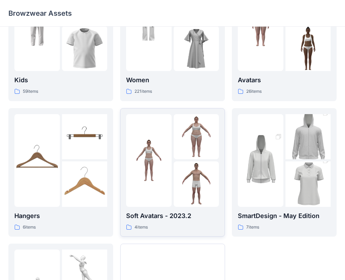
scroll to position [136, 0]
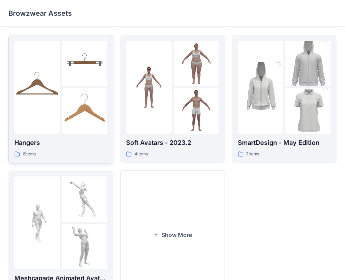
click at [68, 100] on img at bounding box center [85, 111] width 46 height 46
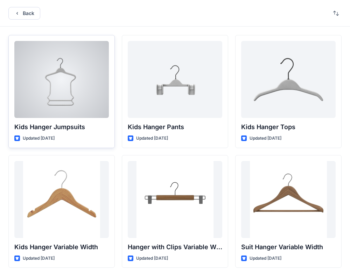
click at [59, 84] on div at bounding box center [61, 79] width 95 height 77
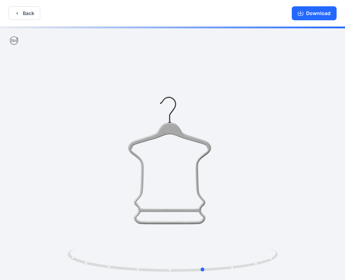
drag, startPoint x: 234, startPoint y: 141, endPoint x: 267, endPoint y: 163, distance: 39.8
click at [267, 163] on div at bounding box center [172, 154] width 345 height 255
click at [323, 14] on button "Download" at bounding box center [314, 13] width 45 height 14
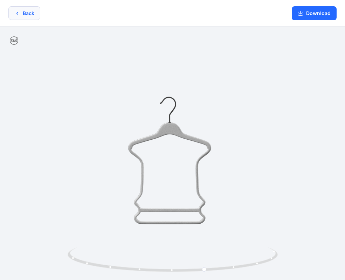
click at [27, 11] on button "Back" at bounding box center [24, 13] width 32 height 14
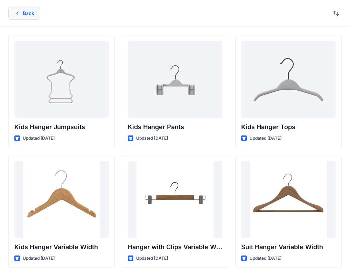
click at [23, 13] on button "Back" at bounding box center [24, 13] width 32 height 13
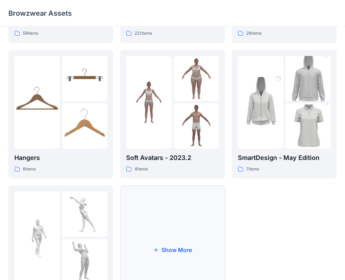
scroll to position [121, 0]
click at [175, 114] on img at bounding box center [197, 126] width 46 height 46
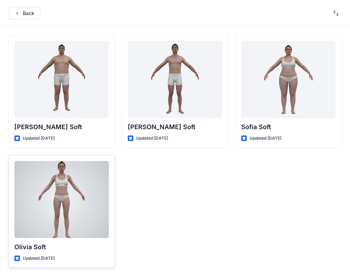
click at [56, 208] on div at bounding box center [61, 199] width 95 height 77
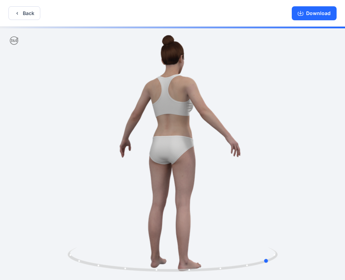
drag, startPoint x: 225, startPoint y: 147, endPoint x: 111, endPoint y: 159, distance: 113.8
click at [111, 159] on div at bounding box center [172, 154] width 345 height 255
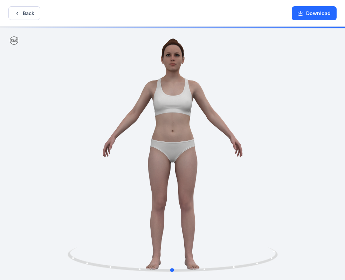
drag, startPoint x: 122, startPoint y: 159, endPoint x: 236, endPoint y: 168, distance: 114.2
click at [236, 168] on div at bounding box center [172, 154] width 345 height 255
click at [317, 13] on button "Download" at bounding box center [314, 13] width 45 height 14
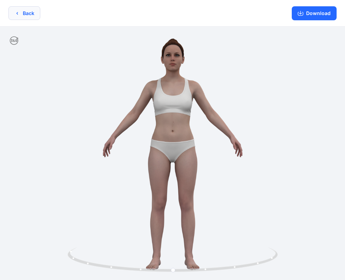
click at [23, 12] on button "Back" at bounding box center [24, 13] width 32 height 14
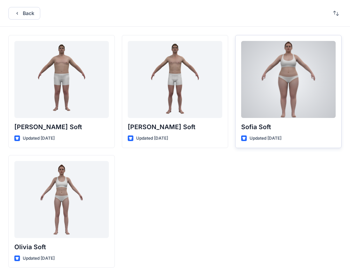
click at [282, 75] on div at bounding box center [288, 79] width 95 height 77
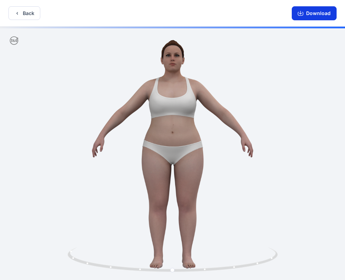
click at [315, 12] on button "Download" at bounding box center [314, 13] width 45 height 14
click at [26, 13] on button "Back" at bounding box center [24, 13] width 32 height 14
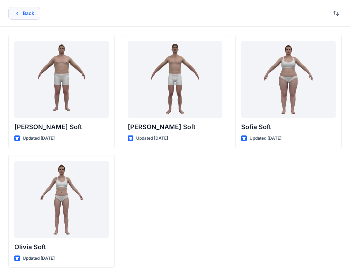
click at [26, 13] on button "Back" at bounding box center [24, 13] width 32 height 13
